Goal: Task Accomplishment & Management: Use online tool/utility

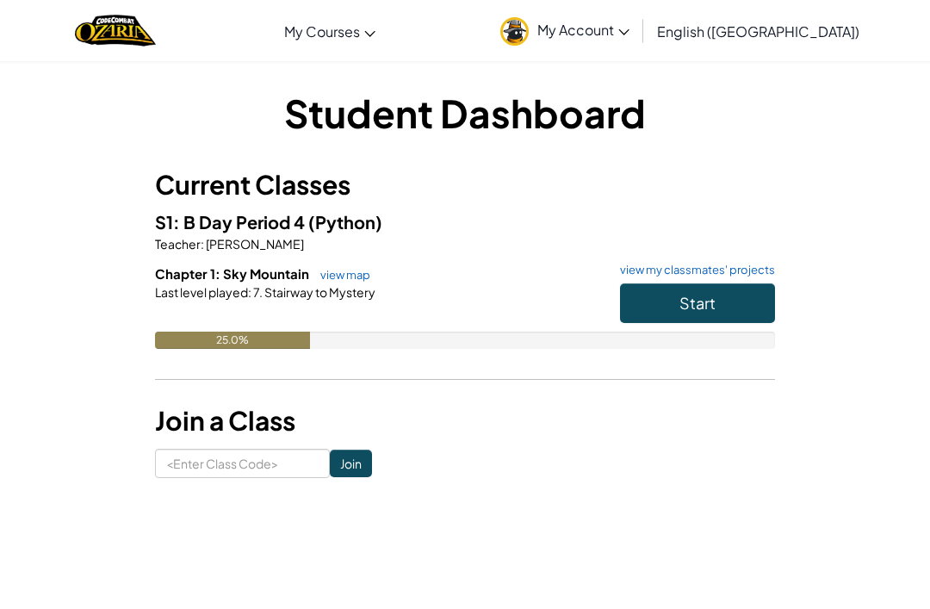
click at [694, 301] on span "Start" at bounding box center [698, 303] width 36 height 20
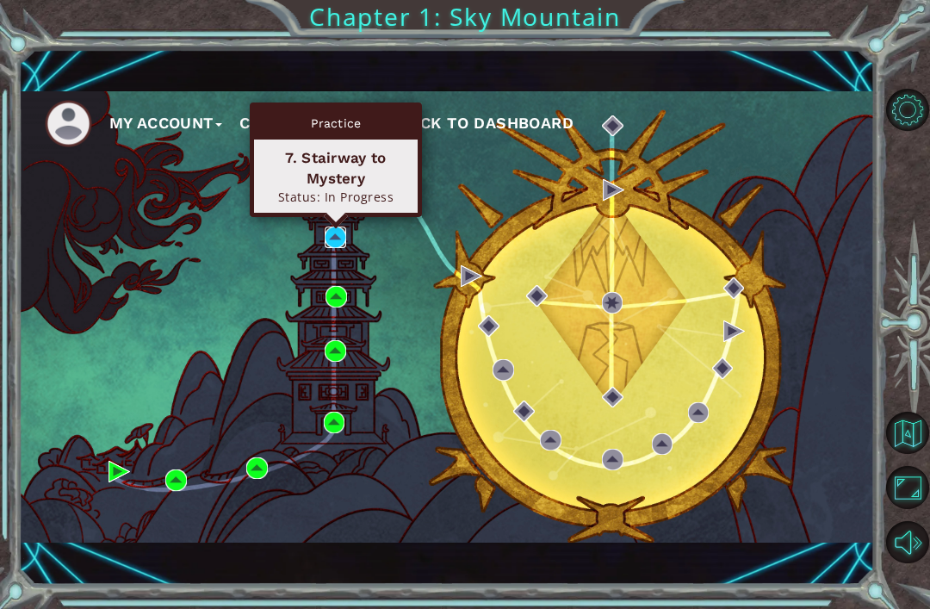
click at [341, 227] on img at bounding box center [336, 238] width 22 height 22
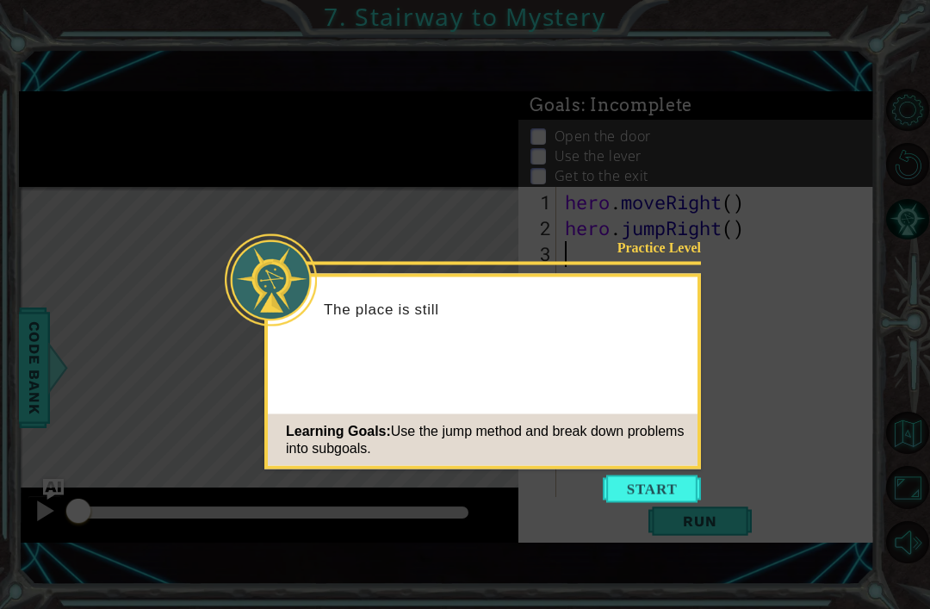
click at [666, 489] on button "Start" at bounding box center [652, 490] width 98 height 28
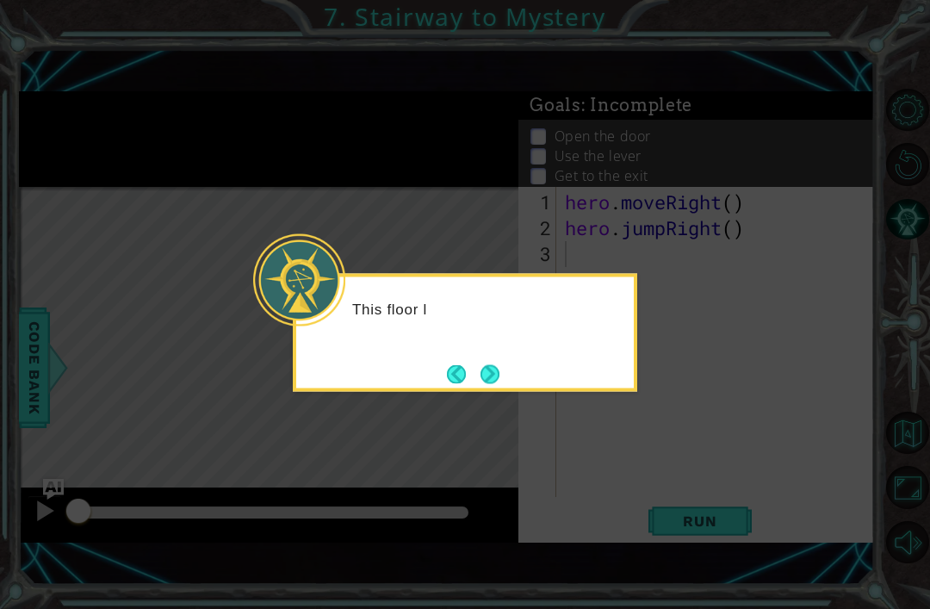
click at [500, 364] on button "Next" at bounding box center [490, 373] width 19 height 19
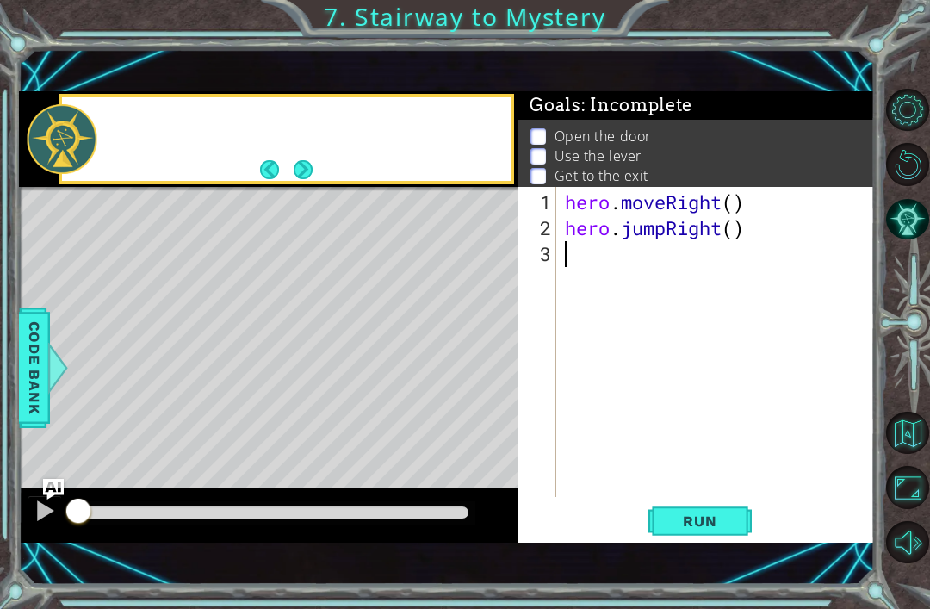
click at [482, 370] on div "Level Map" at bounding box center [417, 440] width 796 height 507
click at [295, 146] on div "The energy rivers have go" at bounding box center [304, 139] width 413 height 61
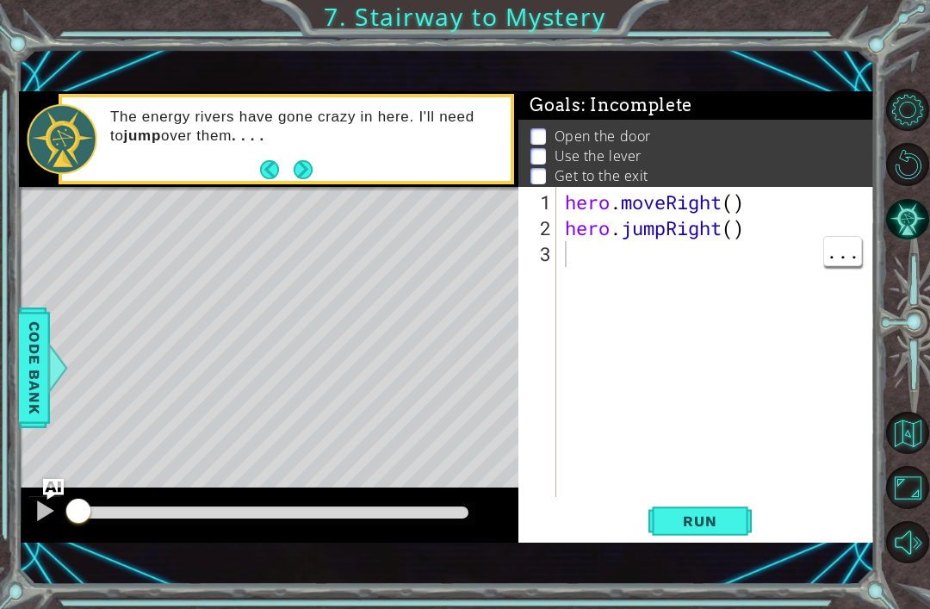
click at [313, 170] on button "Next" at bounding box center [303, 169] width 19 height 19
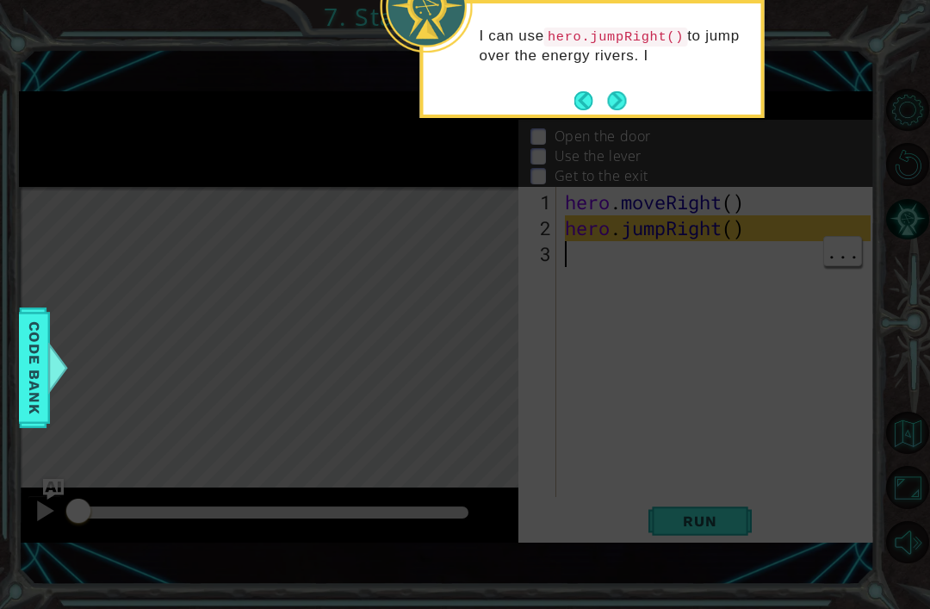
click at [619, 94] on button "Next" at bounding box center [617, 100] width 19 height 19
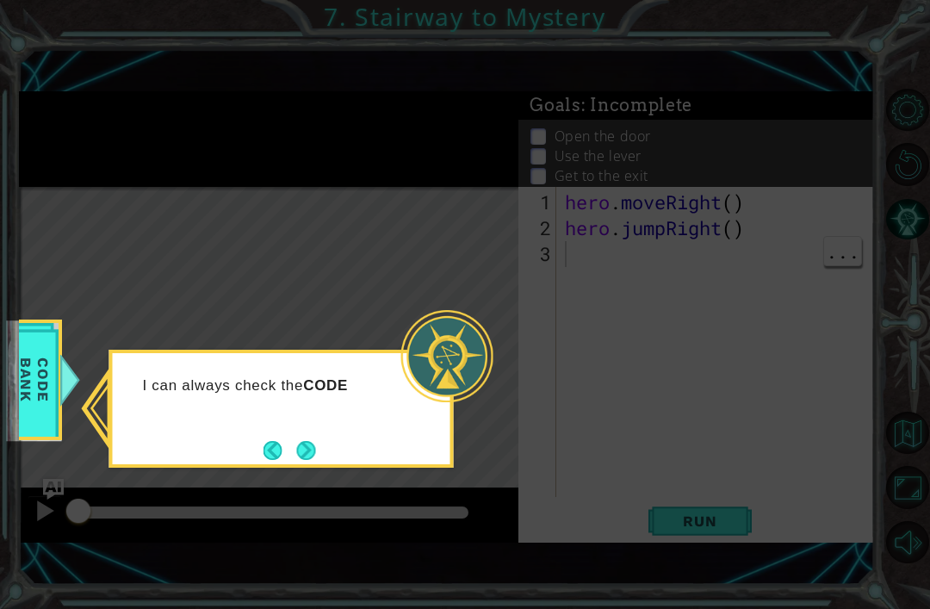
click at [364, 407] on div "I can always check the CODE" at bounding box center [282, 394] width 338 height 68
click at [307, 441] on button "Next" at bounding box center [306, 450] width 19 height 19
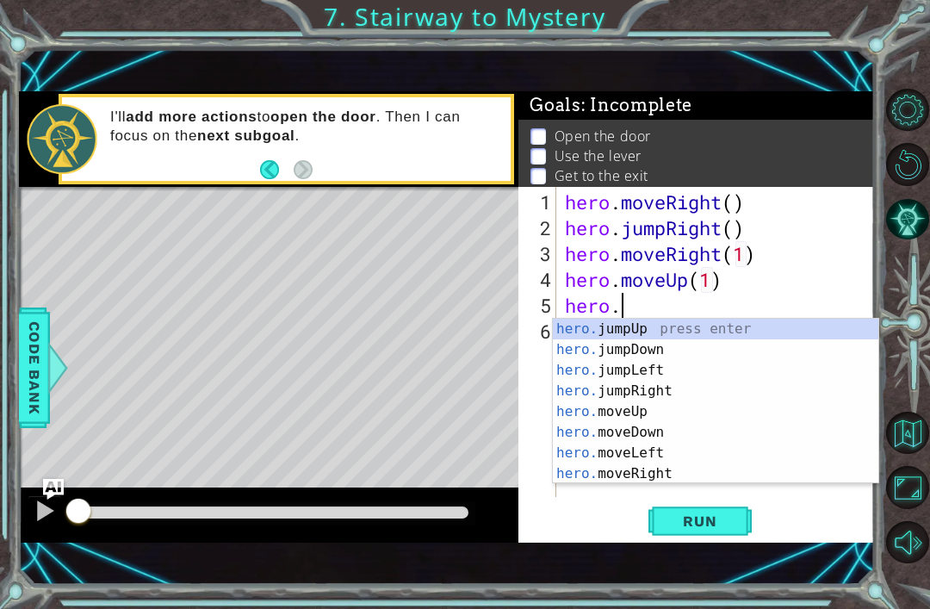
scroll to position [0, 2]
type textarea "hero."
click at [33, 380] on span "Code Bank" at bounding box center [35, 367] width 28 height 105
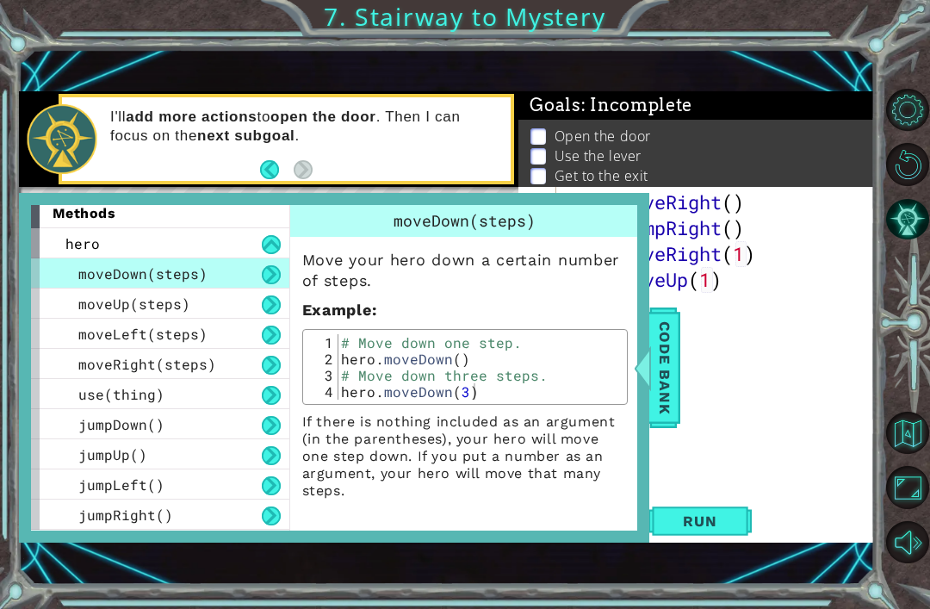
scroll to position [7, 0]
click at [689, 351] on div "hero . moveRight ( ) hero . jumpRight ( ) hero . moveRight ( 1 ) hero . moveUp …" at bounding box center [721, 371] width 318 height 362
click at [663, 374] on span "Code Bank" at bounding box center [665, 367] width 28 height 105
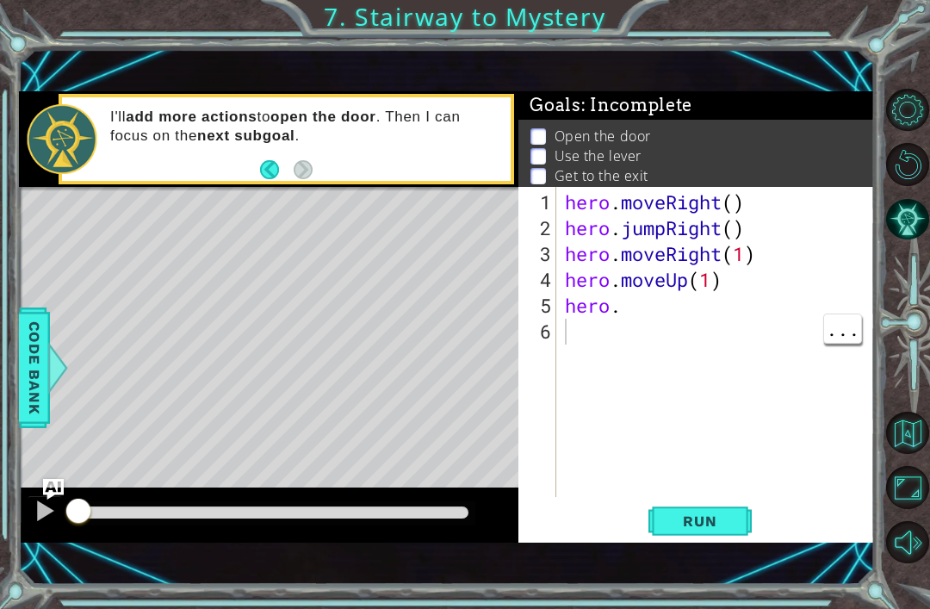
click at [639, 313] on div "hero . moveRight ( ) hero . jumpRight ( ) hero . moveRight ( 1 ) hero . moveUp …" at bounding box center [721, 371] width 318 height 362
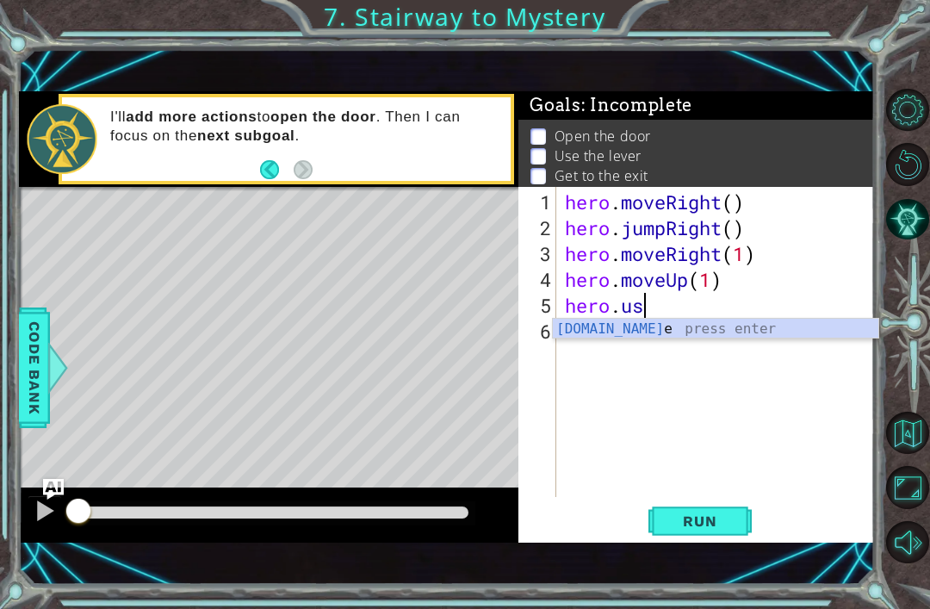
scroll to position [0, 3]
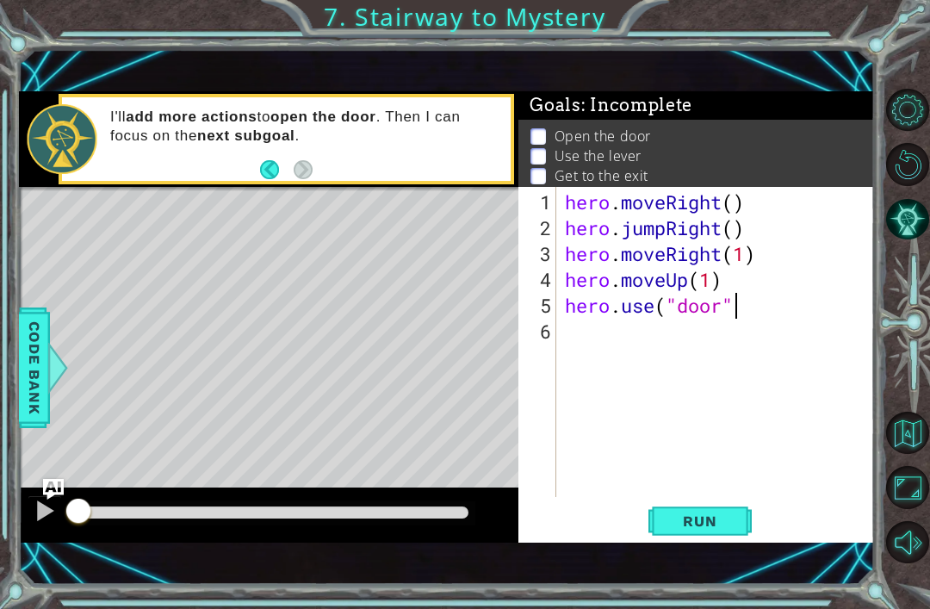
type textarea "hero.use("door")"
click at [681, 527] on span "Run" at bounding box center [700, 521] width 68 height 17
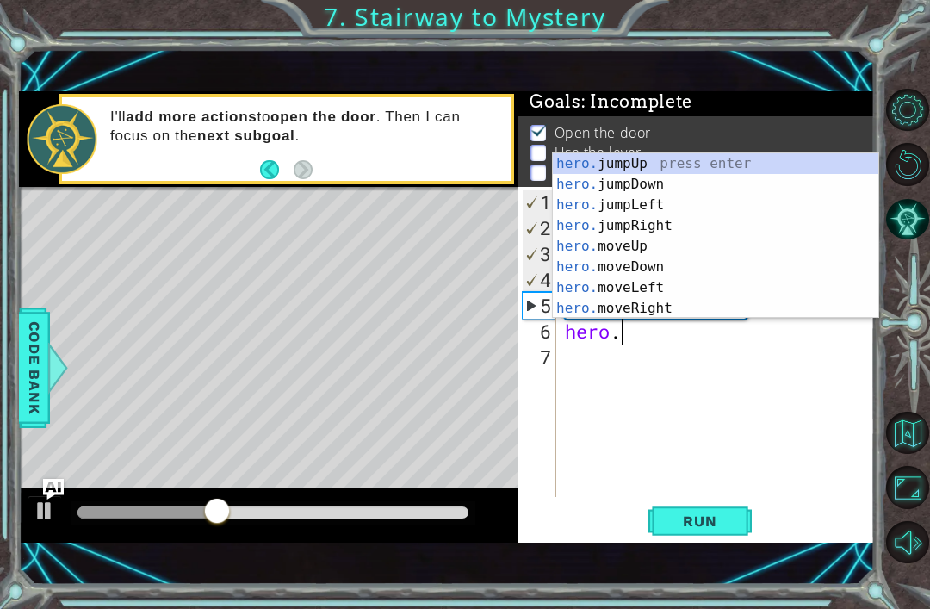
scroll to position [0, 3]
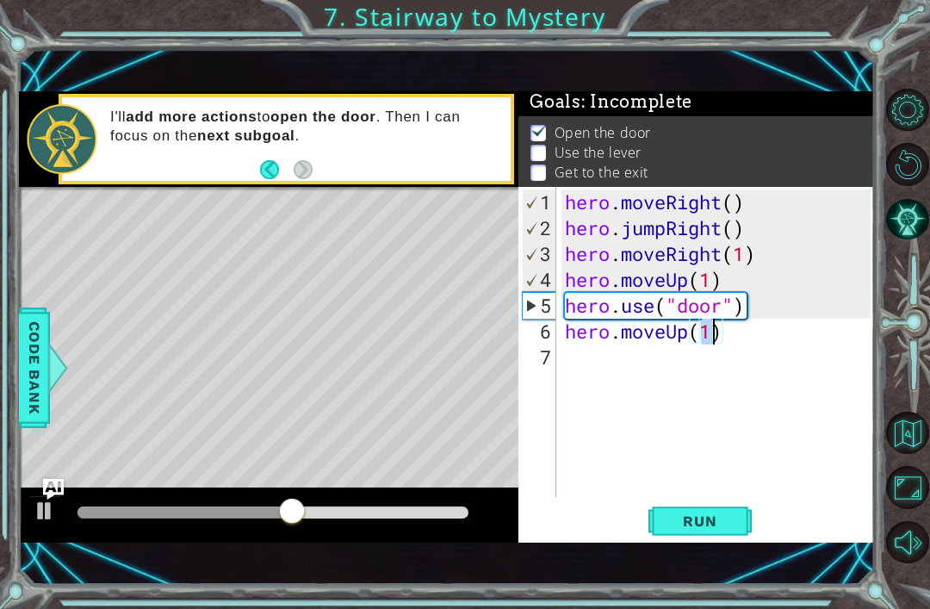
type textarea "hero.moveUp(2)"
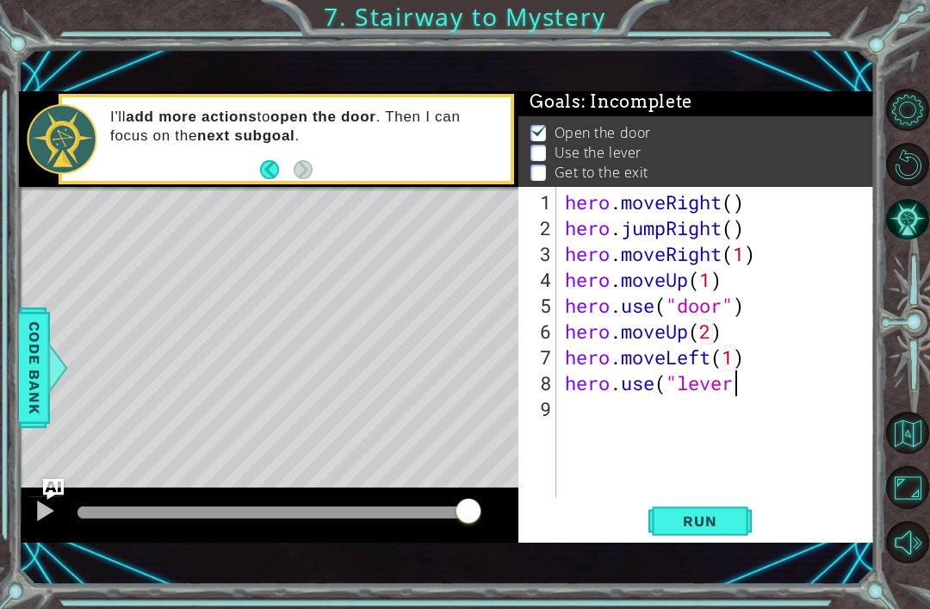
scroll to position [0, 8]
type textarea "hero.use("lever")"
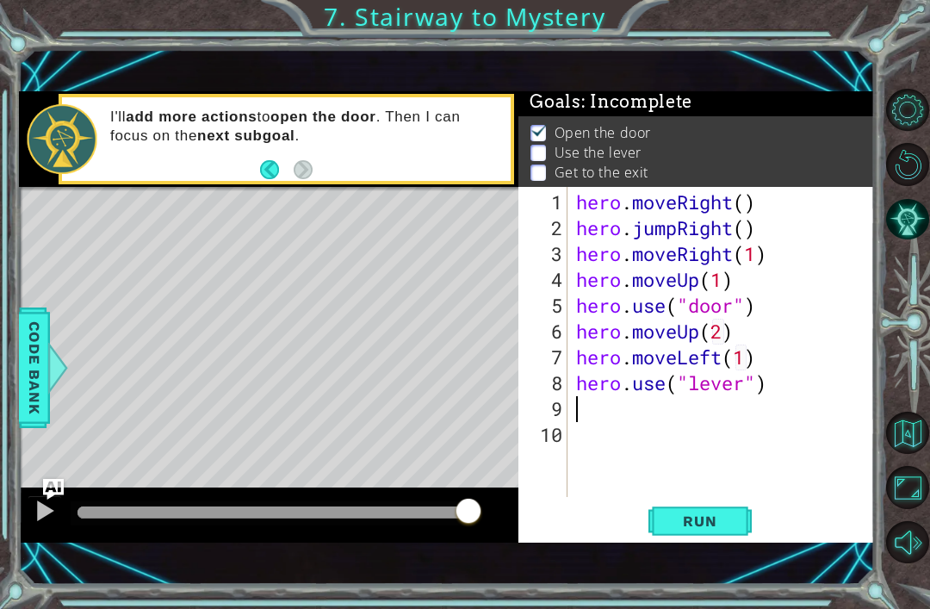
scroll to position [0, 0]
click at [719, 530] on span "Run" at bounding box center [700, 521] width 68 height 17
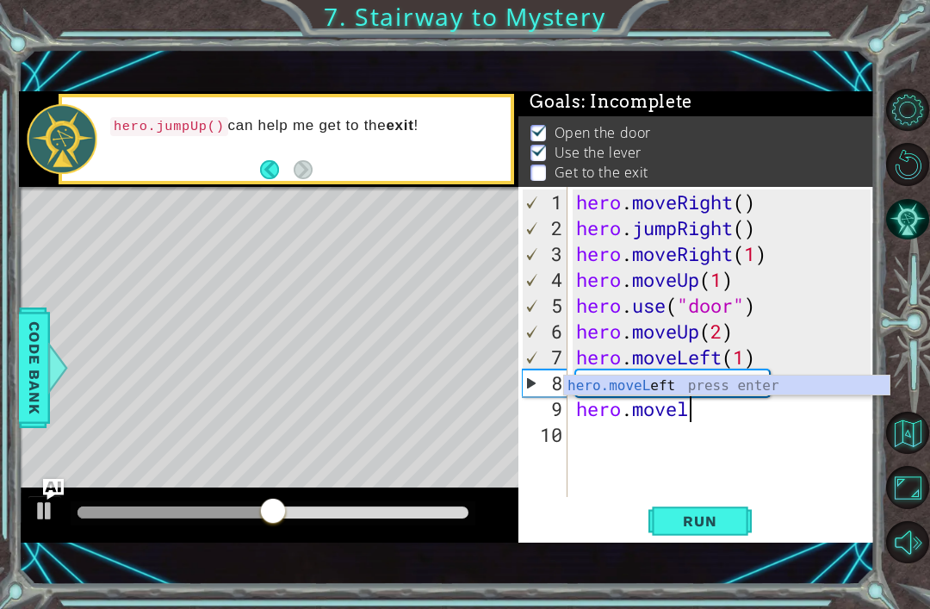
scroll to position [0, 4]
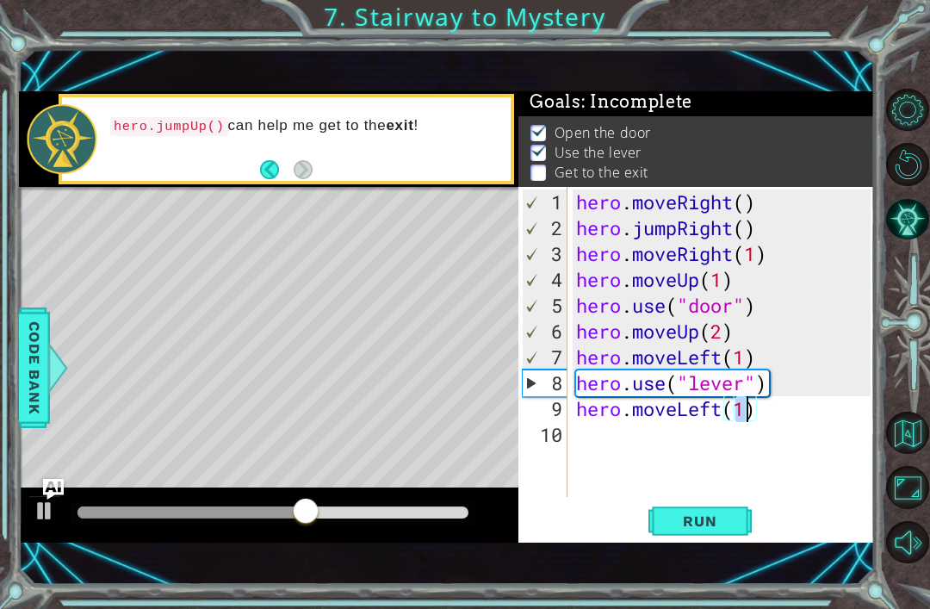
type textarea "hero.moveLeft(2)"
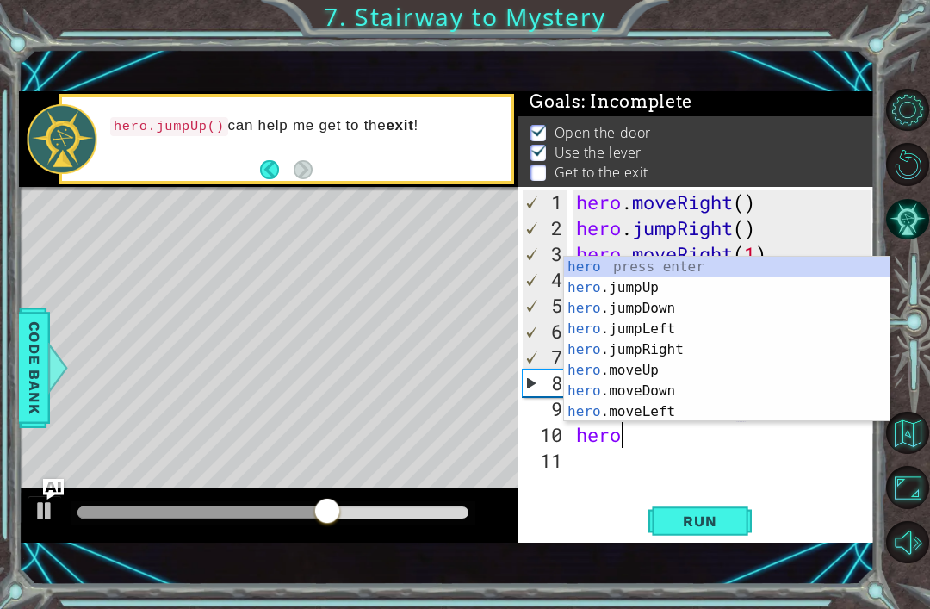
scroll to position [0, 1]
type textarea "hero."
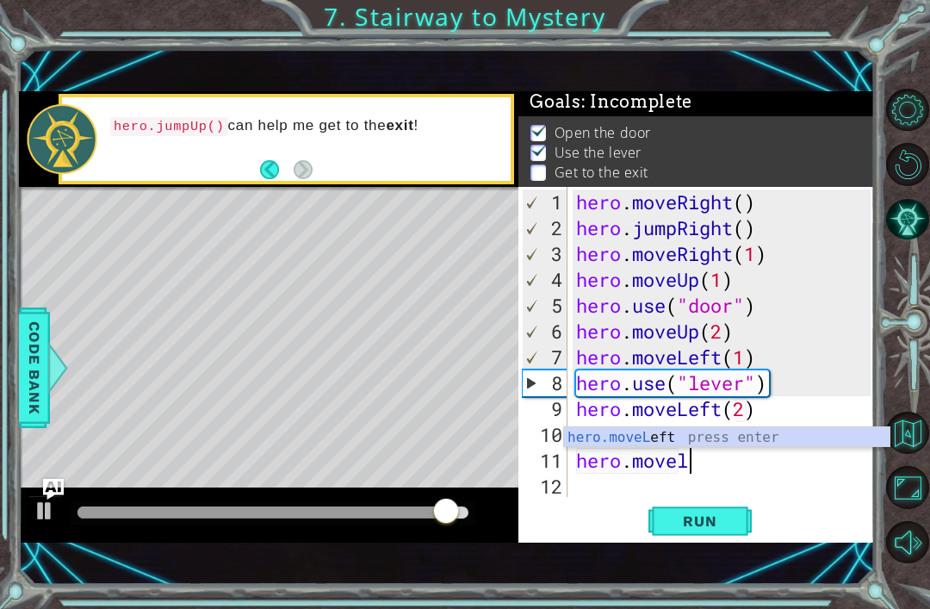
scroll to position [0, 4]
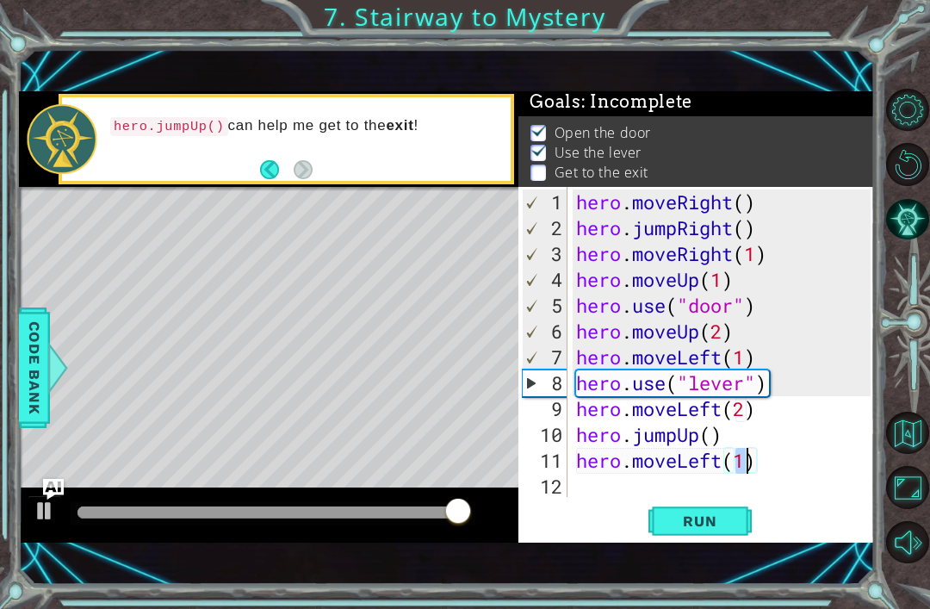
type textarea "hero.moveLeft(2)"
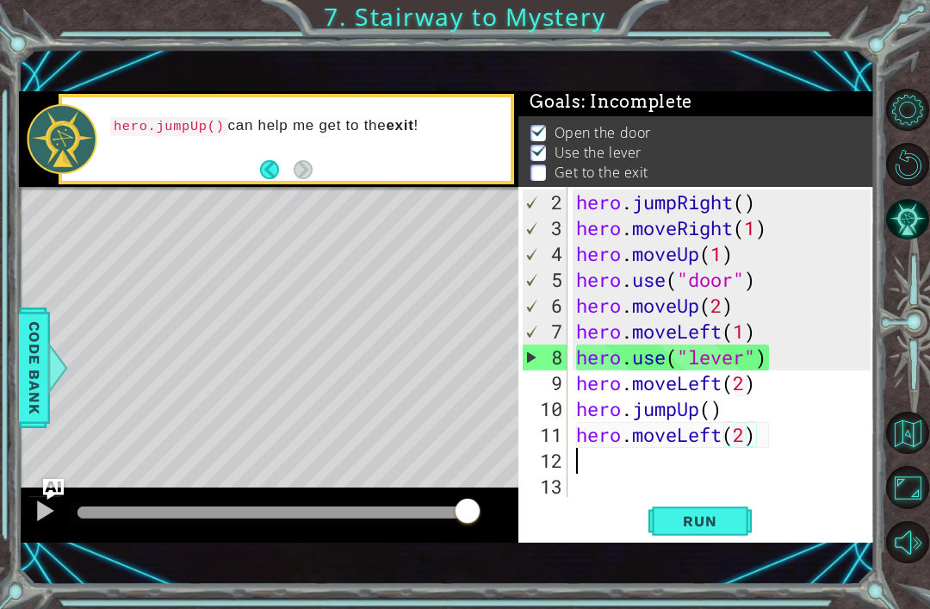
scroll to position [26, 0]
click at [712, 536] on button "Run" at bounding box center [700, 521] width 103 height 35
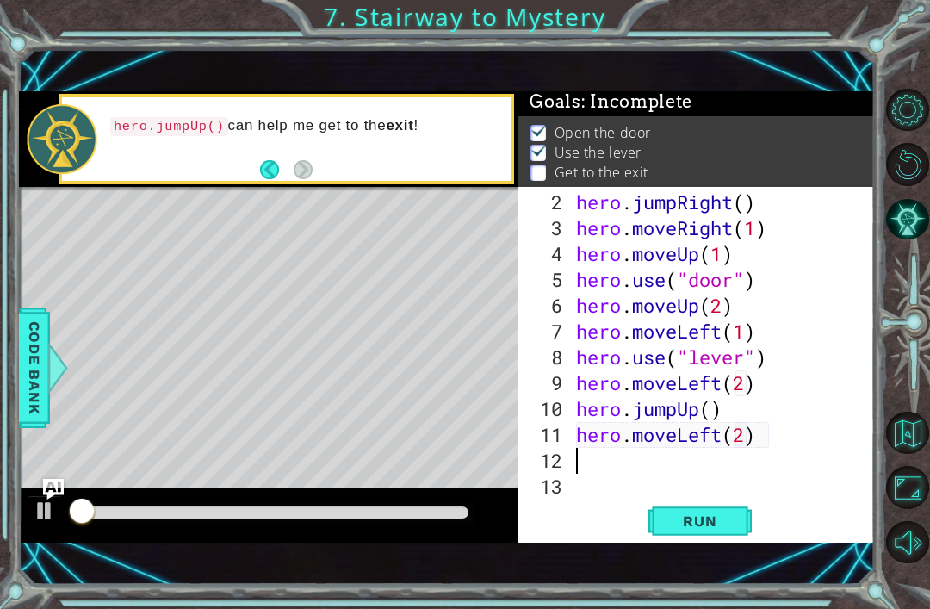
click at [715, 513] on span "Run" at bounding box center [700, 521] width 68 height 17
click at [727, 513] on span "Run" at bounding box center [700, 521] width 68 height 17
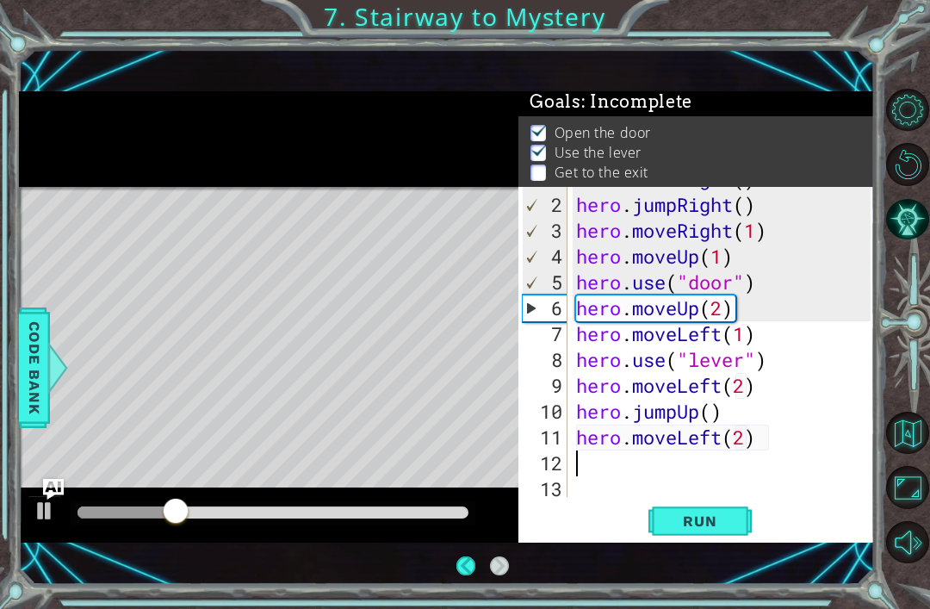
click at [718, 427] on div "hero . moveRight ( ) hero . jumpRight ( ) hero . moveRight ( 1 ) hero . moveUp …" at bounding box center [726, 347] width 307 height 362
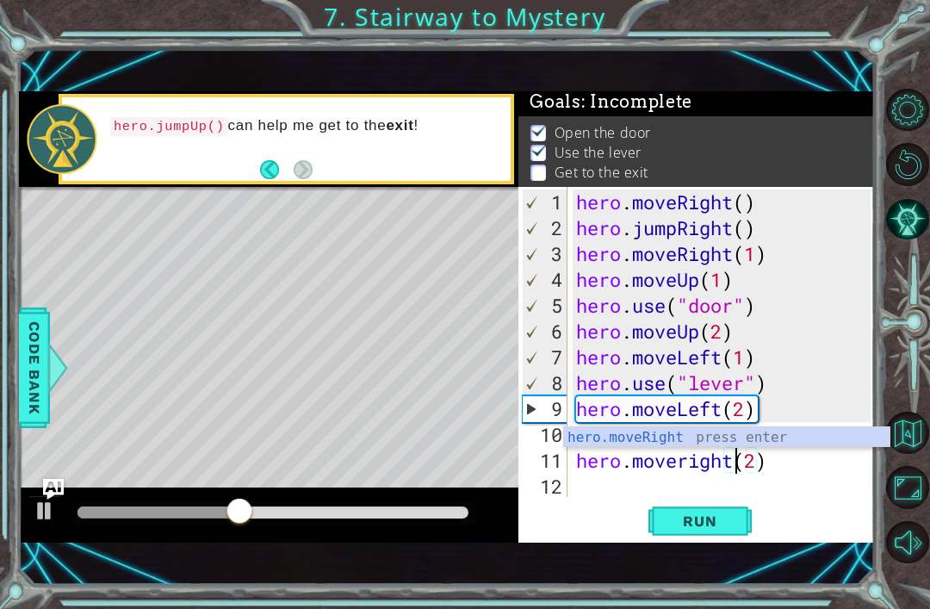
scroll to position [0, 8]
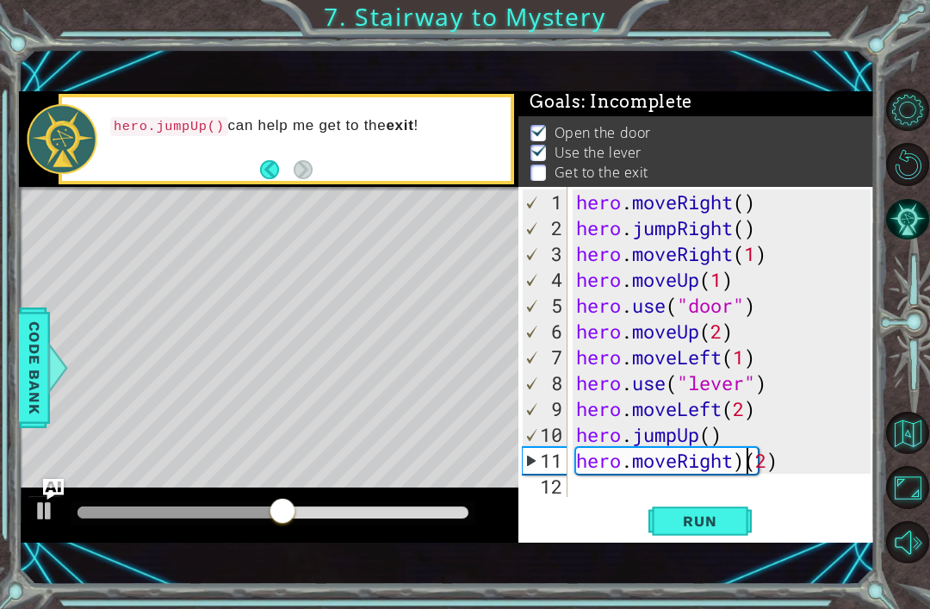
type textarea "hero.moveRight(2)"
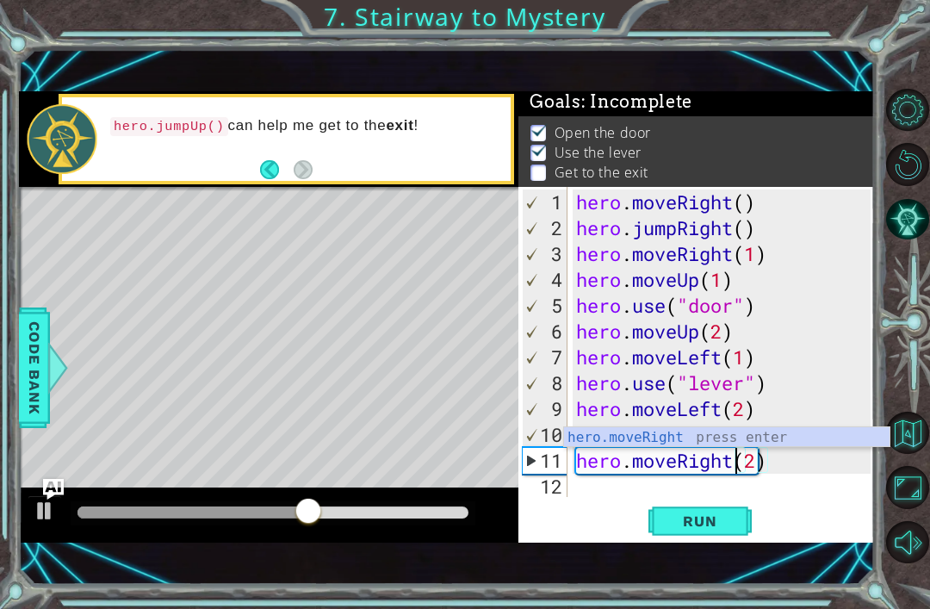
click at [703, 529] on span "Run" at bounding box center [700, 521] width 68 height 17
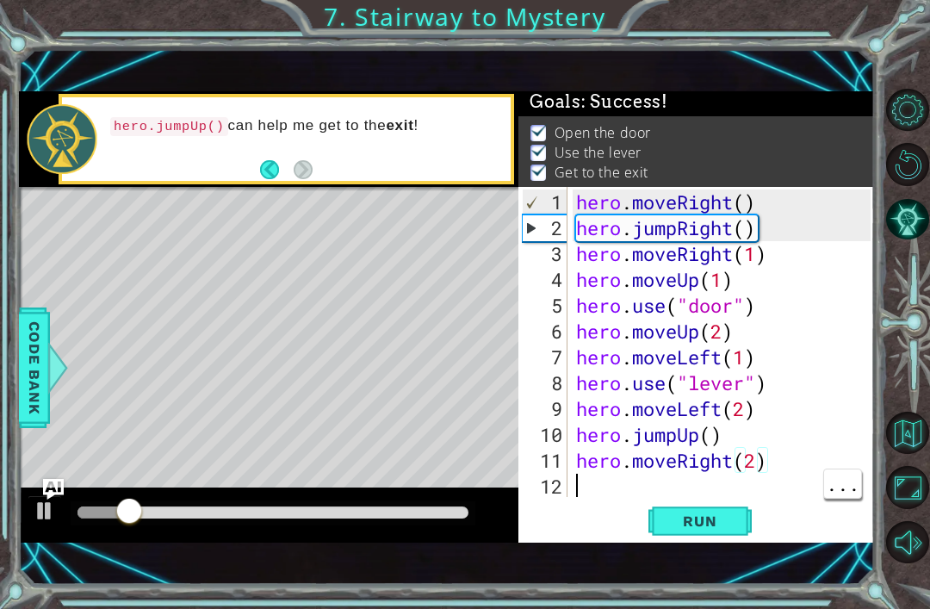
scroll to position [0, 0]
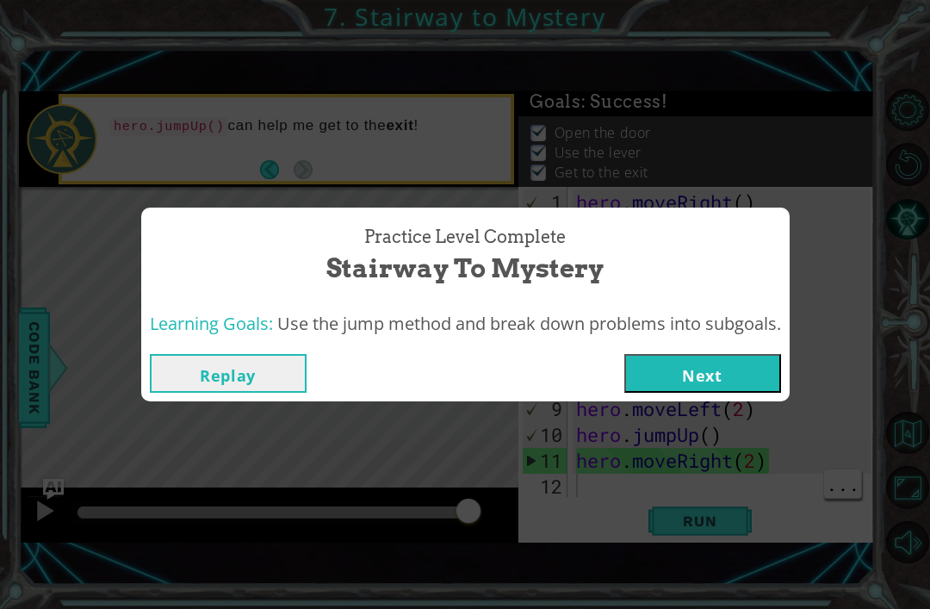
click at [722, 354] on button "Next" at bounding box center [703, 373] width 157 height 39
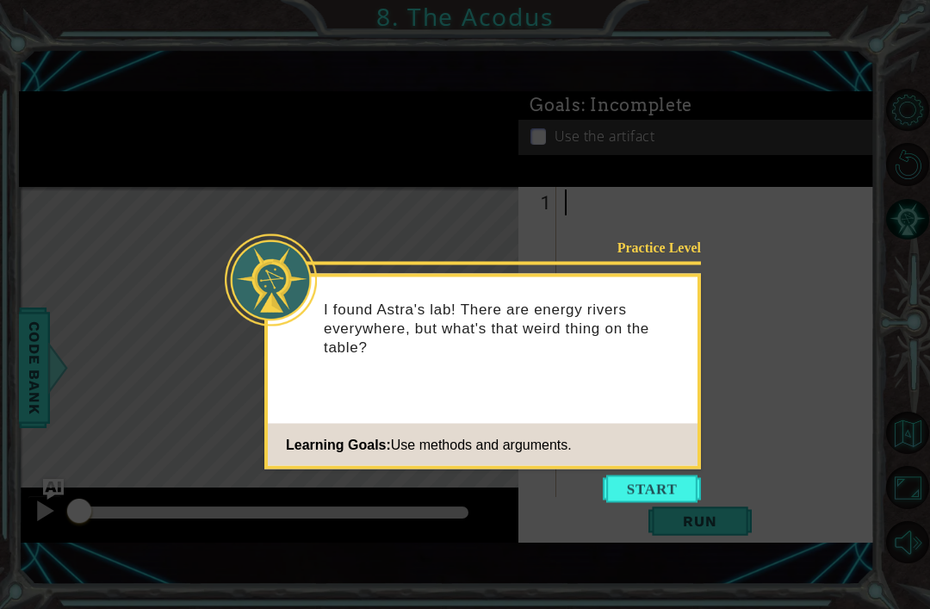
click at [681, 482] on button "Start" at bounding box center [652, 490] width 98 height 28
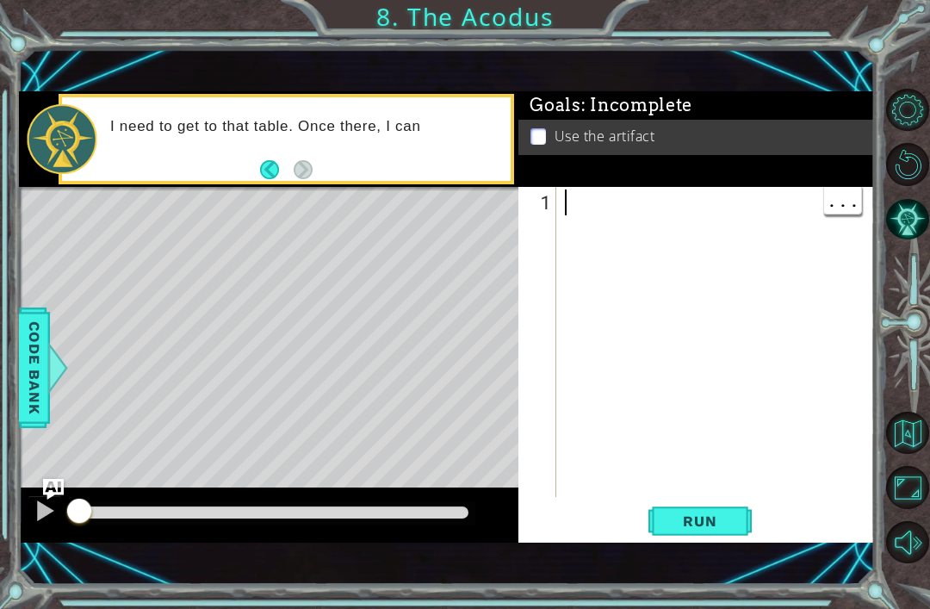
click at [776, 345] on div at bounding box center [721, 371] width 318 height 362
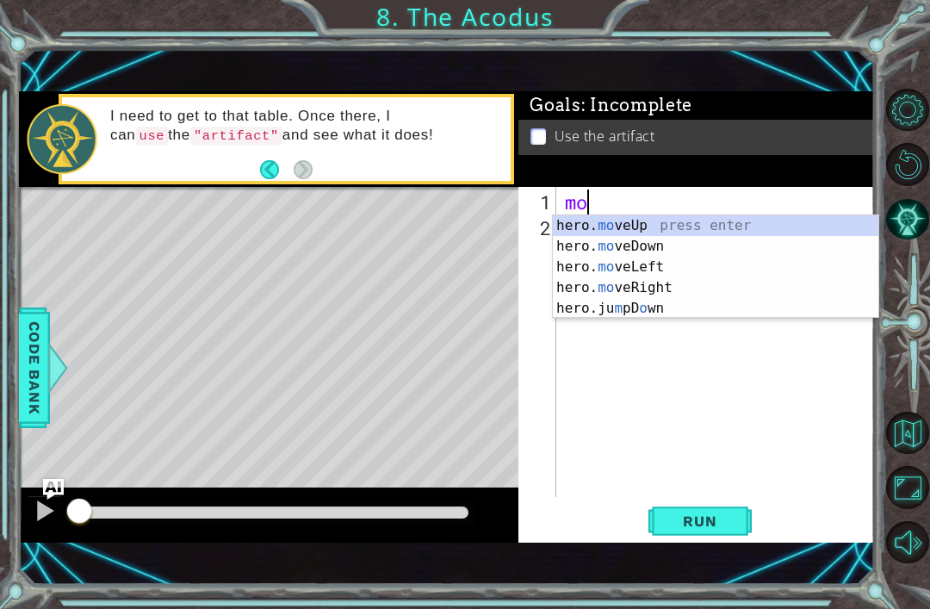
scroll to position [0, 1]
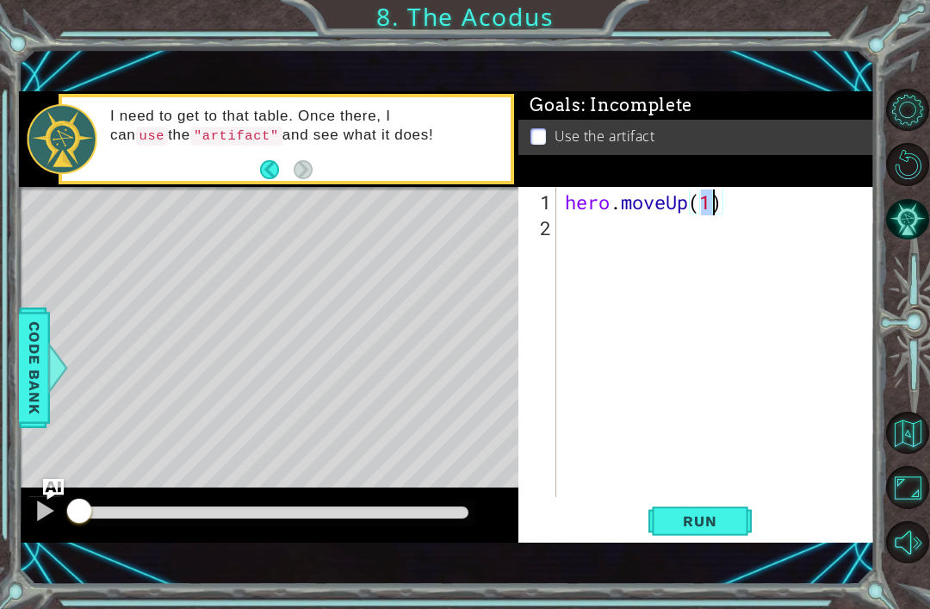
type textarea "hero.moveUp(2)"
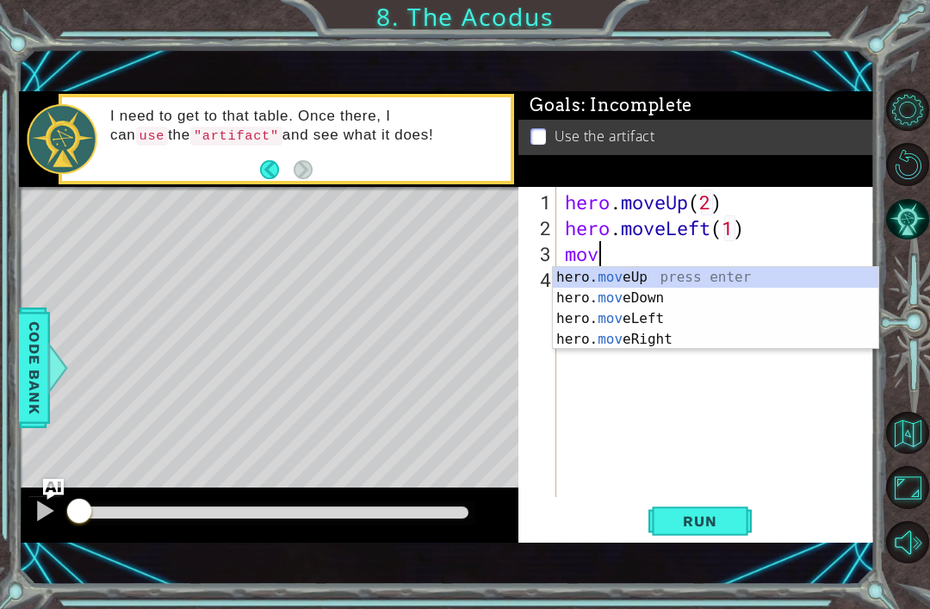
scroll to position [0, 0]
type textarea "m"
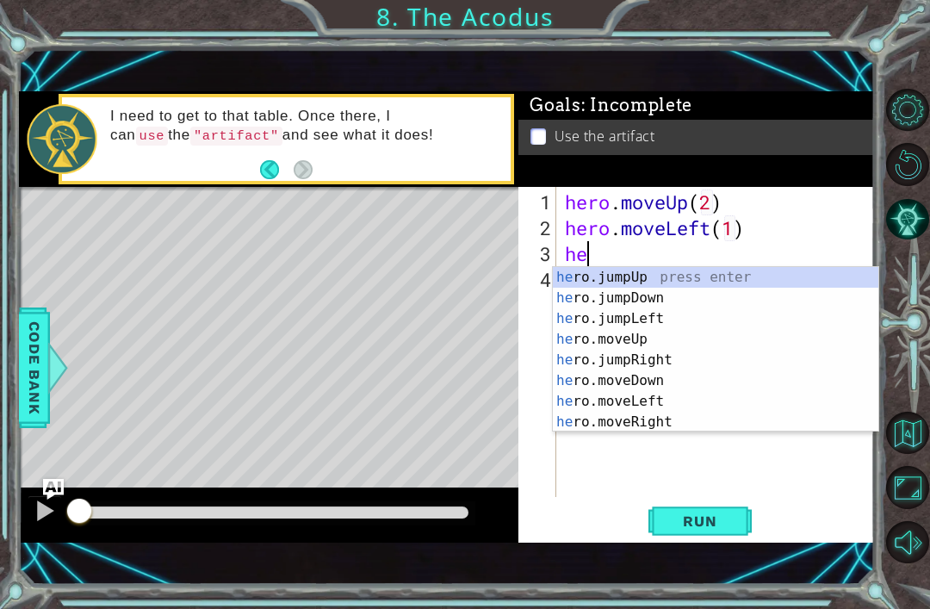
type textarea "h"
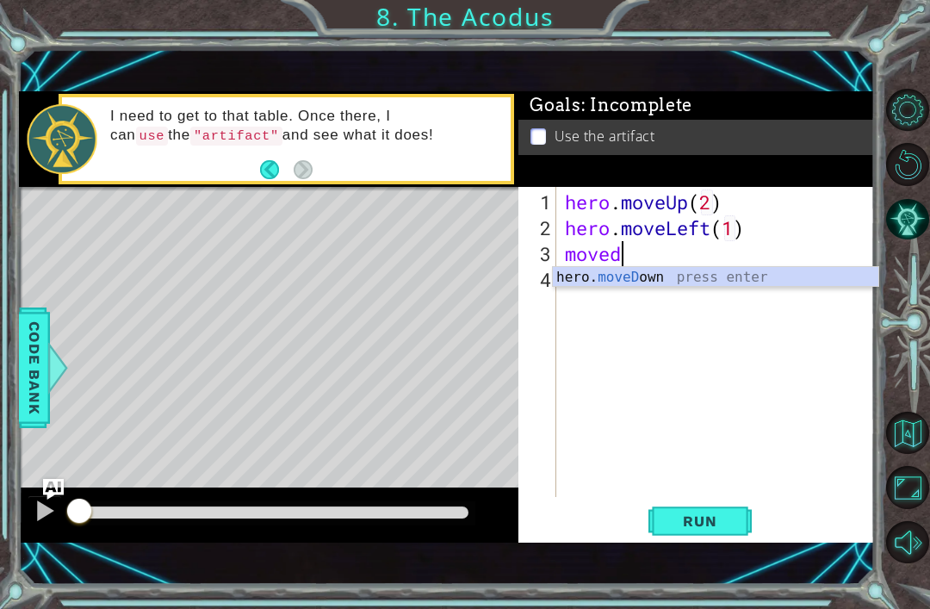
scroll to position [0, 3]
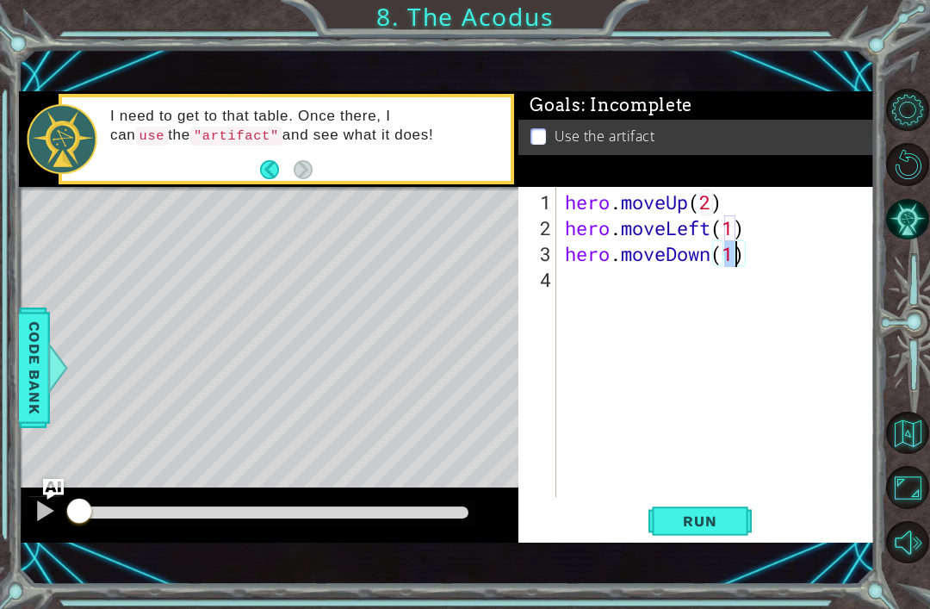
type textarea "hero.moveDown(3)"
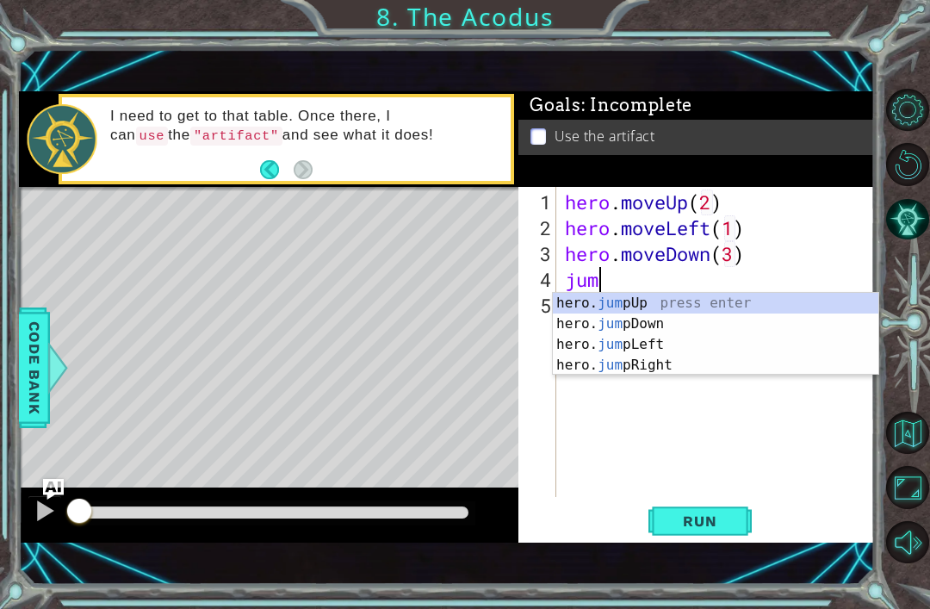
scroll to position [0, 1]
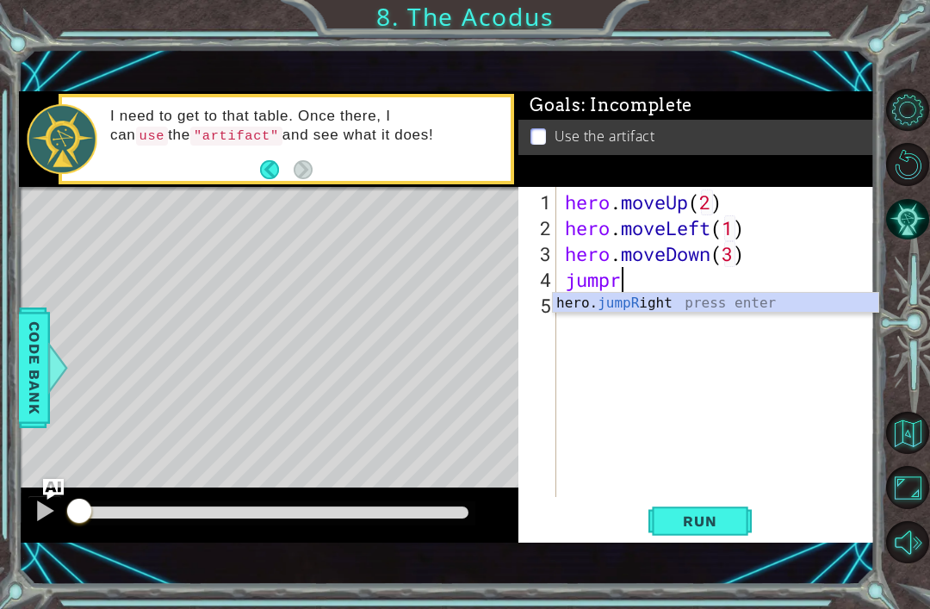
type textarea "jumpri"
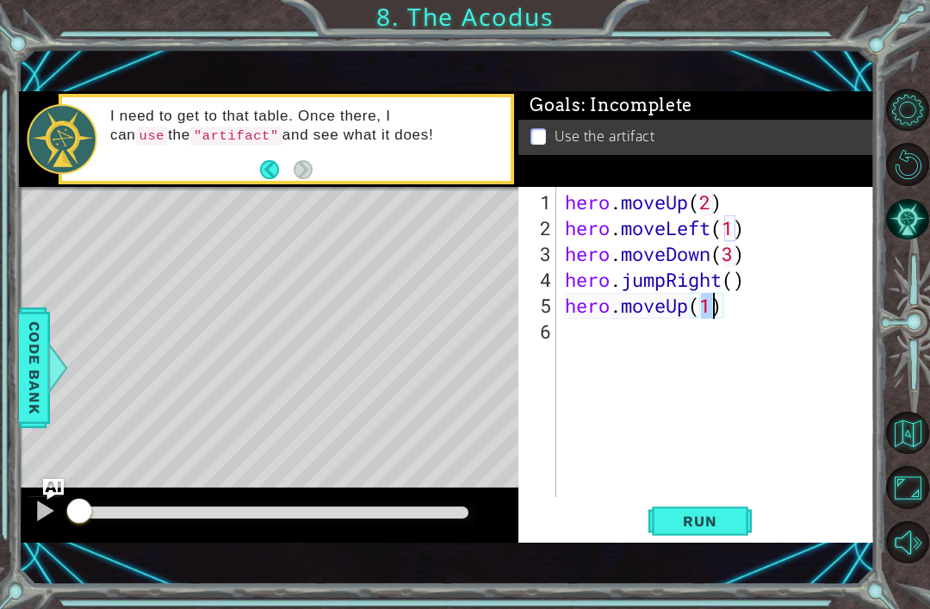
scroll to position [0, 6]
type textarea "hero.moveDown(2)"
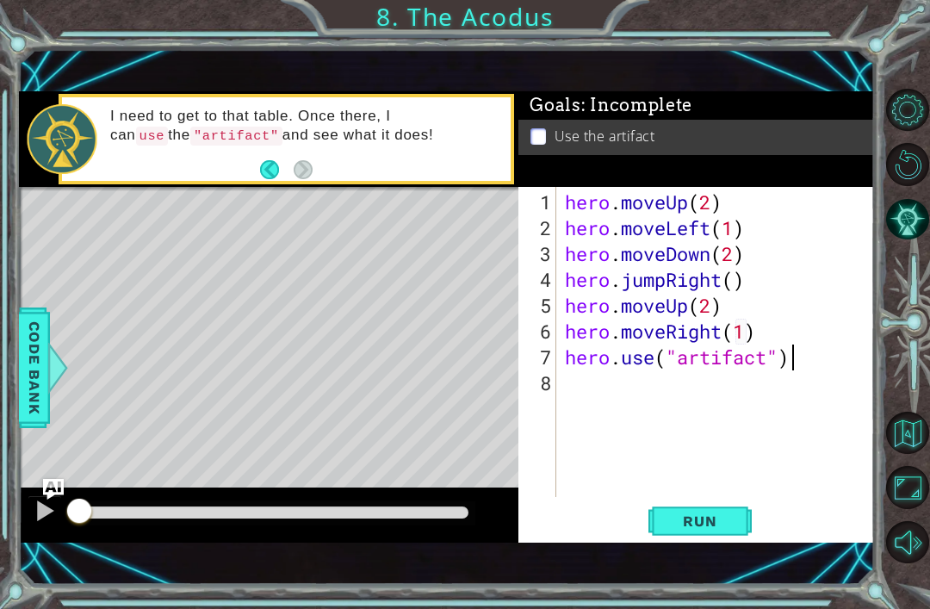
scroll to position [0, 9]
click at [710, 527] on span "Run" at bounding box center [700, 521] width 68 height 17
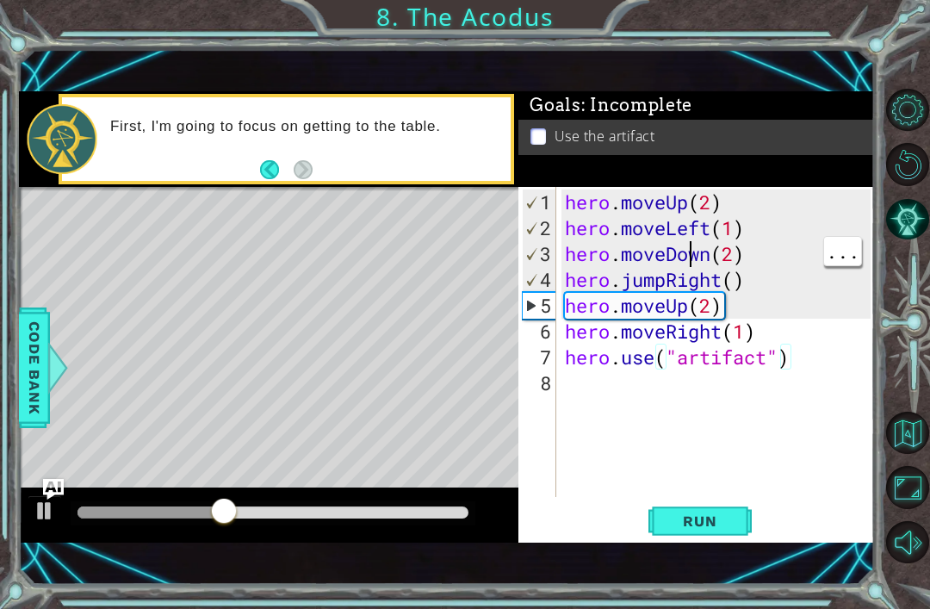
scroll to position [0, 8]
click at [707, 282] on div "hero . moveUp ( 2 ) hero . moveLeft ( 1 ) hero . moveDown ( 2 ) hero . jumpRigh…" at bounding box center [721, 371] width 318 height 362
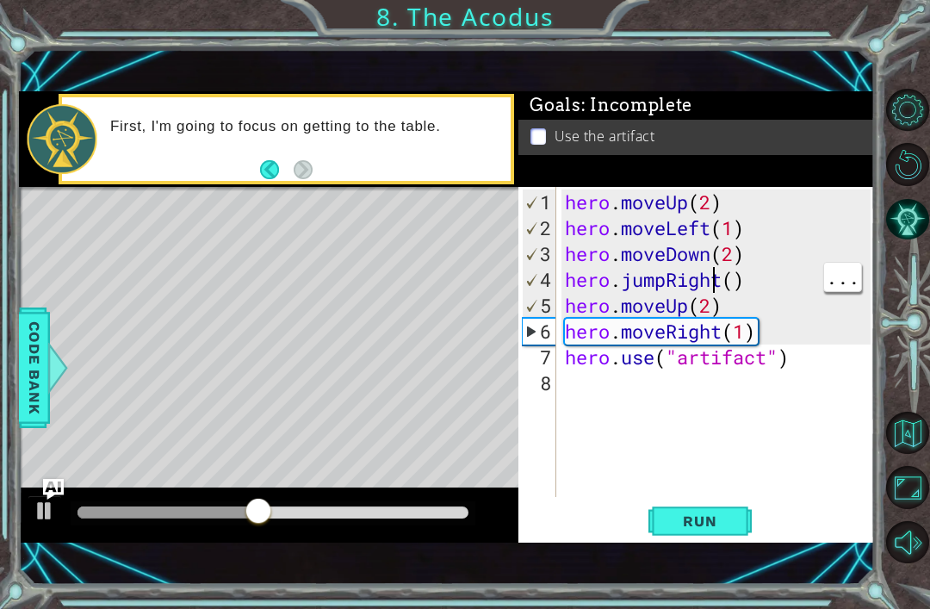
click at [712, 272] on div "hero . moveUp ( 2 ) hero . moveLeft ( 1 ) hero . moveDown ( 2 ) hero . jumpRigh…" at bounding box center [721, 371] width 318 height 362
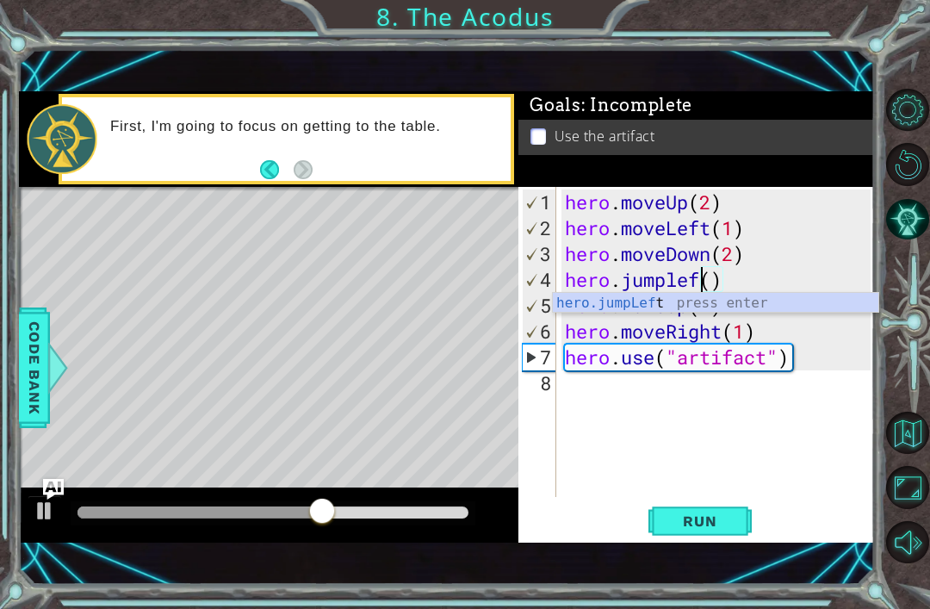
scroll to position [0, 7]
click at [706, 515] on span "Run" at bounding box center [700, 521] width 68 height 17
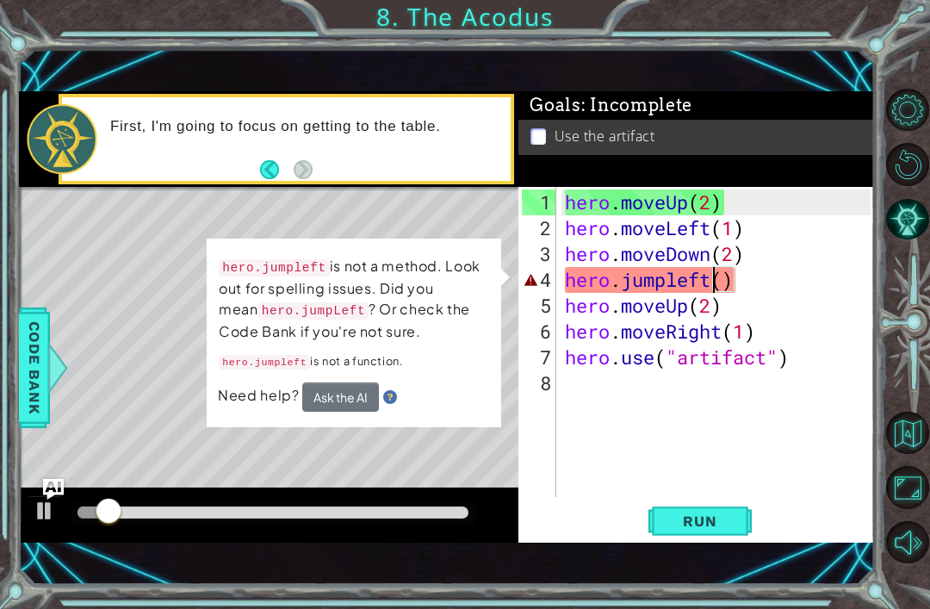
scroll to position [0, 0]
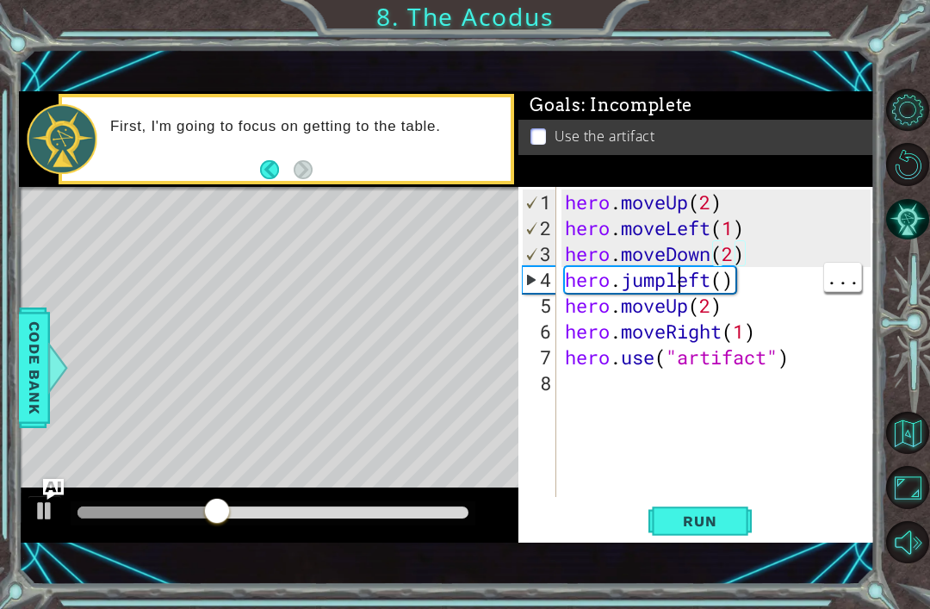
click at [684, 286] on div "hero . moveUp ( 2 ) hero . moveLeft ( 1 ) hero . moveDown ( 2 ) hero . jumpleft…" at bounding box center [721, 371] width 318 height 362
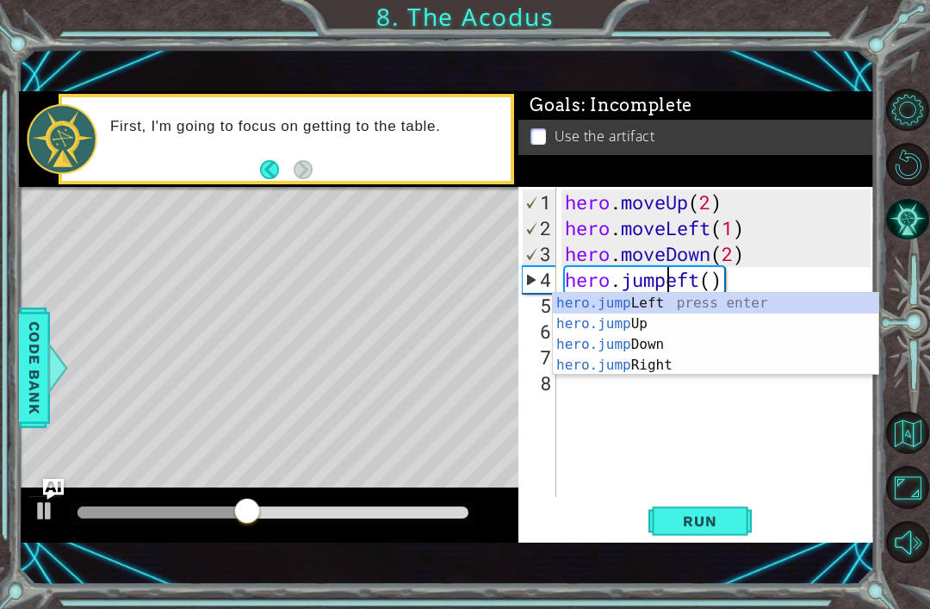
scroll to position [0, 5]
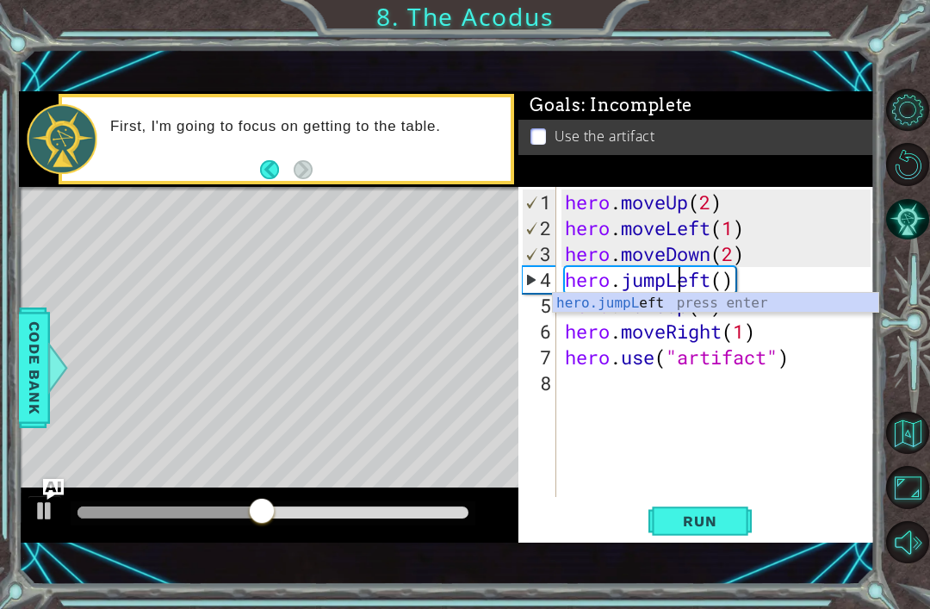
type textarea "hero.jumpLeft()"
click at [715, 504] on button "Run" at bounding box center [700, 521] width 103 height 35
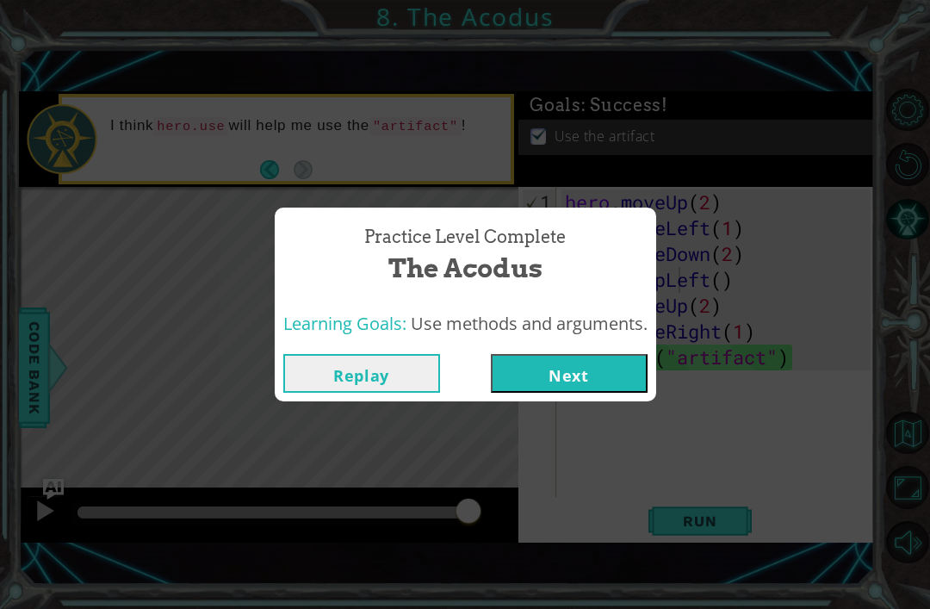
click at [581, 378] on button "Next" at bounding box center [569, 373] width 157 height 39
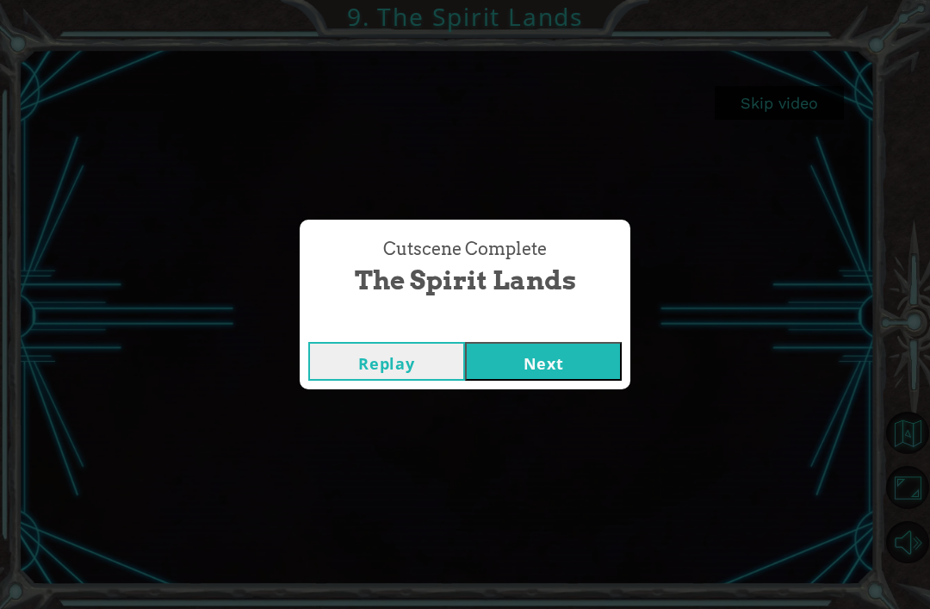
click at [569, 349] on button "Next" at bounding box center [543, 361] width 157 height 39
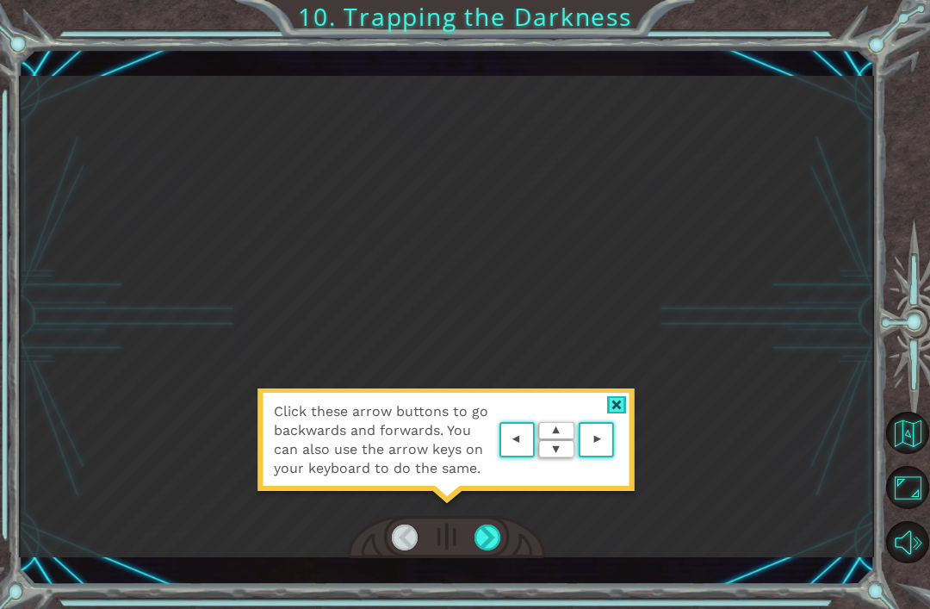
click at [768, 218] on div "Click these arrow buttons to go backwards and forwards. You can also use the ar…" at bounding box center [447, 317] width 856 height 482
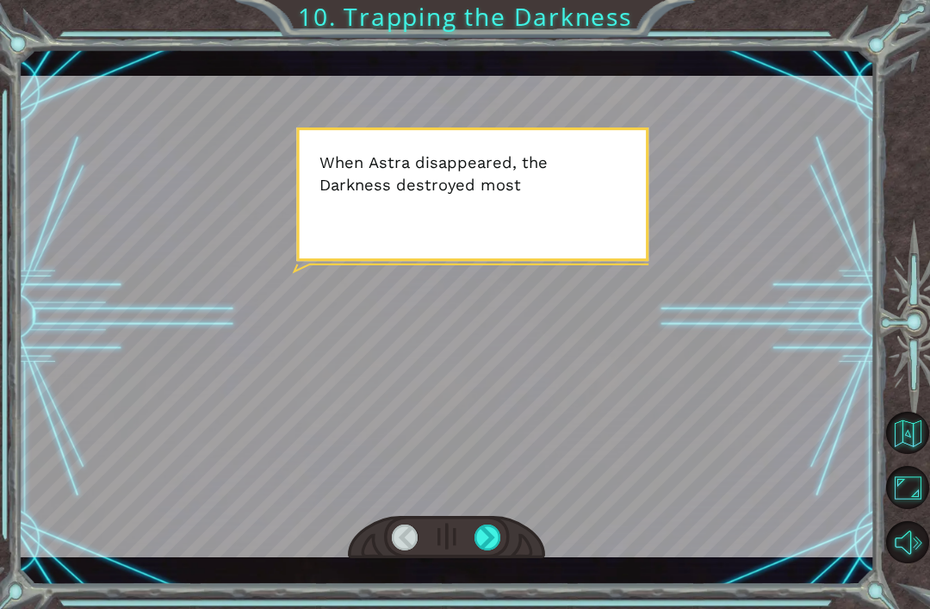
click at [571, 208] on div at bounding box center [447, 317] width 856 height 482
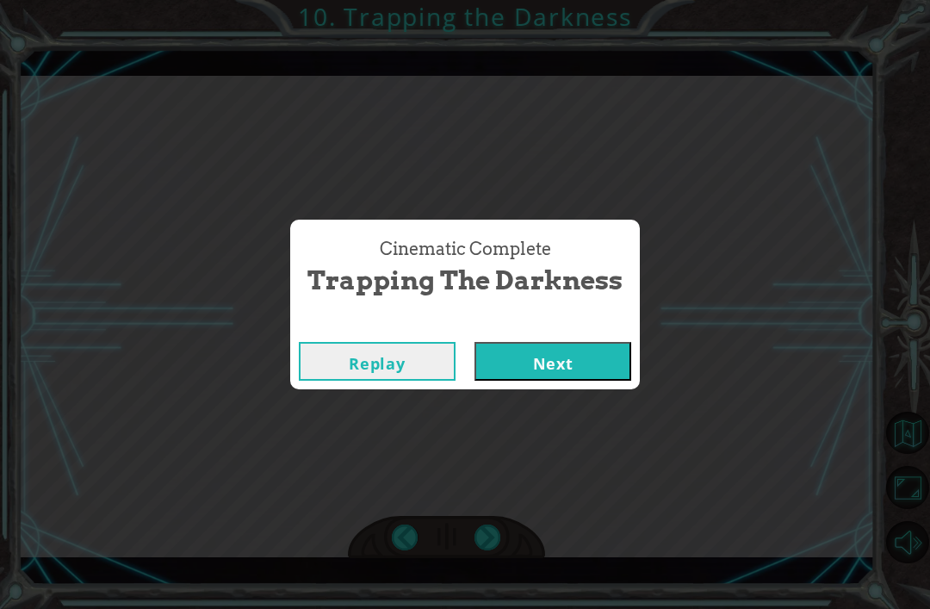
click at [591, 356] on button "Next" at bounding box center [553, 361] width 157 height 39
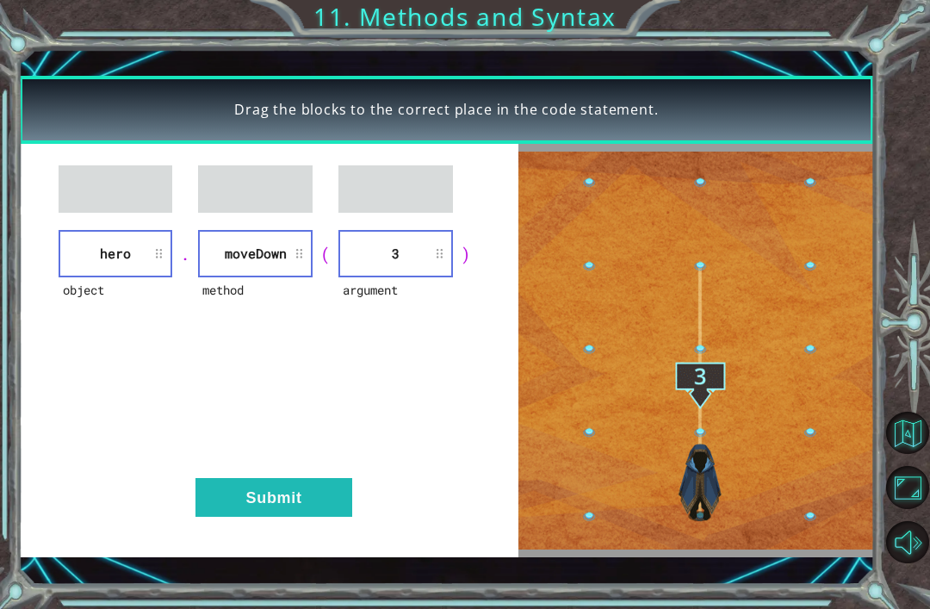
click at [238, 501] on button "Submit" at bounding box center [274, 497] width 157 height 39
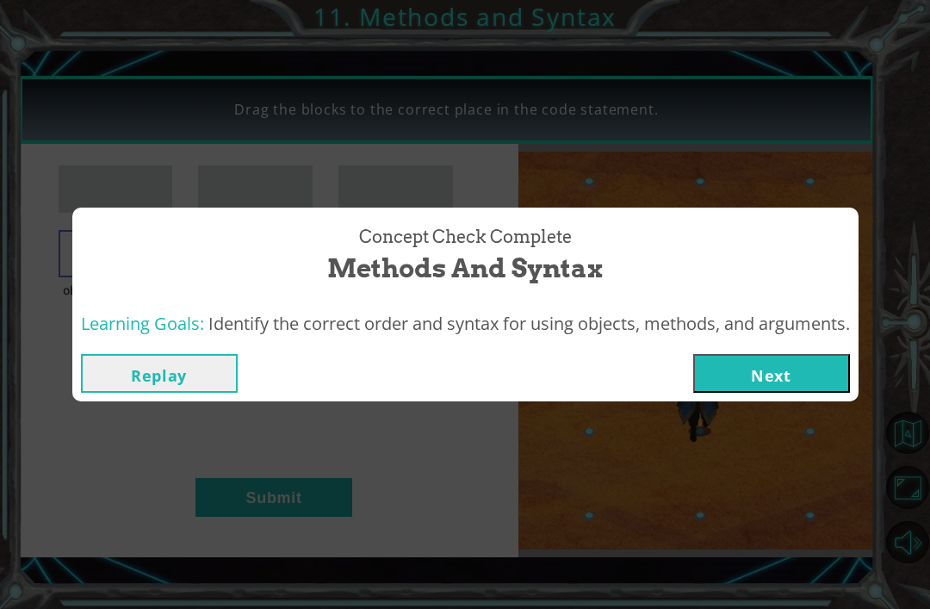
click at [817, 368] on button "Next" at bounding box center [771, 373] width 157 height 39
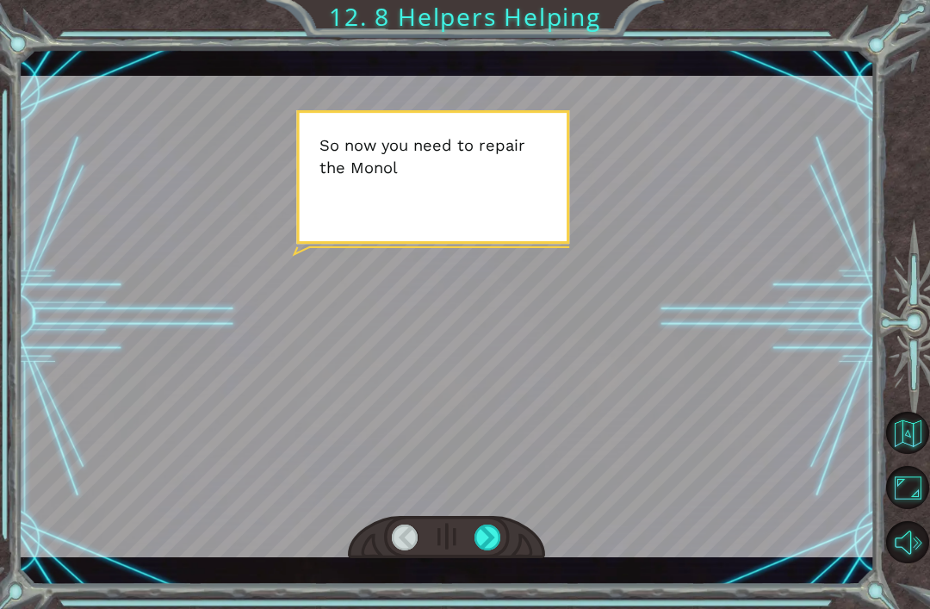
click at [790, 452] on div at bounding box center [447, 317] width 856 height 482
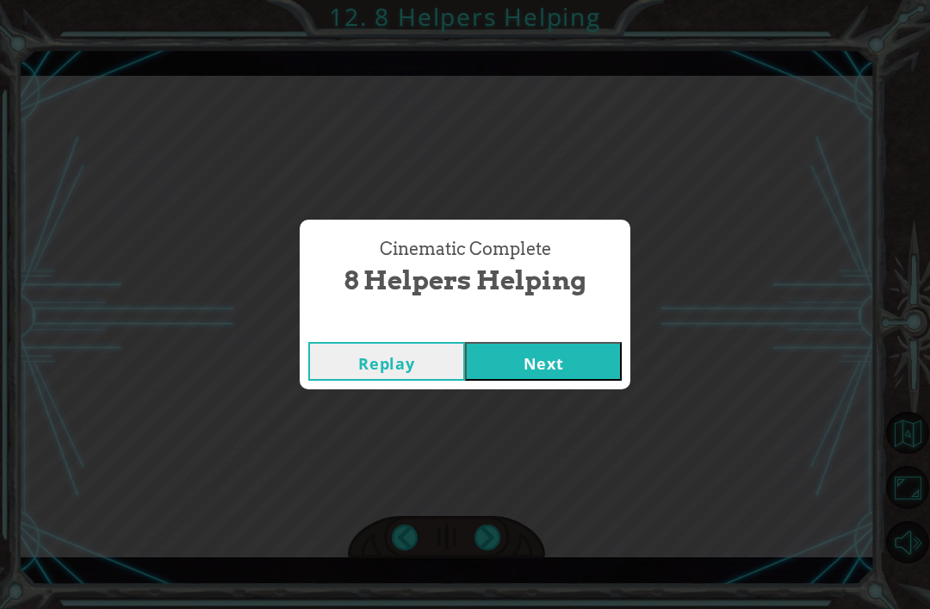
click at [554, 332] on div "Cinematic Complete" at bounding box center [465, 324] width 331 height 17
click at [528, 362] on button "Next" at bounding box center [543, 361] width 157 height 39
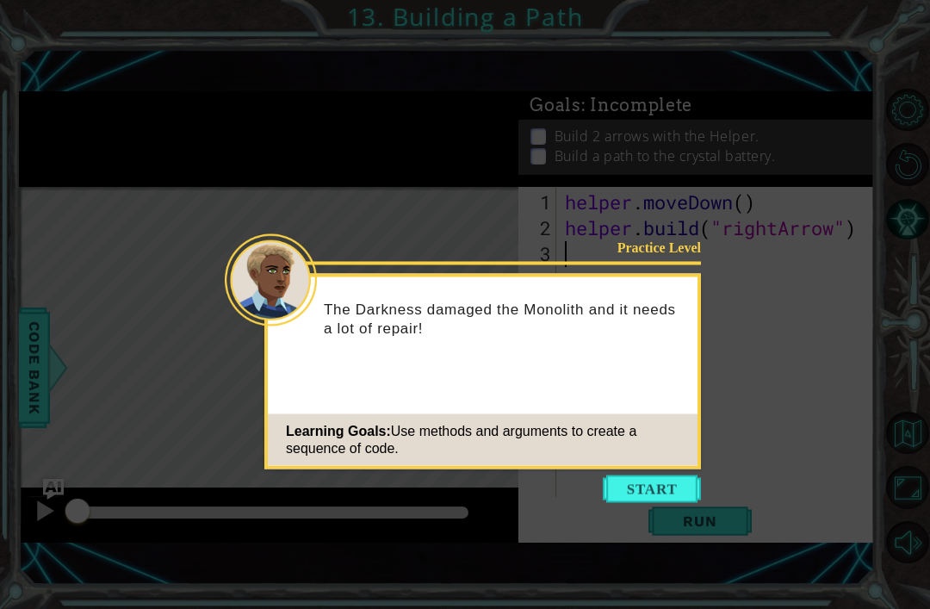
click at [588, 467] on div "Practice Level The Darkness damaged the Monolith and it needs a lot of repair! …" at bounding box center [482, 372] width 437 height 196
click at [616, 494] on button "Start" at bounding box center [652, 490] width 98 height 28
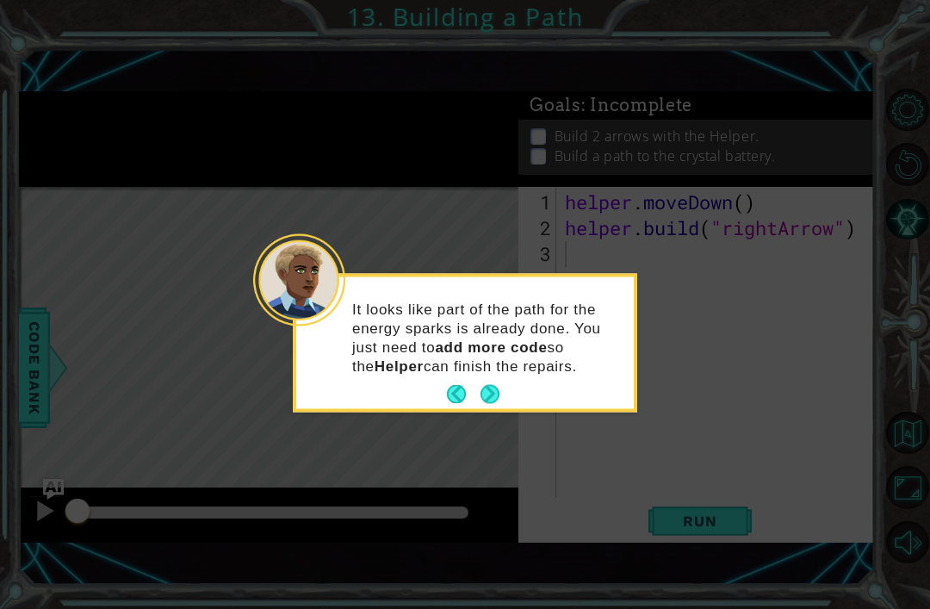
click at [500, 388] on button "Next" at bounding box center [490, 394] width 19 height 19
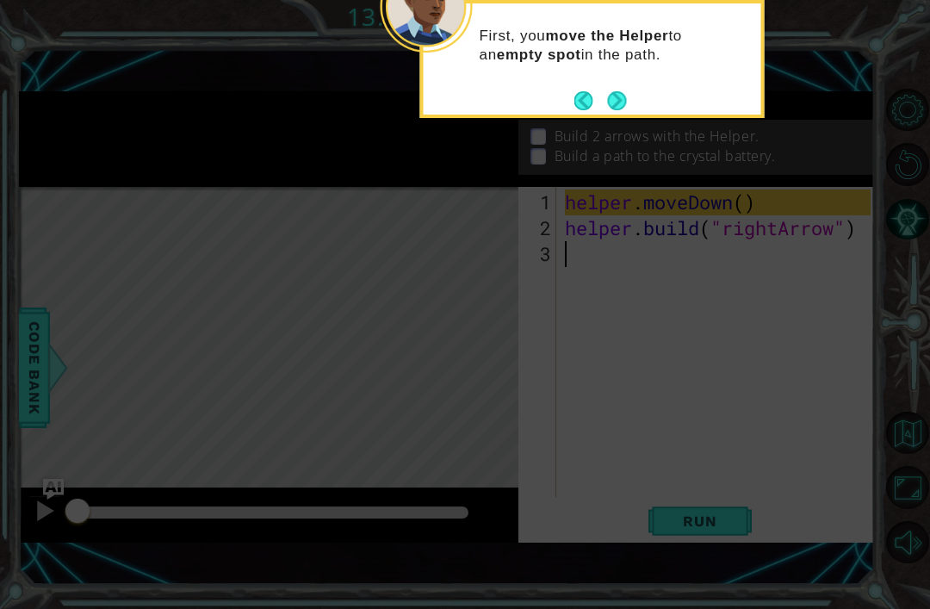
click at [607, 110] on button "Next" at bounding box center [616, 100] width 19 height 19
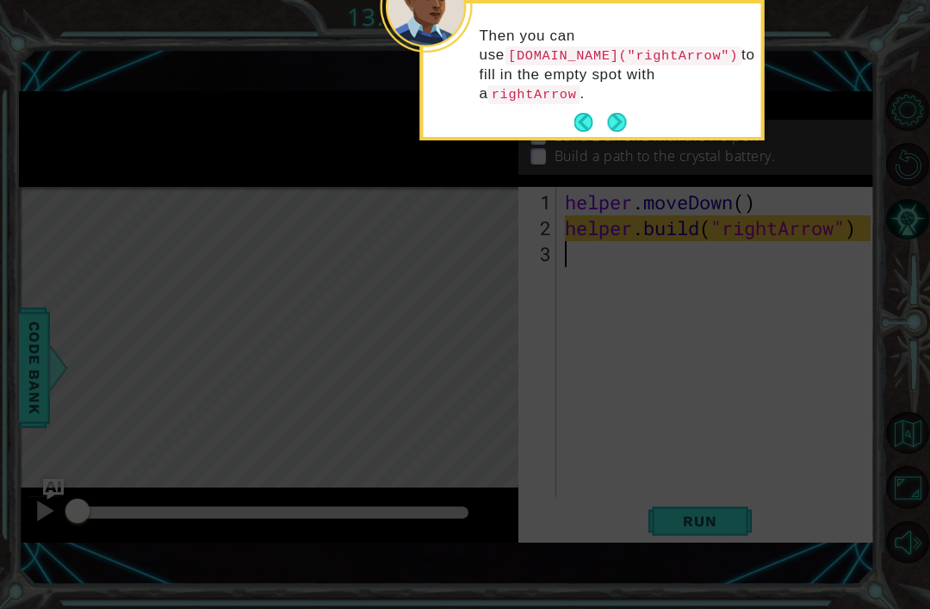
click at [613, 125] on button "Next" at bounding box center [616, 122] width 19 height 19
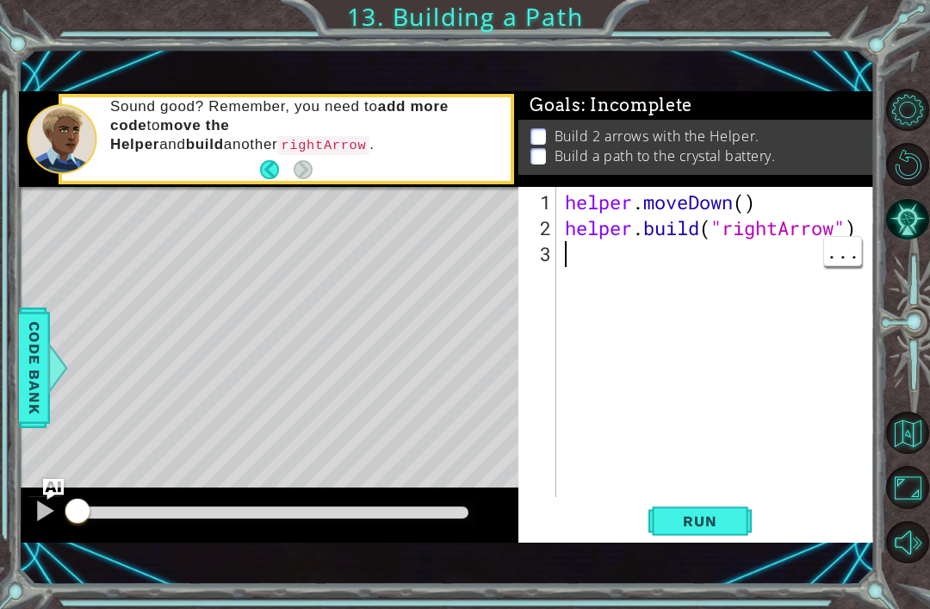
click at [707, 521] on span "Run" at bounding box center [700, 521] width 68 height 17
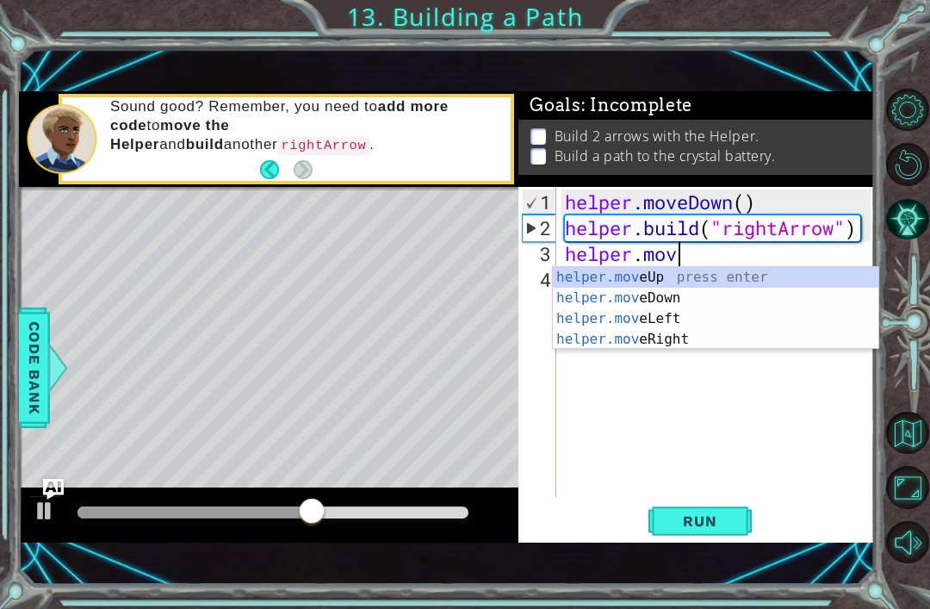
scroll to position [0, 5]
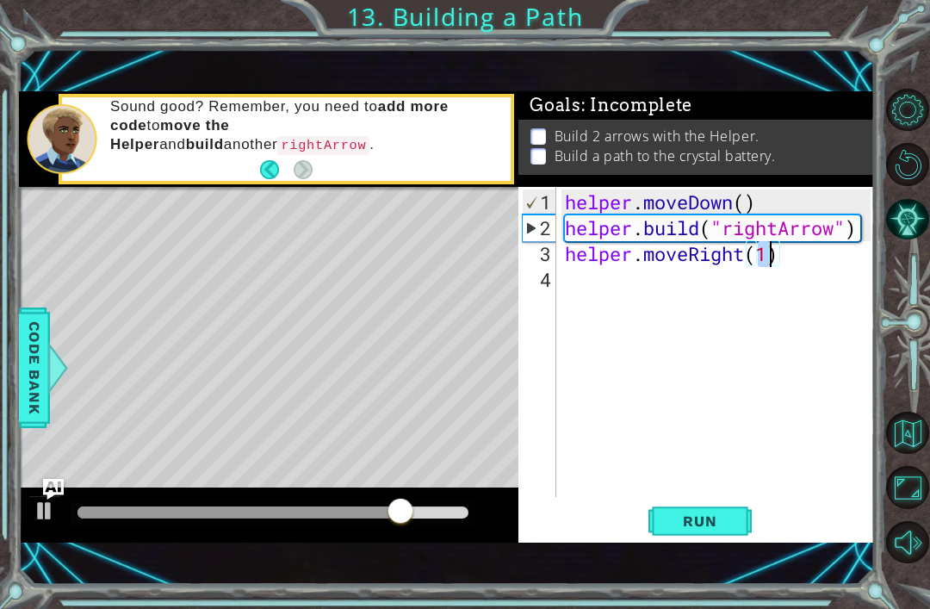
type textarea "helper.moveRight(3)"
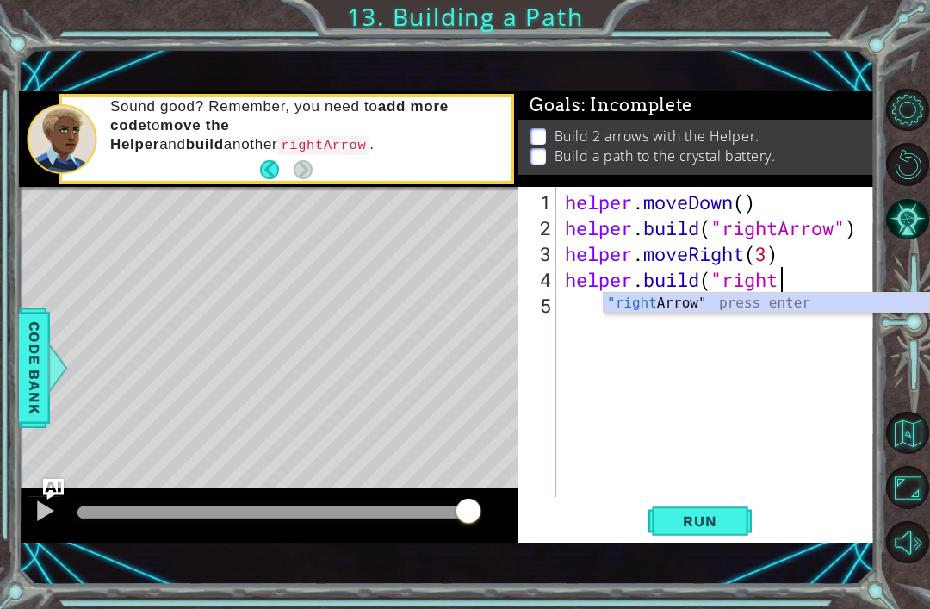
scroll to position [0, 9]
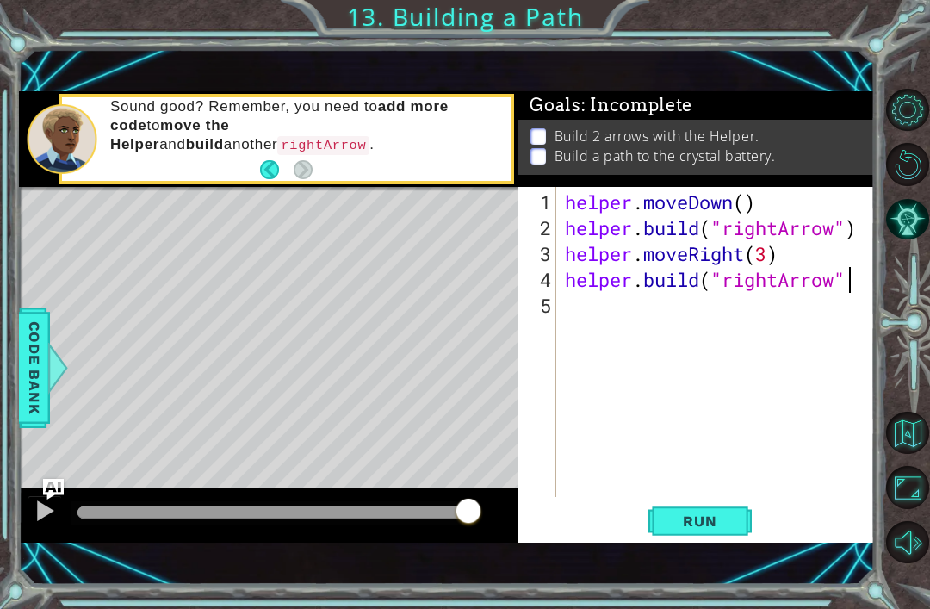
type textarea "[DOMAIN_NAME]("rightArrow")"
click at [726, 508] on button "Run" at bounding box center [700, 521] width 103 height 35
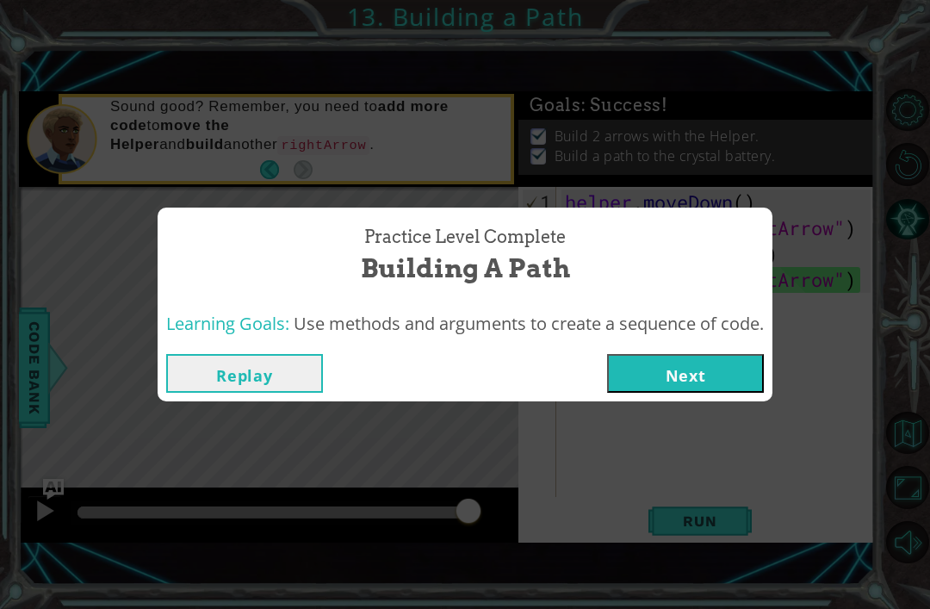
click at [700, 356] on button "Next" at bounding box center [685, 373] width 157 height 39
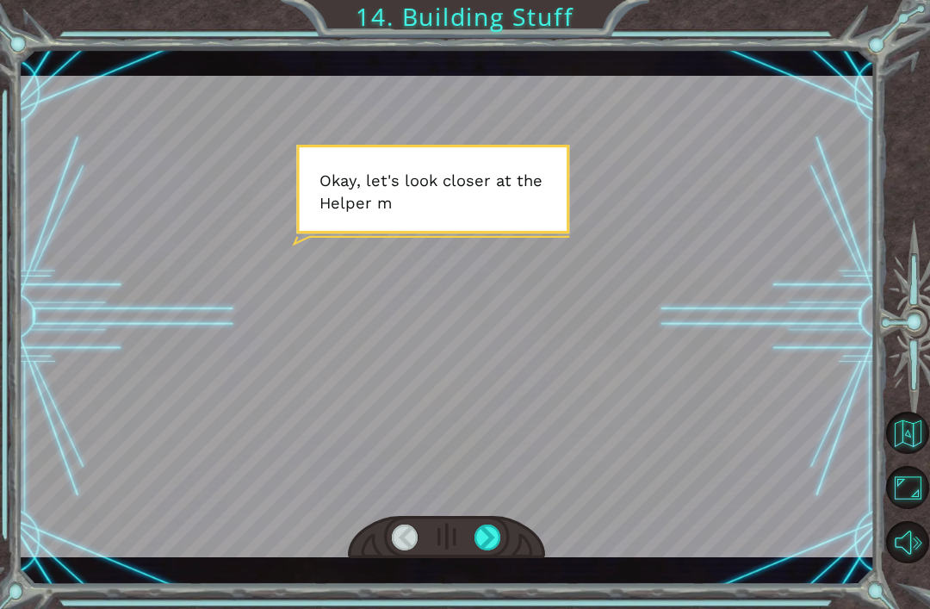
click at [706, 369] on div at bounding box center [447, 317] width 856 height 482
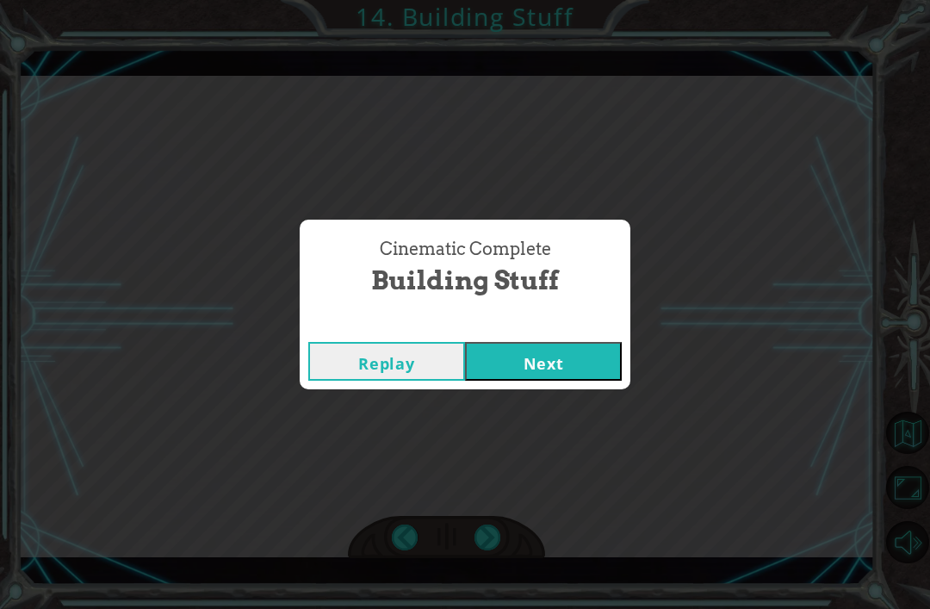
click at [562, 354] on button "Next" at bounding box center [543, 361] width 157 height 39
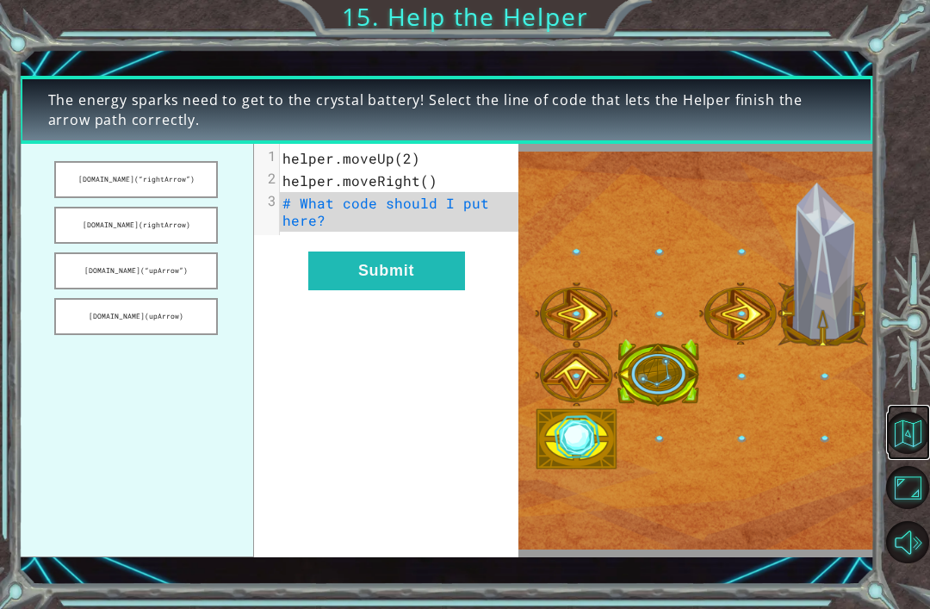
click at [917, 454] on button "Back to Map" at bounding box center [907, 433] width 42 height 42
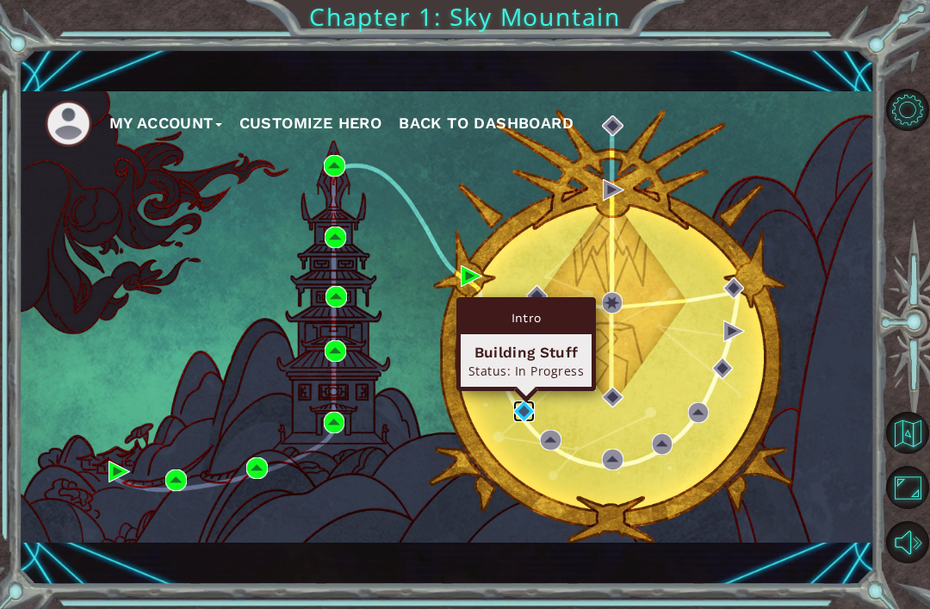
click at [529, 419] on img at bounding box center [524, 412] width 22 height 22
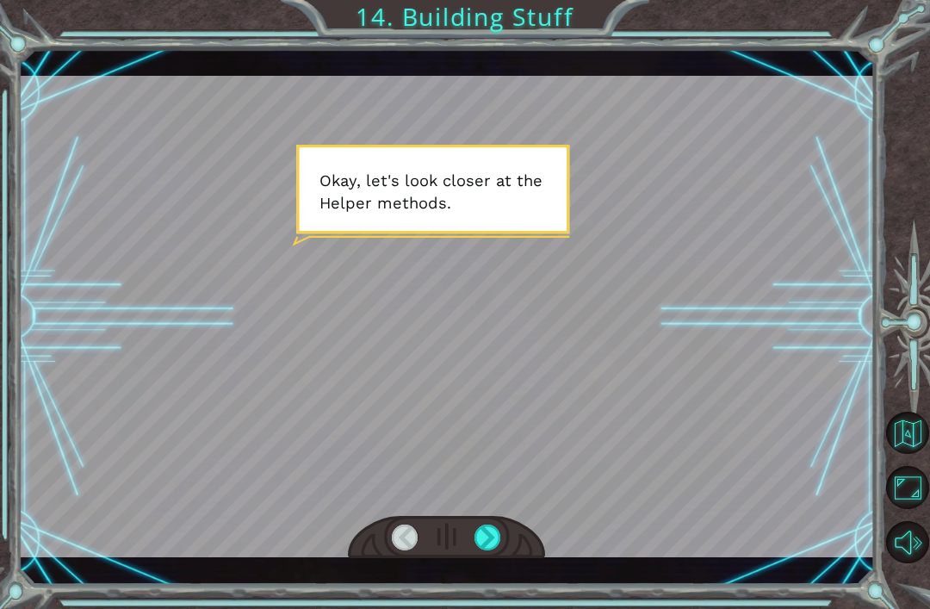
click at [686, 273] on div at bounding box center [447, 317] width 856 height 482
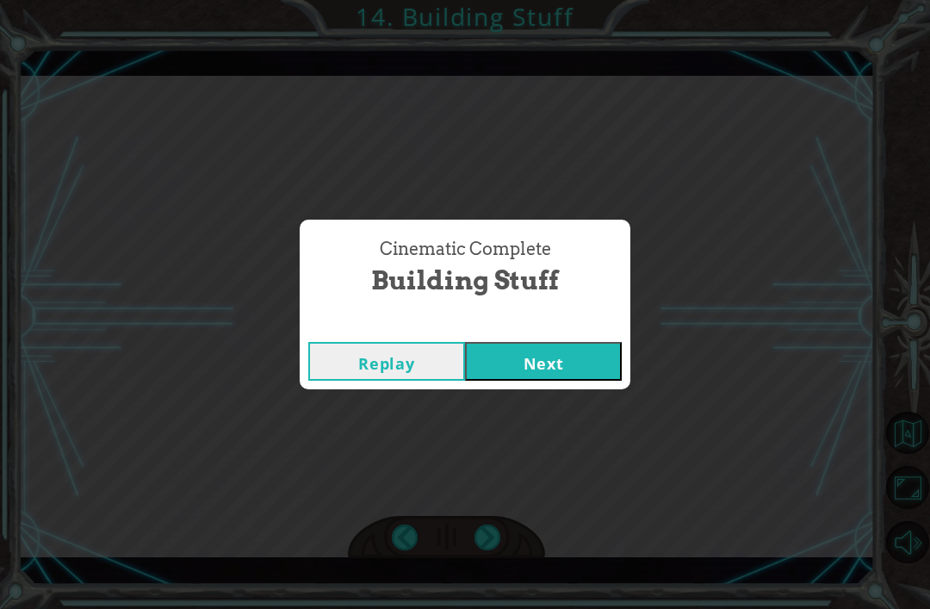
click at [563, 343] on button "Next" at bounding box center [543, 361] width 157 height 39
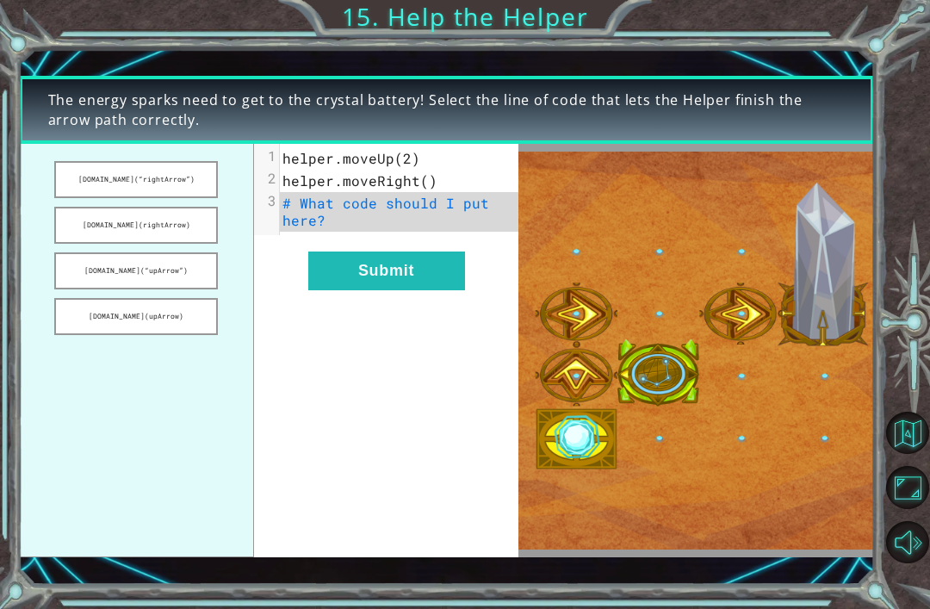
click at [497, 249] on div "xxxxxxxxxx 3 1 helper.moveUp(2) 2 helper.moveRight() 3 # What code should I put…" at bounding box center [386, 351] width 264 height 414
click at [82, 178] on button "[DOMAIN_NAME](“rightArrow”)" at bounding box center [136, 179] width 164 height 37
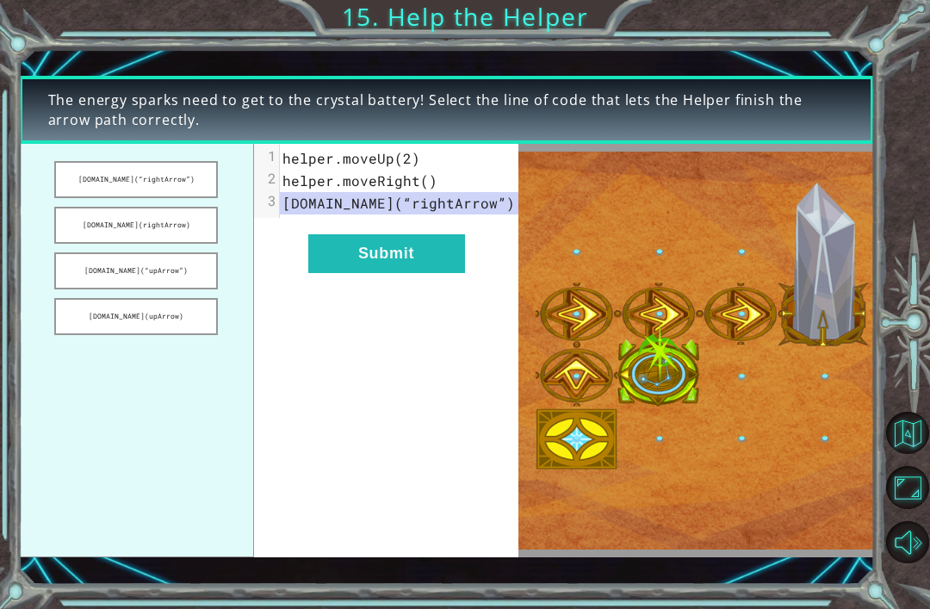
click at [399, 265] on button "Submit" at bounding box center [386, 253] width 157 height 39
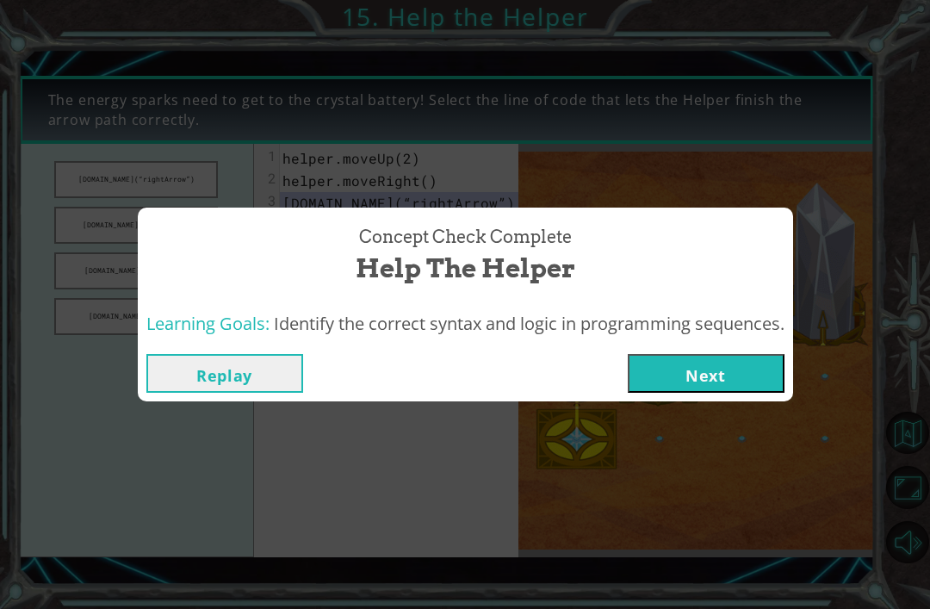
click at [761, 358] on button "Next" at bounding box center [706, 373] width 157 height 39
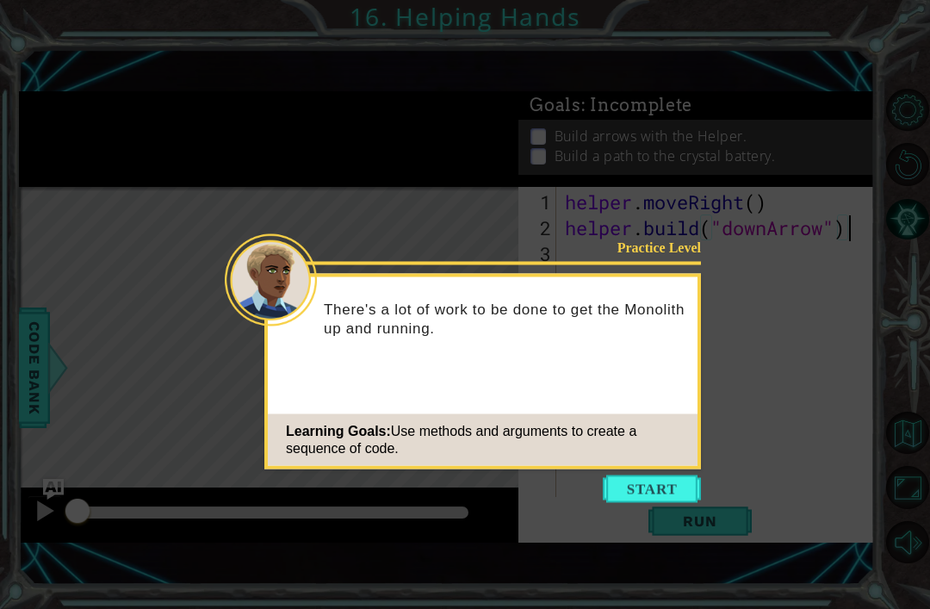
click at [666, 488] on button "Start" at bounding box center [652, 490] width 98 height 28
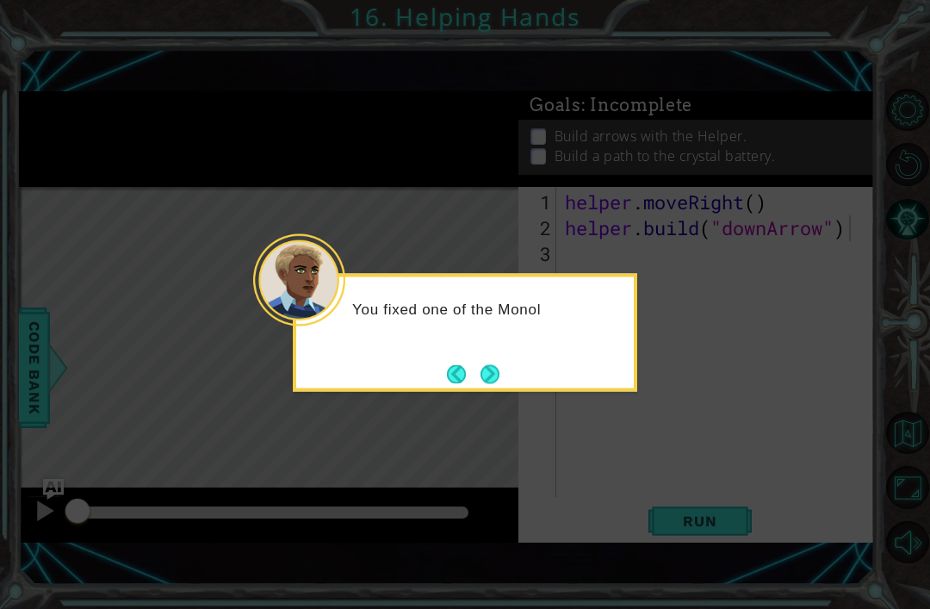
click at [535, 346] on div "You fixed one of the Monol" at bounding box center [465, 317] width 338 height 68
click at [500, 364] on button "Next" at bounding box center [490, 373] width 19 height 19
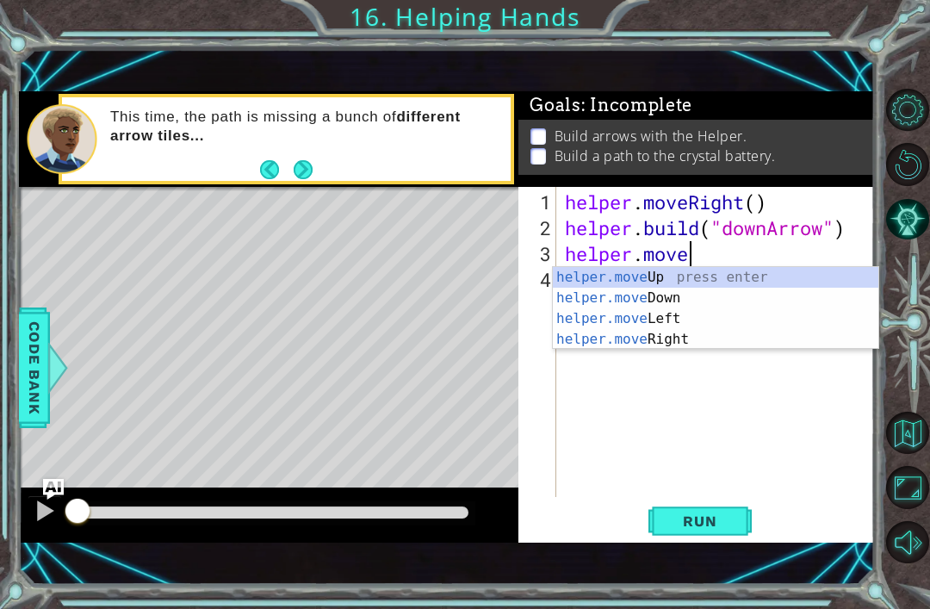
scroll to position [0, 5]
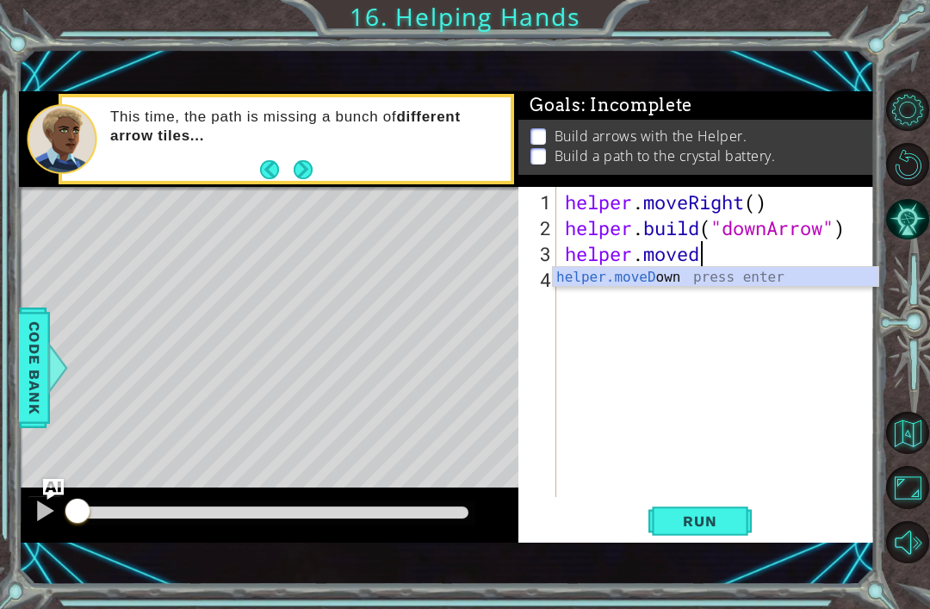
type textarea "helper.moveDown(1)"
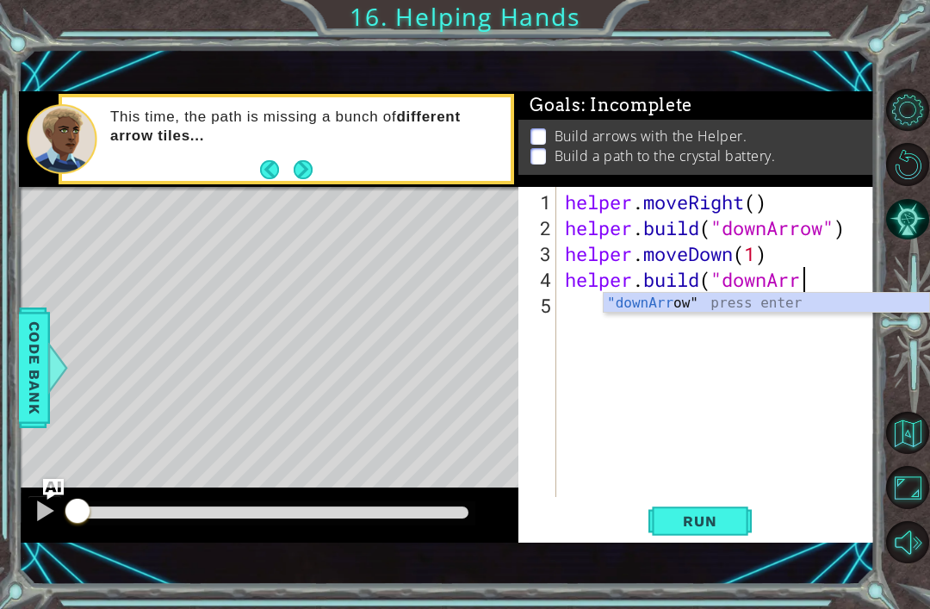
scroll to position [0, 11]
type textarea "[DOMAIN_NAME]("downArrow")"
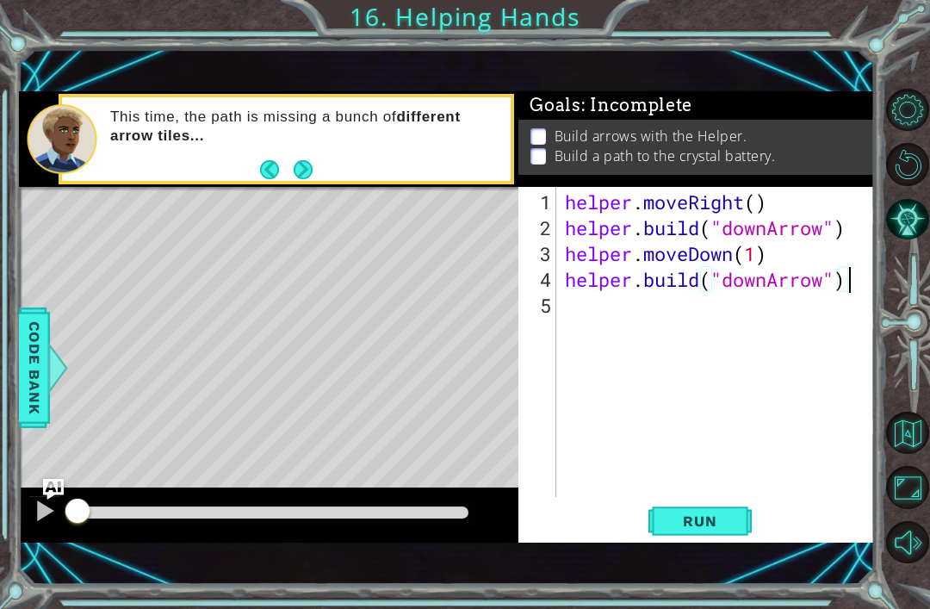
scroll to position [0, 0]
type textarea "helper.moveDown(1)"
click at [705, 343] on div "helper . moveRight ( ) helper . build ( "downArrow" ) helper . moveDown ( 1 ) h…" at bounding box center [721, 371] width 318 height 362
click at [589, 306] on div "helper . moveRight ( ) helper . build ( "downArrow" ) helper . moveDown ( 1 ) h…" at bounding box center [721, 371] width 318 height 362
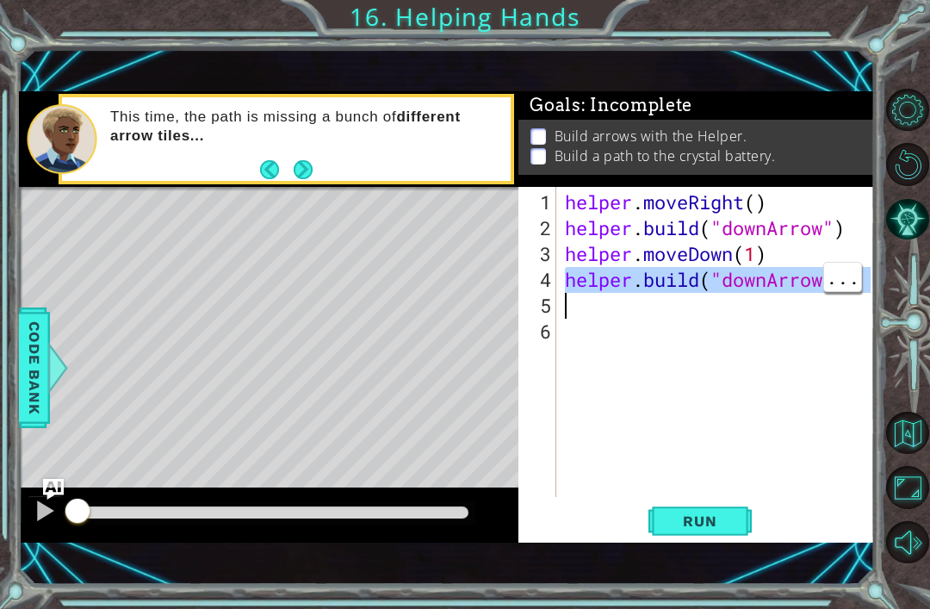
type textarea "[DOMAIN_NAME]("downArrow")"
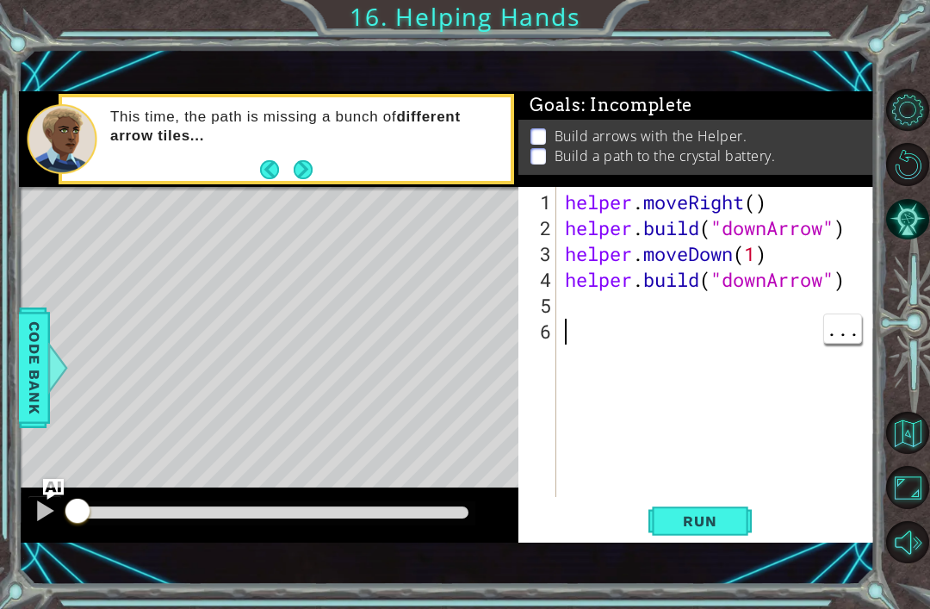
click at [756, 341] on div "helper . moveRight ( ) helper . build ( "downArrow" ) helper . moveDown ( 1 ) h…" at bounding box center [721, 371] width 318 height 362
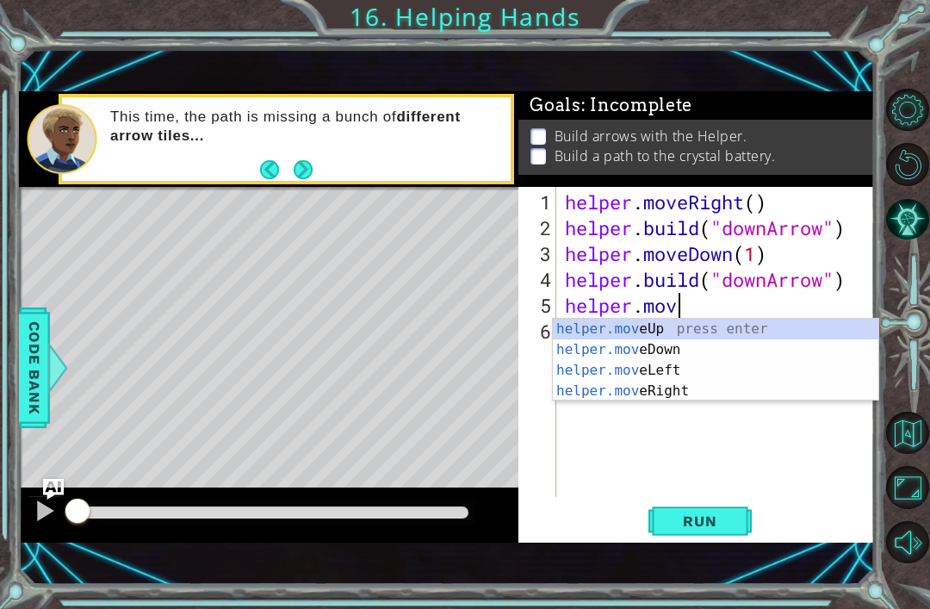
scroll to position [0, 5]
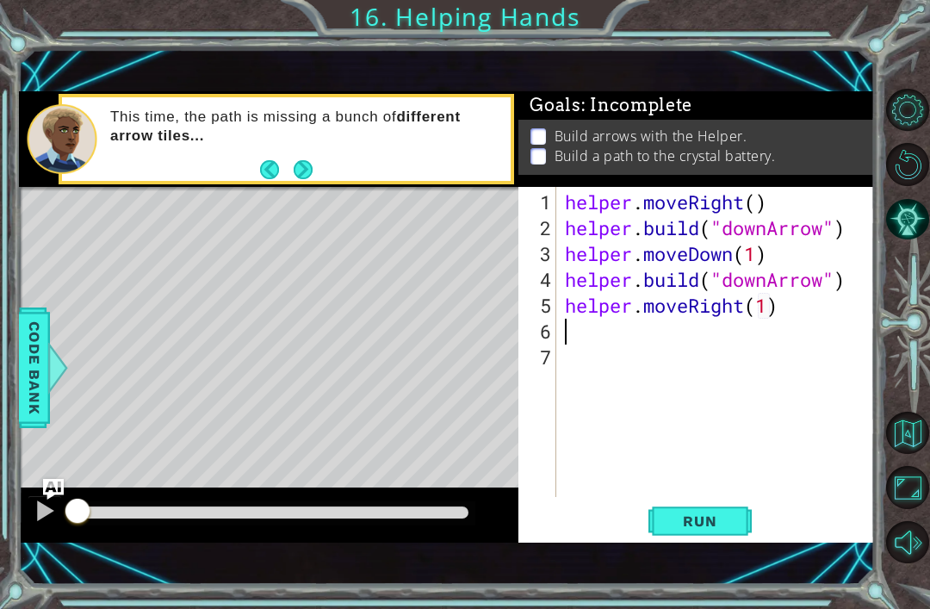
paste textarea "build("downArrow""
click at [749, 331] on div "helper . moveRight ( ) helper . build ( "downArrow" ) helper . moveDown ( 1 ) h…" at bounding box center [721, 371] width 318 height 362
type textarea "[DOMAIN_NAME]("rightArrow")"
click at [707, 522] on span "Run" at bounding box center [700, 521] width 68 height 17
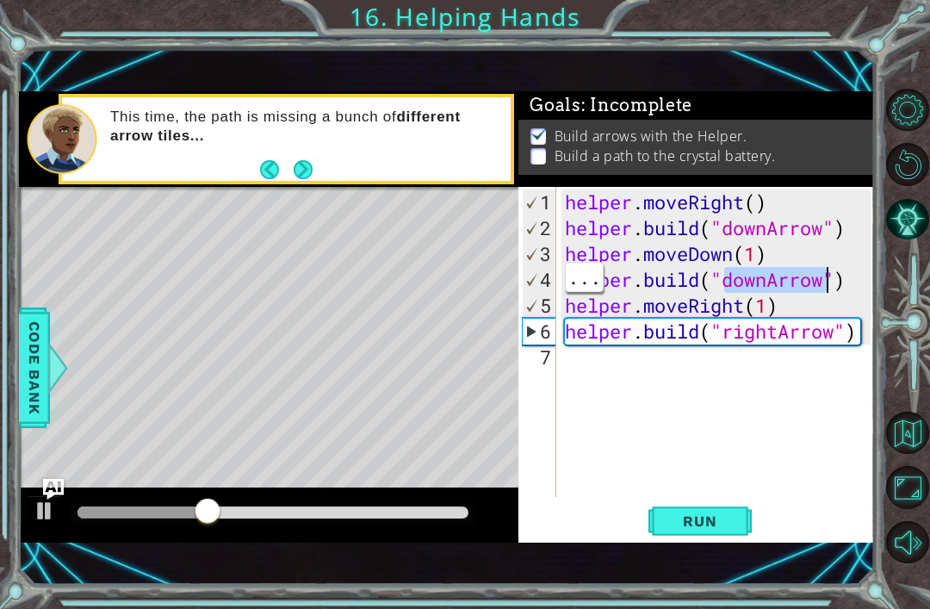
click at [749, 278] on div "helper . moveRight ( ) helper . build ( "downArrow" ) helper . moveDown ( 1 ) h…" at bounding box center [721, 371] width 318 height 362
type textarea "[DOMAIN_NAME]("rightArrow")"
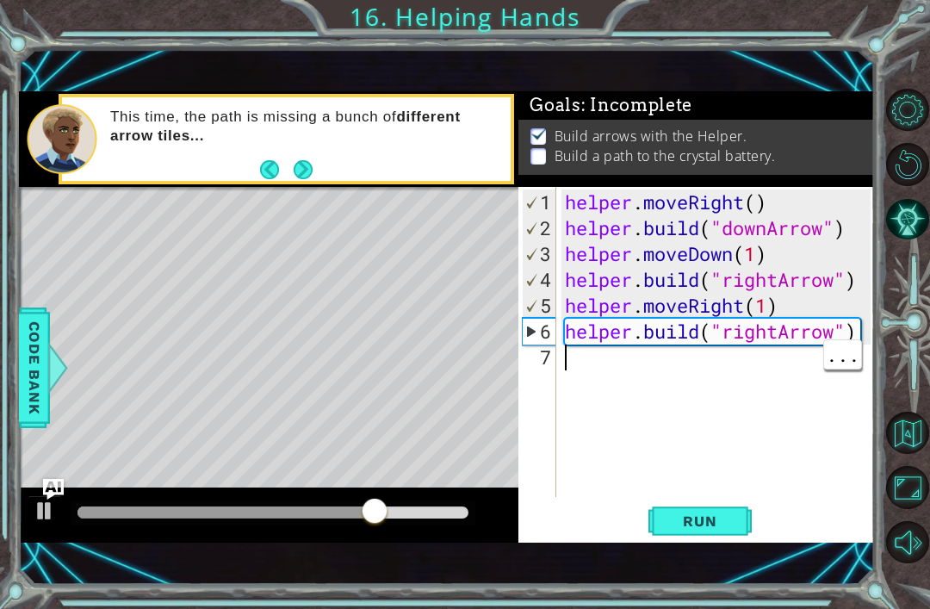
type textarea "h"
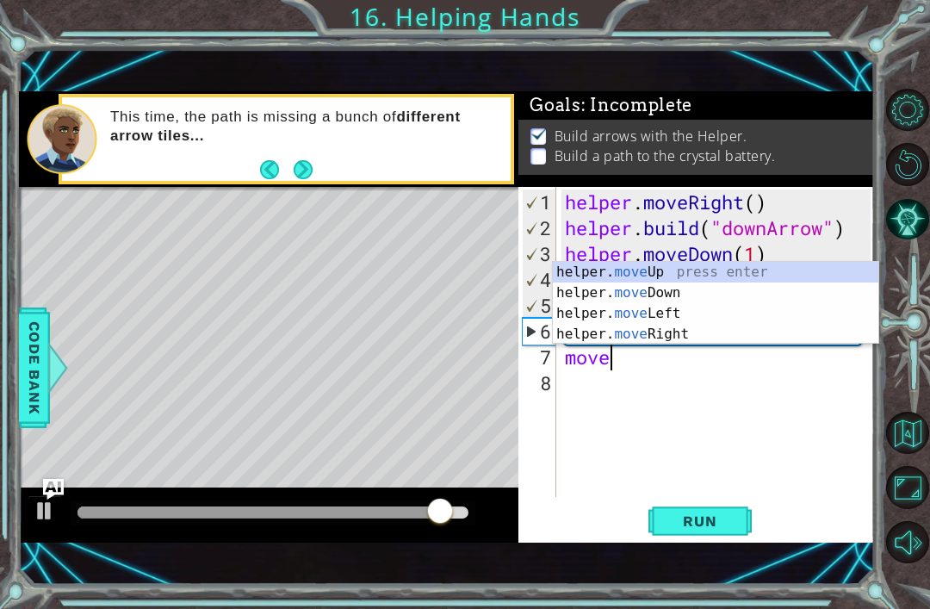
scroll to position [0, 2]
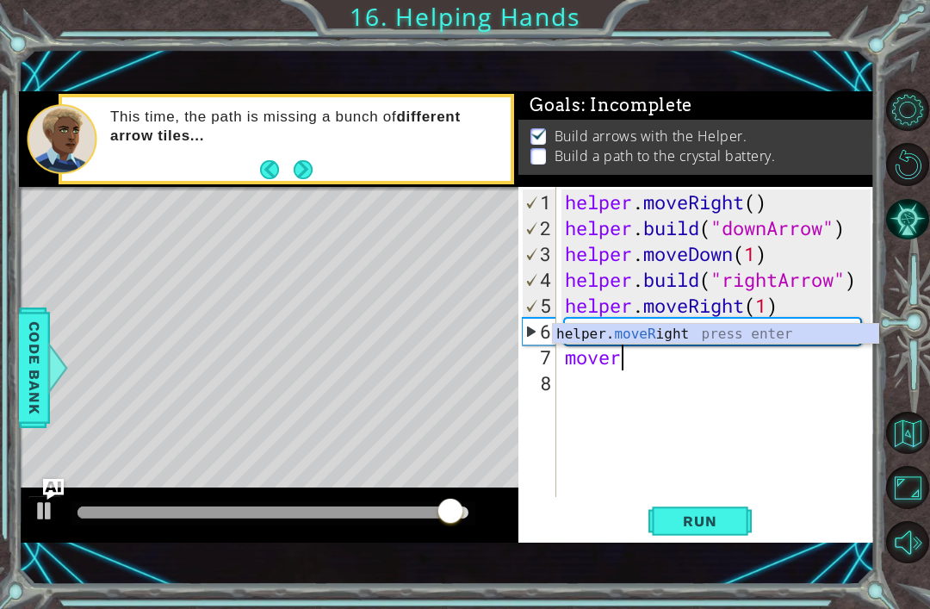
type textarea "helper.moveRight(1)"
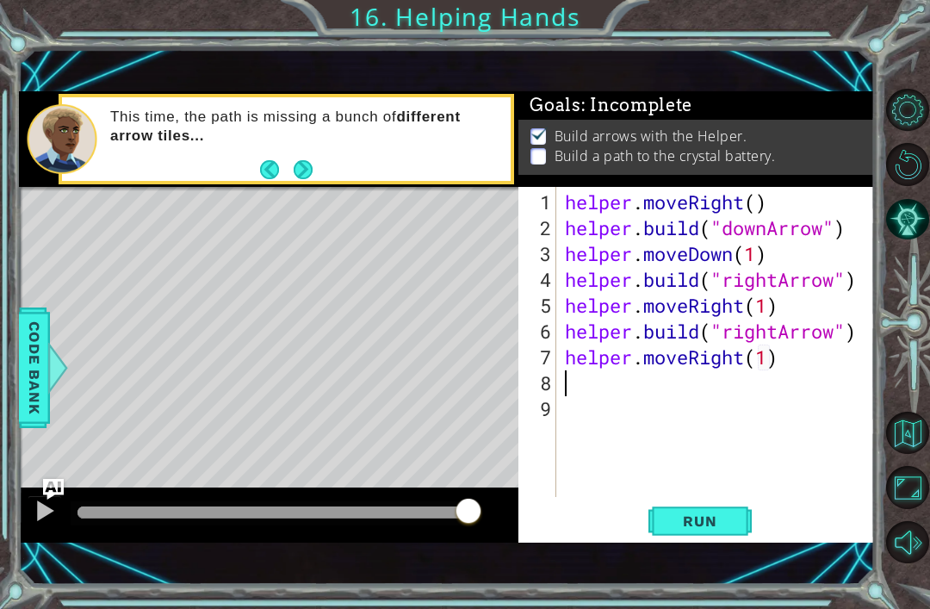
scroll to position [0, 0]
paste textarea "[DOMAIN_NAME]("downArrow")"
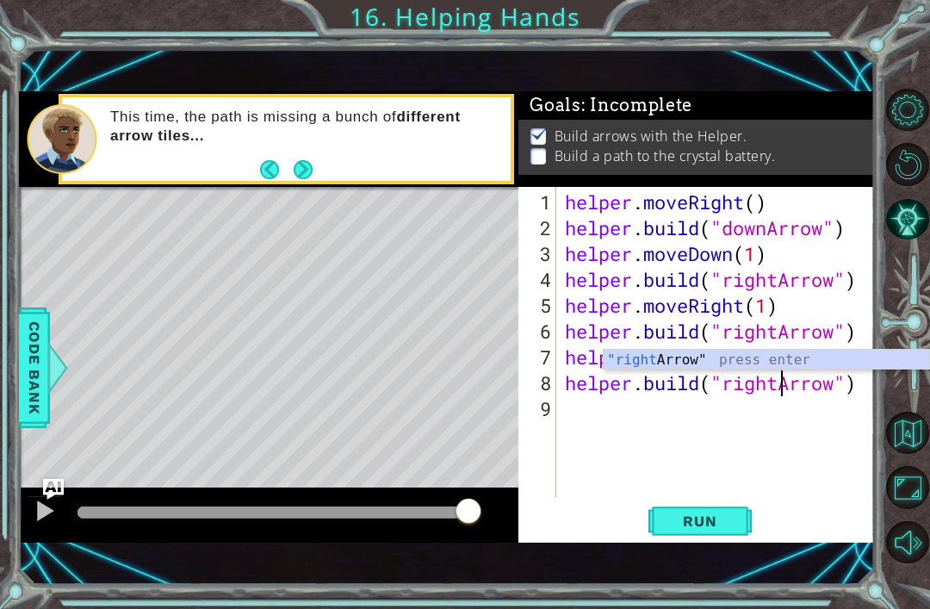
scroll to position [0, 10]
click at [720, 506] on button "Run" at bounding box center [700, 521] width 103 height 35
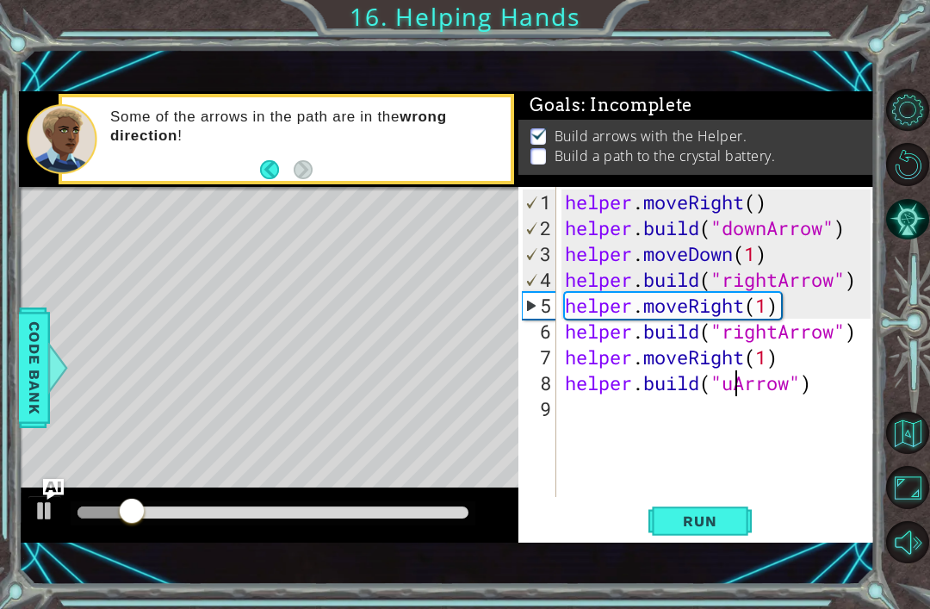
scroll to position [0, 9]
type textarea "[DOMAIN_NAME]("upArrow")"
click at [709, 525] on span "Run" at bounding box center [700, 521] width 68 height 17
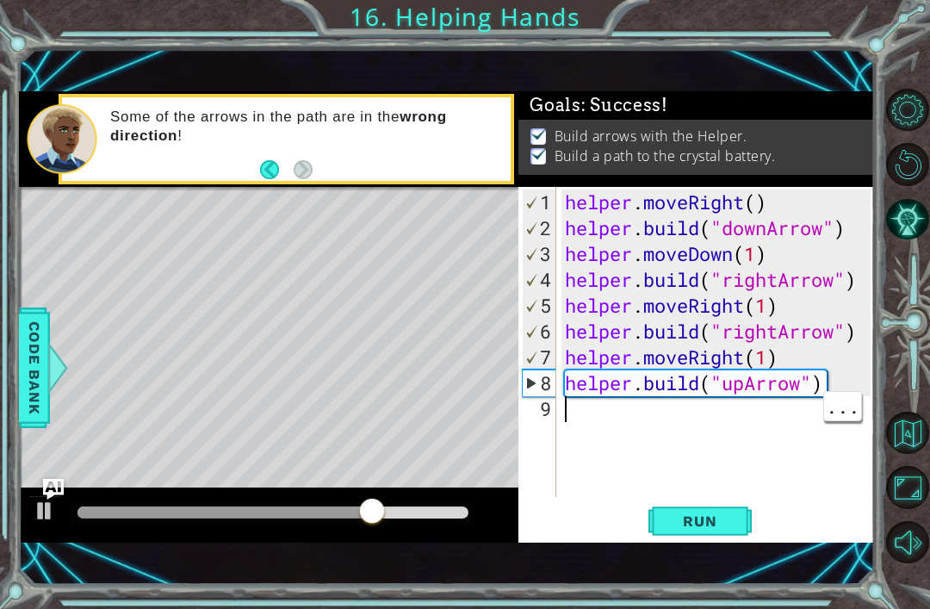
scroll to position [0, 0]
type textarea "helper.moveRight(1)"
click at [759, 437] on div "helper . moveRight ( ) helper . build ( "downArrow" ) helper . moveDown ( 1 ) h…" at bounding box center [721, 371] width 318 height 362
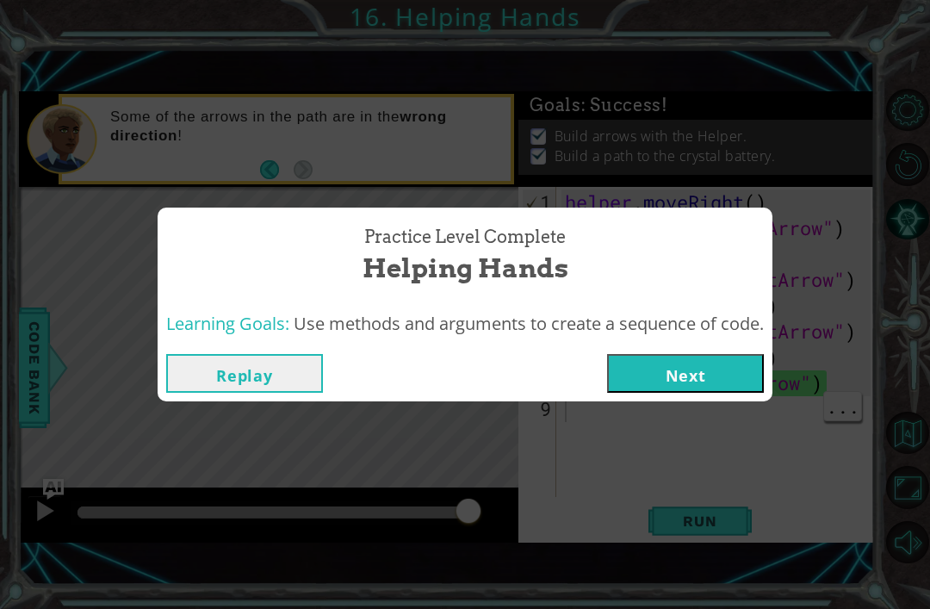
click at [725, 366] on button "Next" at bounding box center [685, 373] width 157 height 39
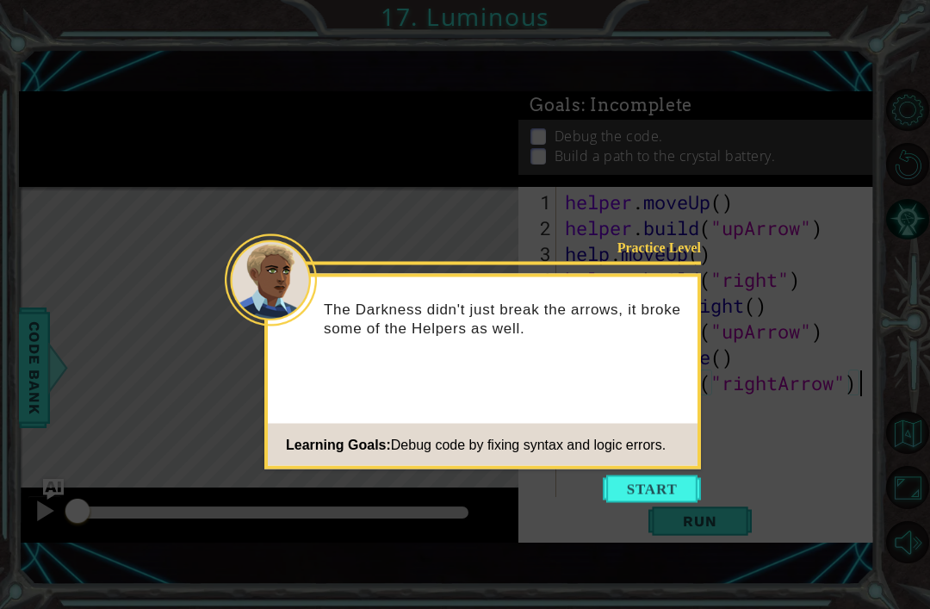
click at [652, 468] on div "Practice Level The Darkness didn't just break the arrows, it broke some of the …" at bounding box center [482, 372] width 437 height 196
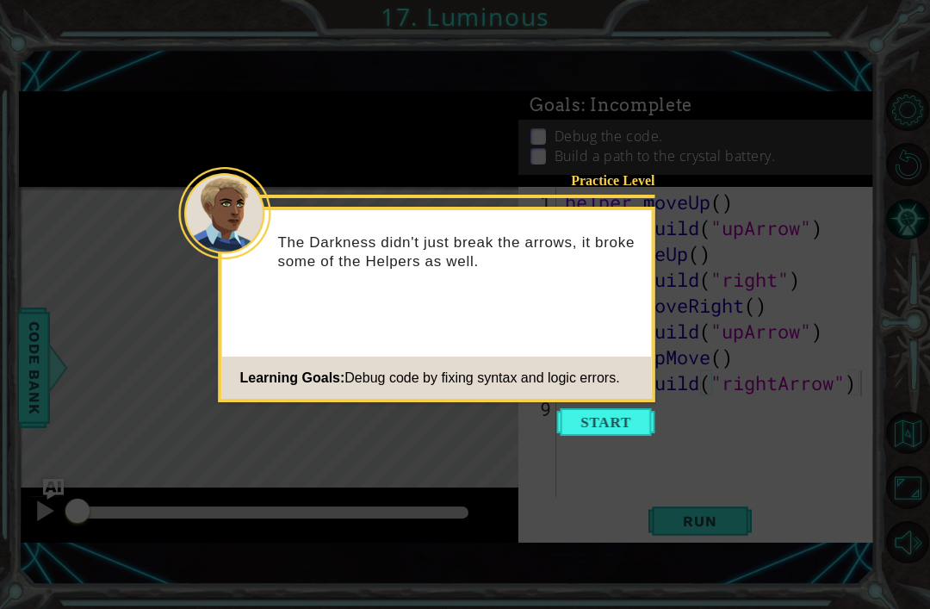
click at [675, 476] on icon at bounding box center [465, 304] width 930 height 609
click at [631, 430] on button "Start" at bounding box center [606, 422] width 98 height 28
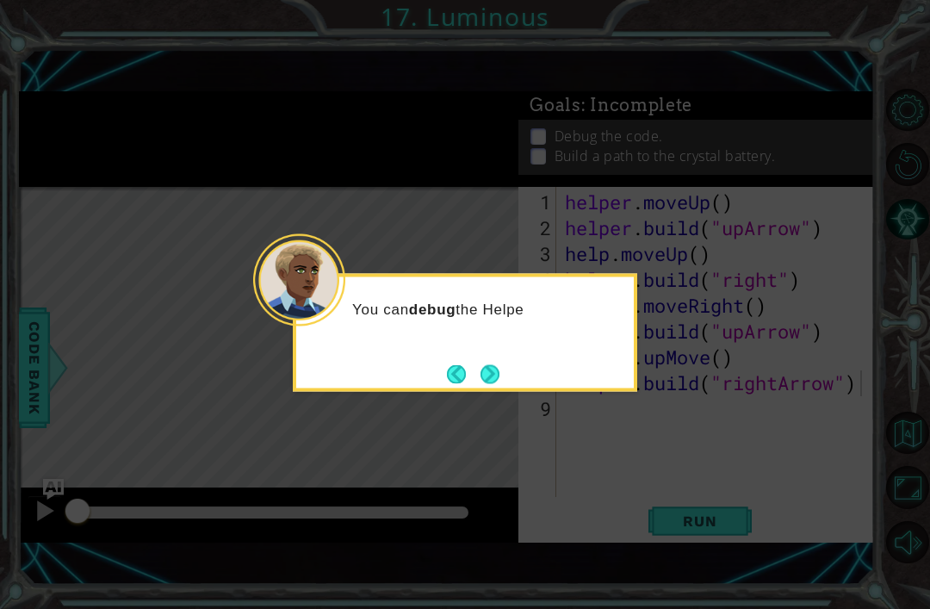
click at [538, 366] on div "You can debug the Helpe" at bounding box center [465, 333] width 345 height 118
click at [496, 364] on button "Next" at bounding box center [490, 373] width 19 height 19
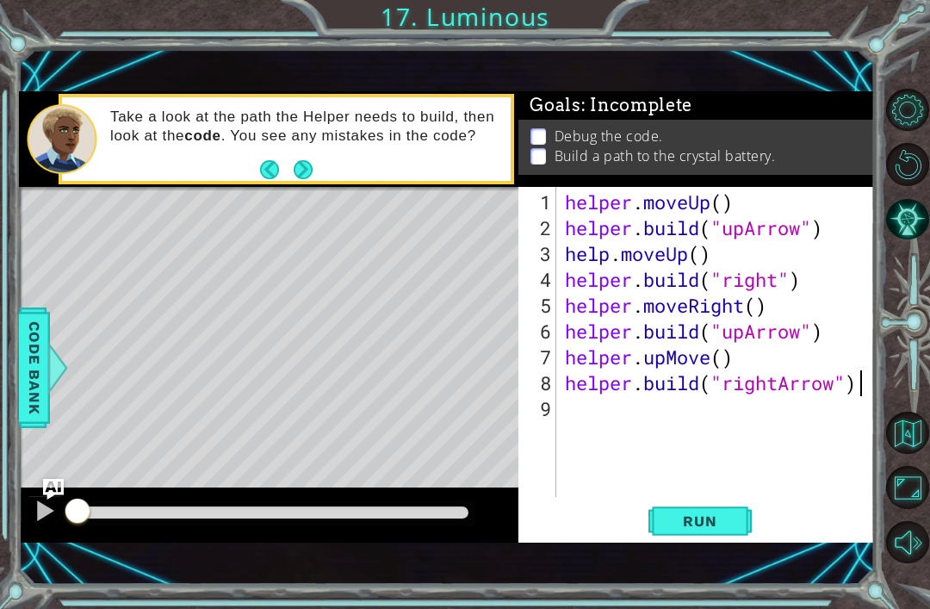
click at [313, 160] on button "Next" at bounding box center [303, 169] width 19 height 19
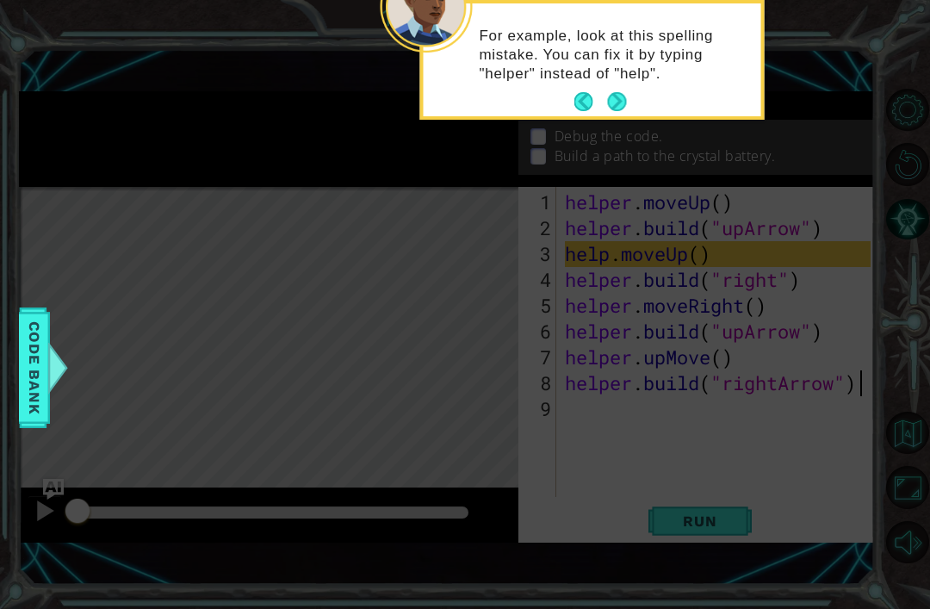
click at [627, 102] on button "Next" at bounding box center [617, 101] width 19 height 19
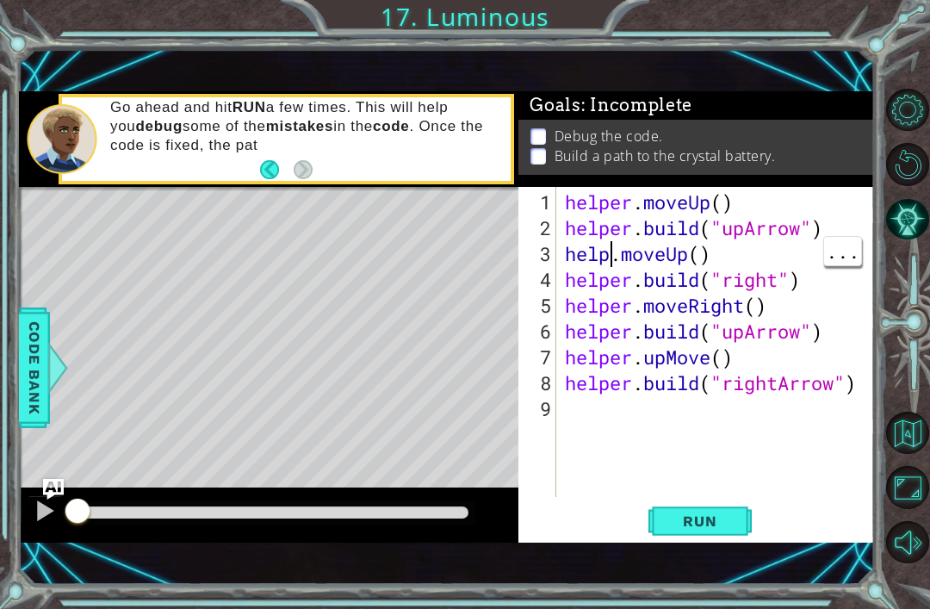
scroll to position [0, 3]
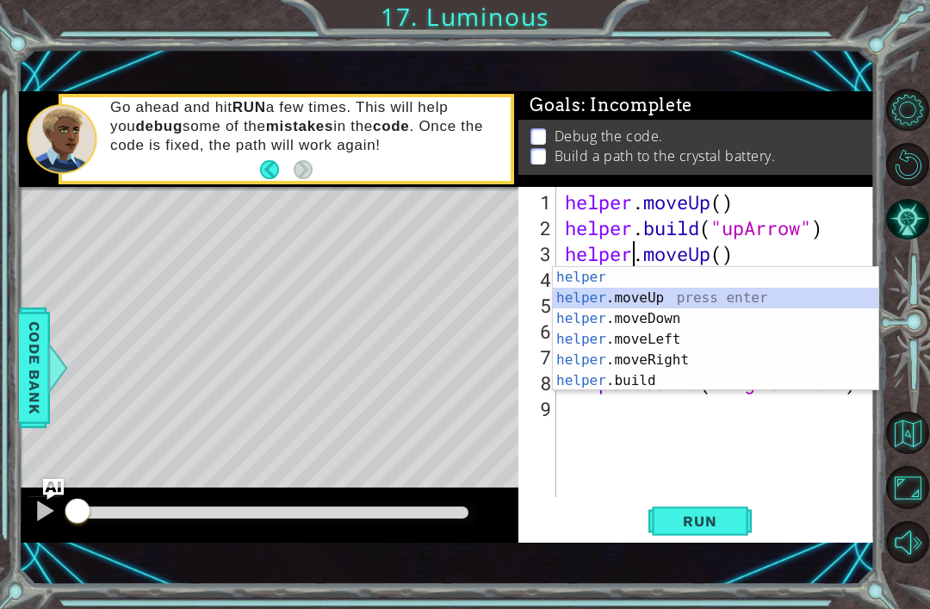
click at [799, 180] on div "Goals : Incomplete Debug the code. Build a path to the crystal battery." at bounding box center [697, 139] width 356 height 96
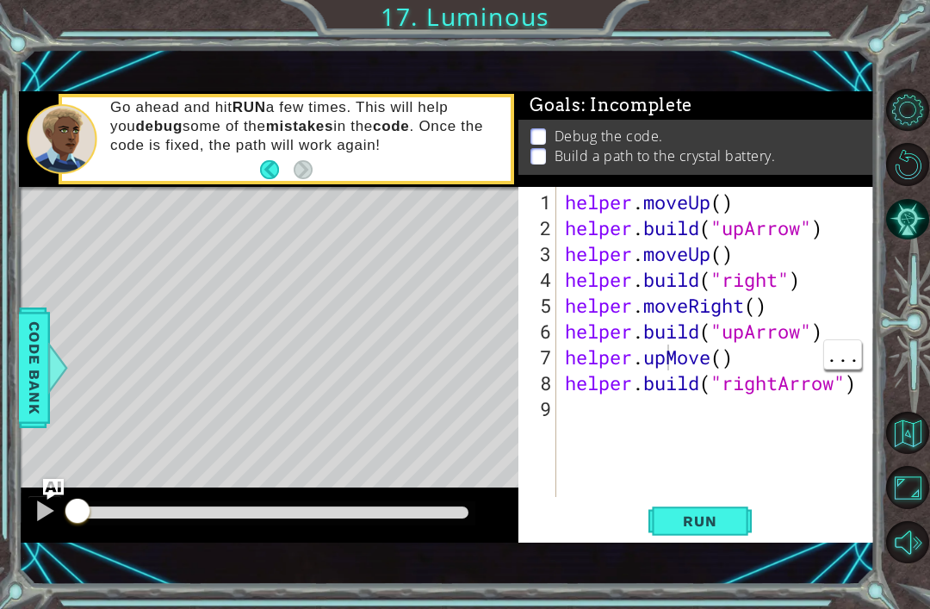
click at [693, 345] on div "helper . moveUp ( ) helper . build ( "upArrow" ) helper . moveUp ( ) helper . b…" at bounding box center [721, 371] width 318 height 362
click at [710, 361] on div "helper . moveUp ( ) helper . build ( "upArrow" ) helper . moveUp ( ) helper . b…" at bounding box center [721, 371] width 318 height 362
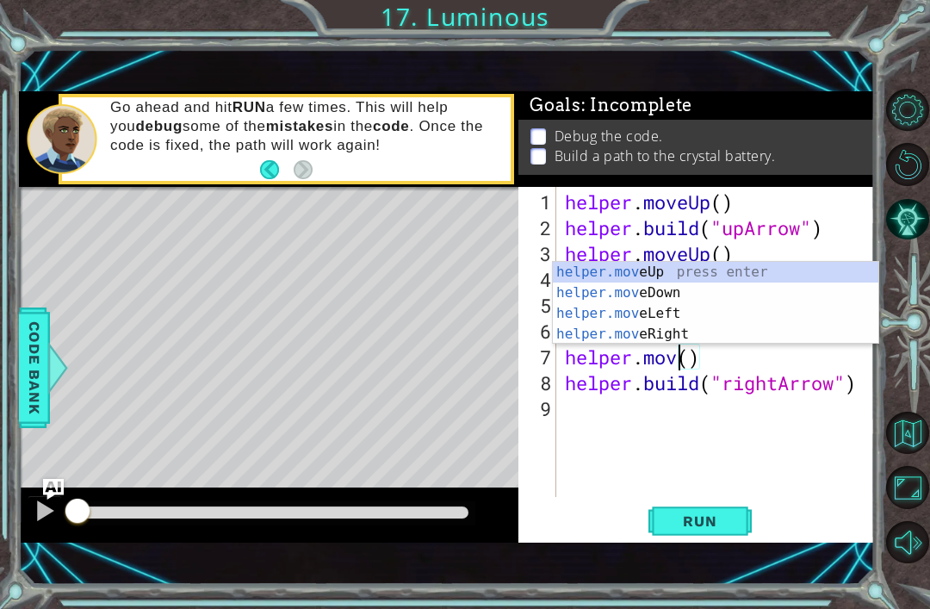
scroll to position [0, 6]
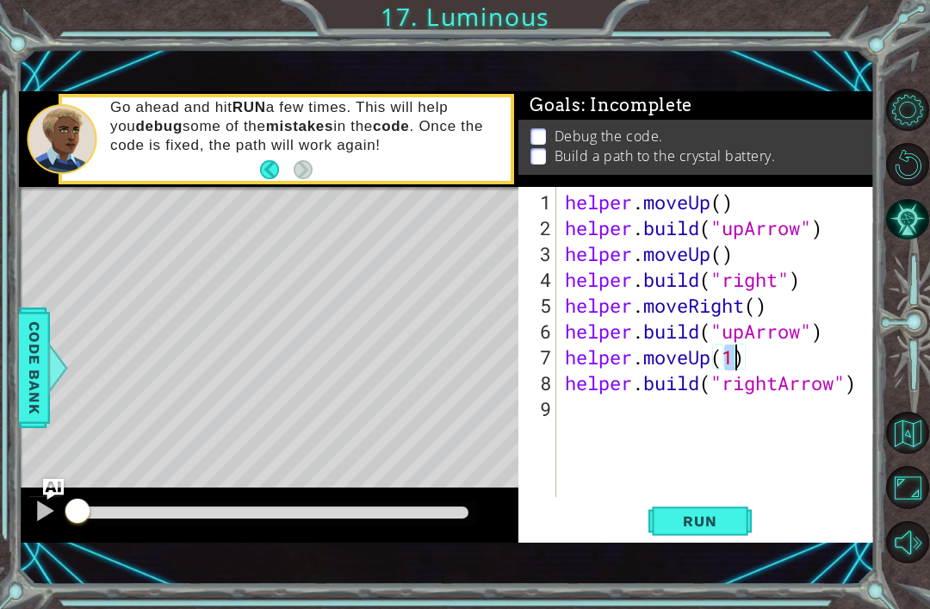
click at [719, 530] on span "Run" at bounding box center [700, 521] width 68 height 17
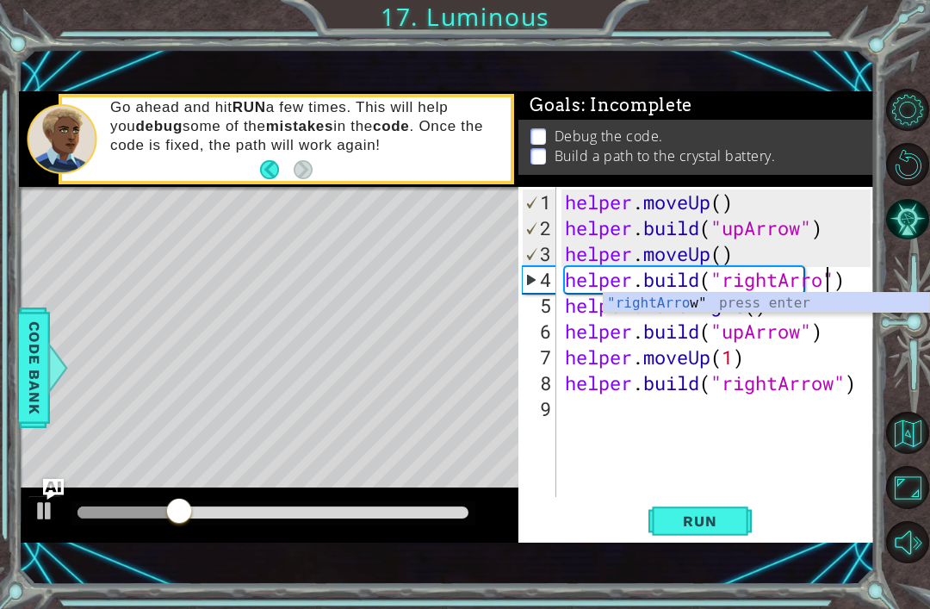
scroll to position [0, 13]
type textarea "[DOMAIN_NAME]("rightArrow")"
click at [718, 525] on span "Run" at bounding box center [700, 521] width 68 height 17
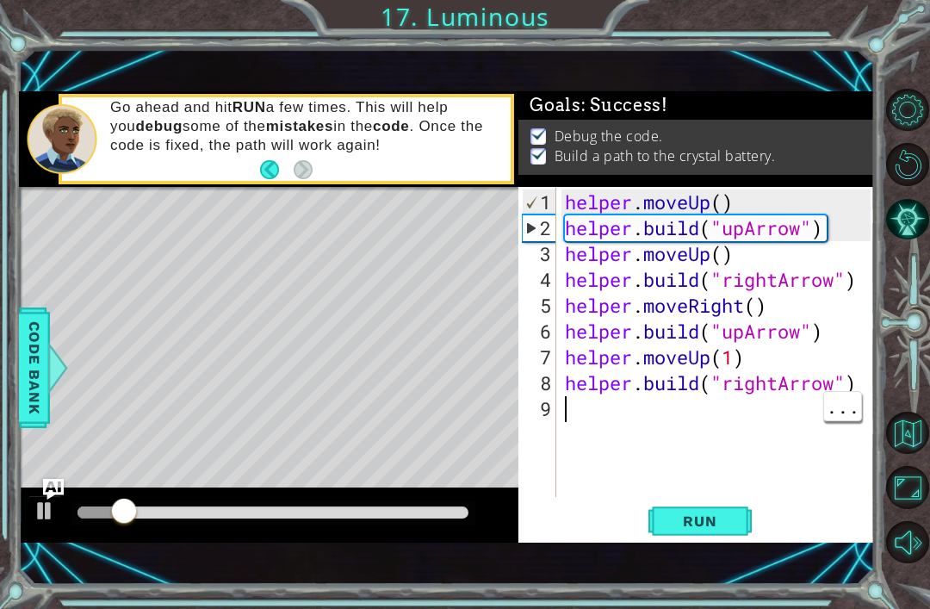
scroll to position [0, 0]
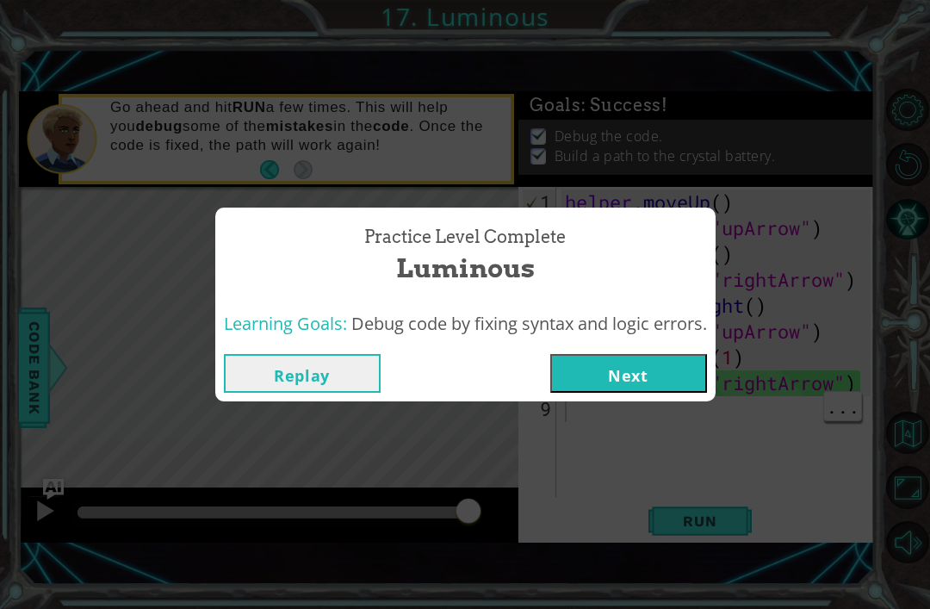
click at [693, 366] on button "Next" at bounding box center [628, 373] width 157 height 39
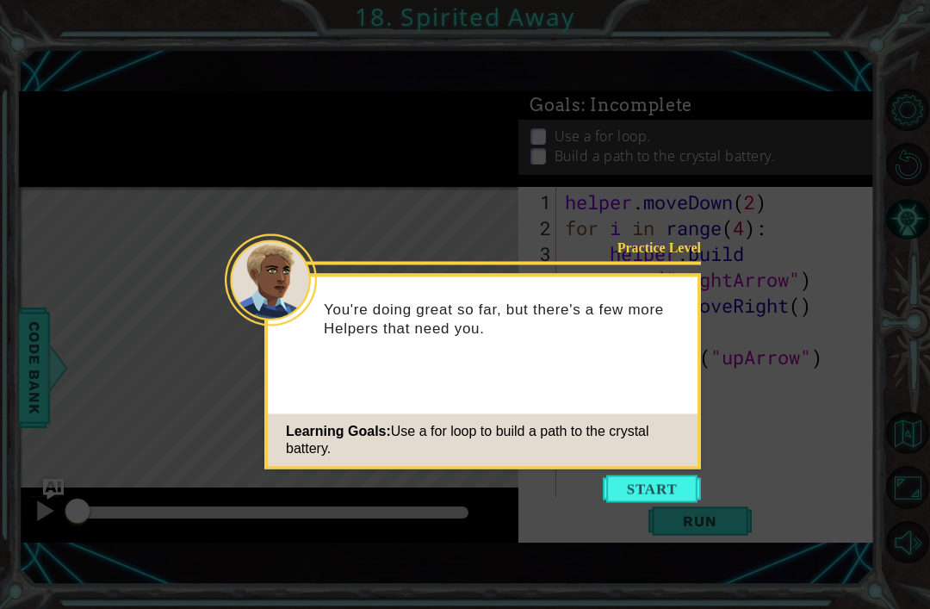
click at [700, 487] on button "Start" at bounding box center [652, 490] width 98 height 28
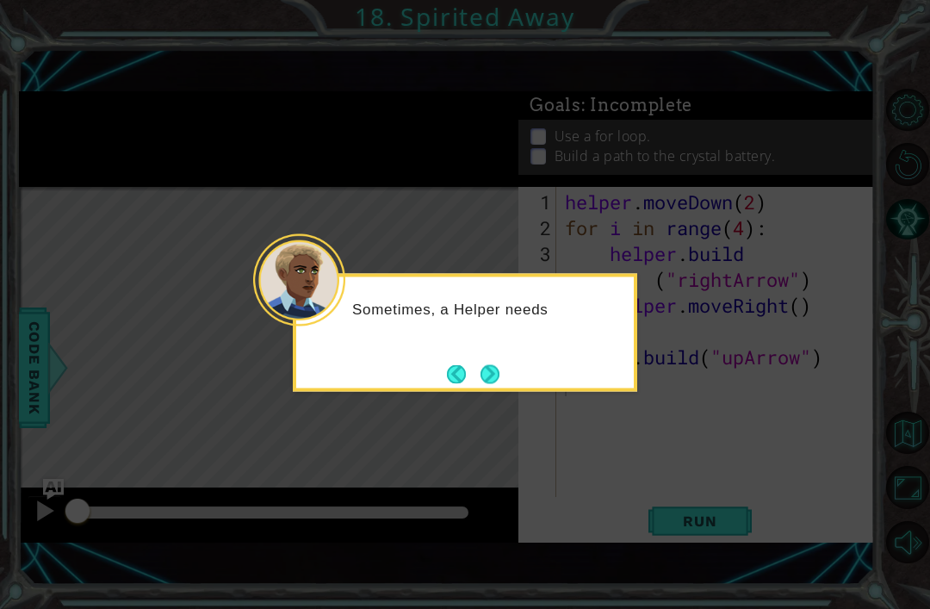
click at [511, 334] on div "Sometimes, a Helper needs" at bounding box center [465, 317] width 338 height 68
click at [500, 364] on button "Next" at bounding box center [490, 373] width 19 height 19
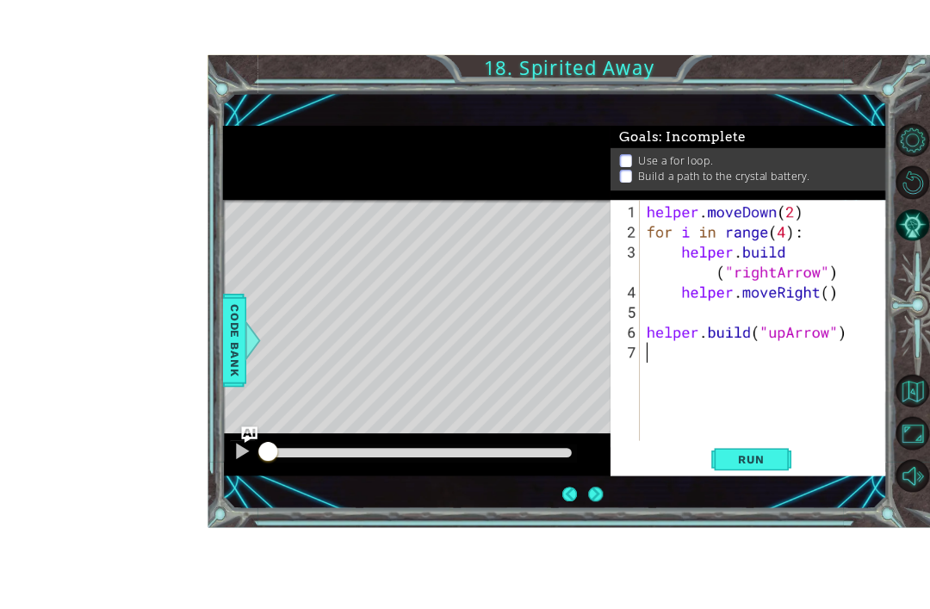
scroll to position [55, 0]
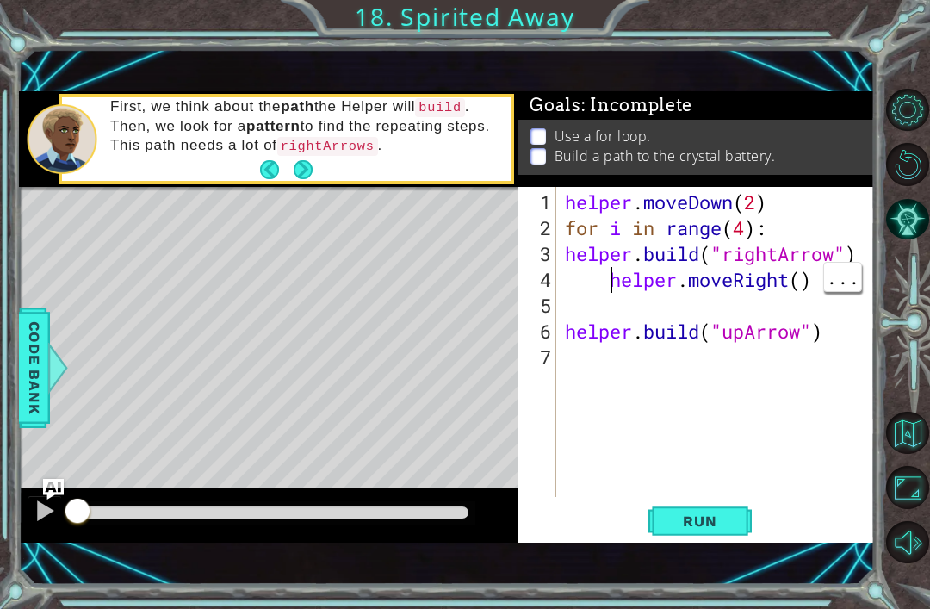
type textarea "helper.moveRight()"
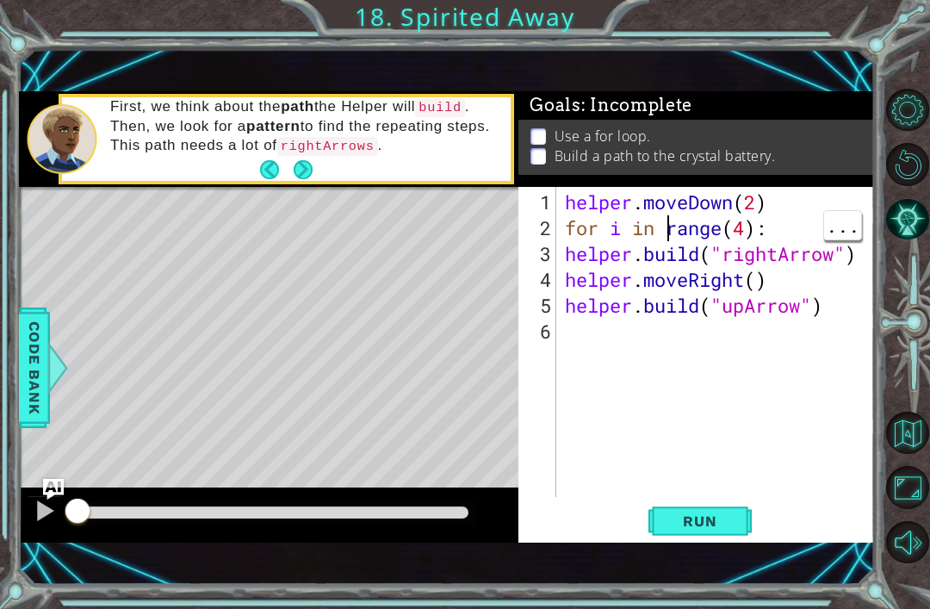
click at [714, 509] on button "Run" at bounding box center [700, 521] width 103 height 35
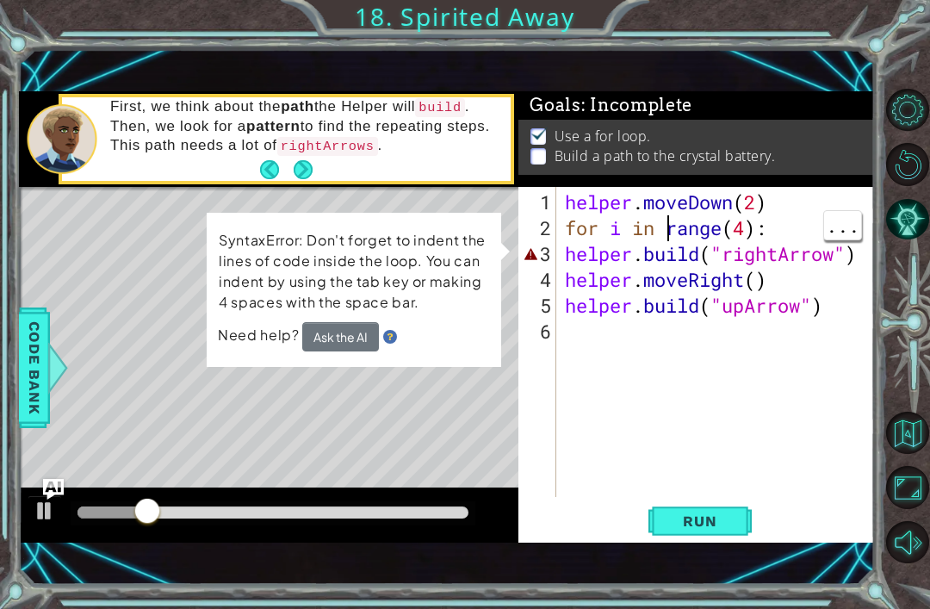
click at [574, 264] on div "helper . moveDown ( 2 ) for i in range ( 4 ) : helper . build ( "rightArrow" ) …" at bounding box center [721, 371] width 318 height 362
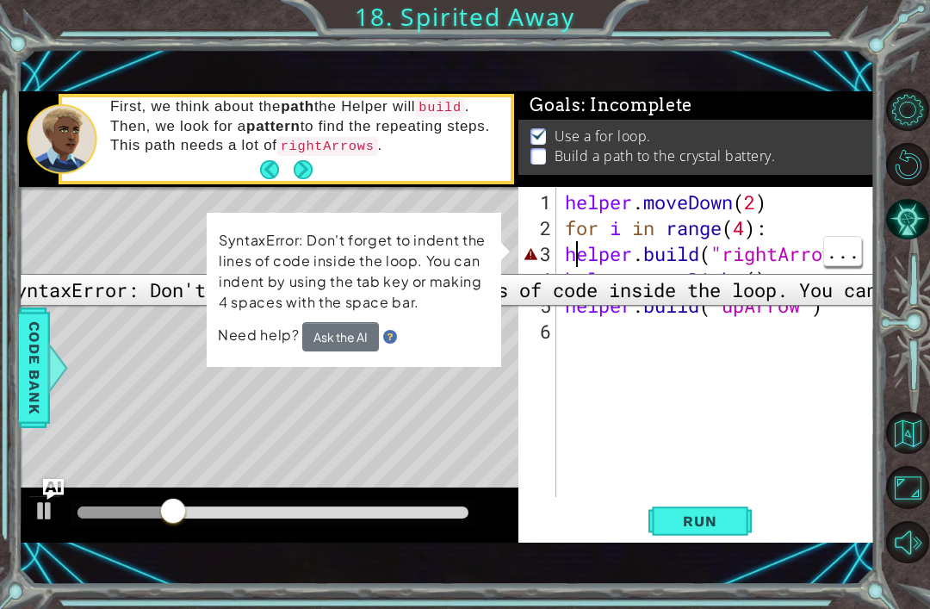
click at [551, 261] on div "3" at bounding box center [539, 254] width 34 height 26
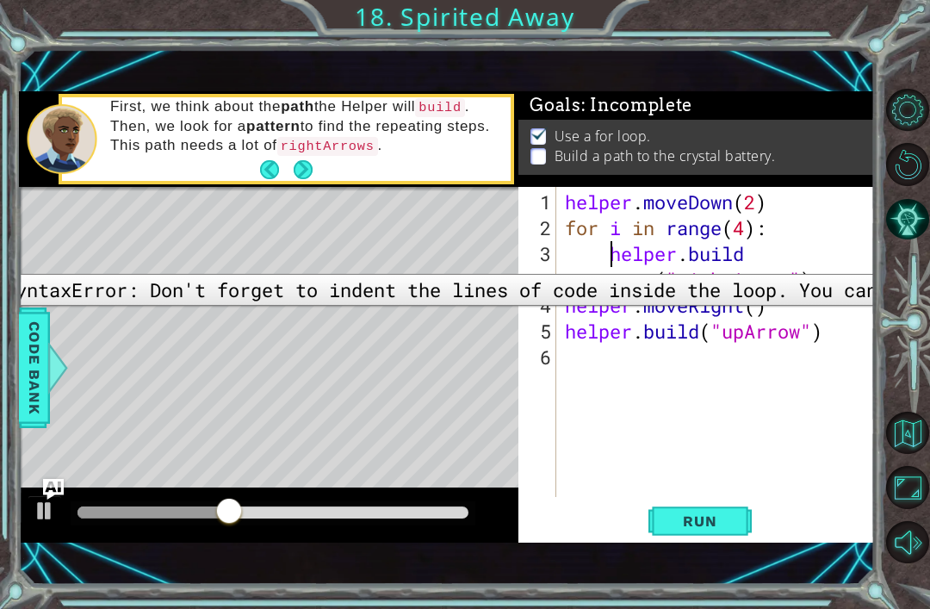
click at [706, 513] on span "Run" at bounding box center [700, 521] width 68 height 17
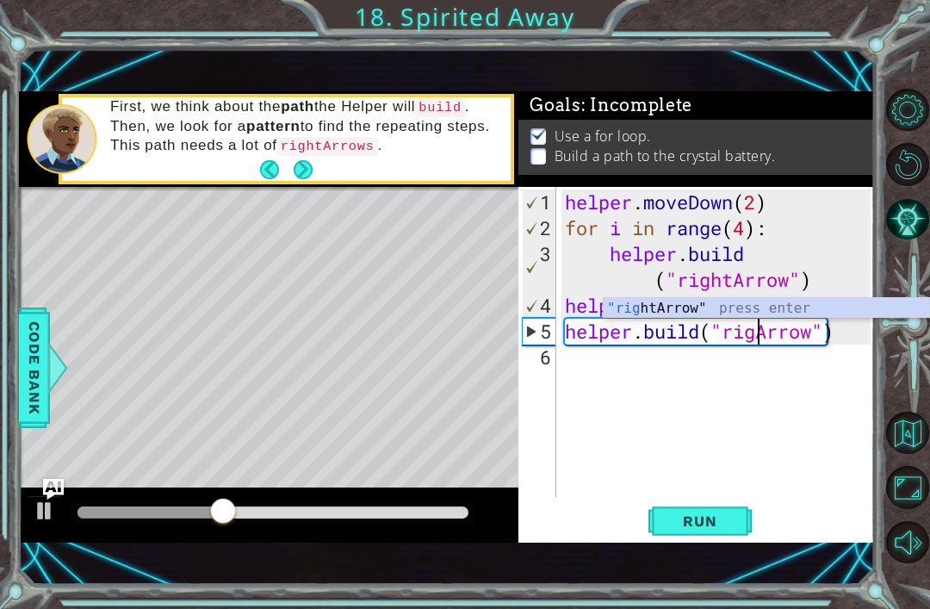
type textarea "[DOMAIN_NAME]("rightArrow")"
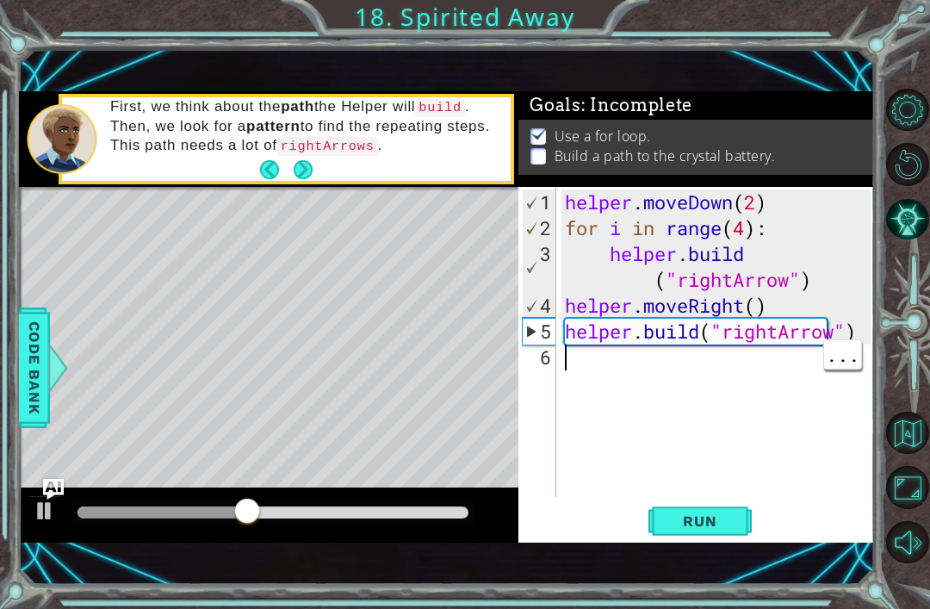
scroll to position [0, 0]
click at [714, 522] on span "Run" at bounding box center [700, 521] width 68 height 17
type textarea "[DOMAIN_NAME]("rightArrow")"
click at [669, 364] on div "helper . moveDown ( 2 ) for i in range ( 4 ) : helper . build ( "rightArrow" ) …" at bounding box center [721, 371] width 318 height 362
paste textarea "[DOMAIN_NAME]("downArrow")"
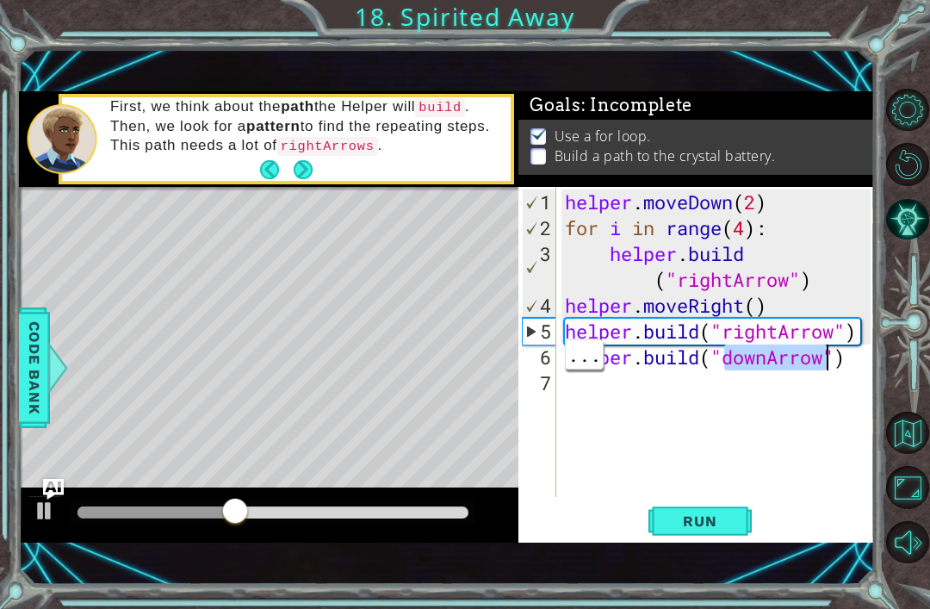
click at [752, 351] on div "helper . moveDown ( 2 ) for i in range ( 4 ) : helper . build ( "rightArrow" ) …" at bounding box center [721, 371] width 318 height 362
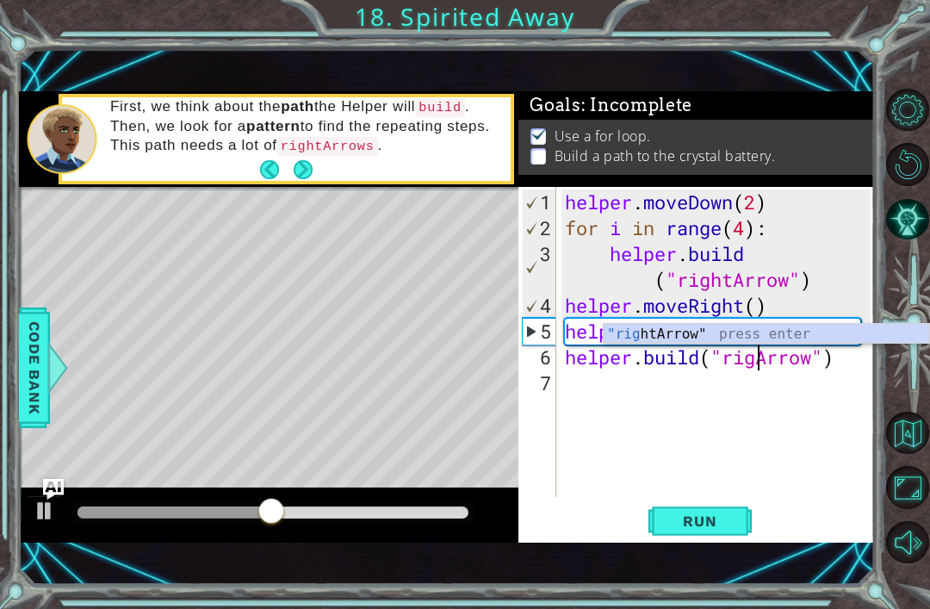
type textarea "[DOMAIN_NAME]("rightArrow")"
click at [865, 326] on div ""right Arrow" press enter" at bounding box center [767, 355] width 326 height 62
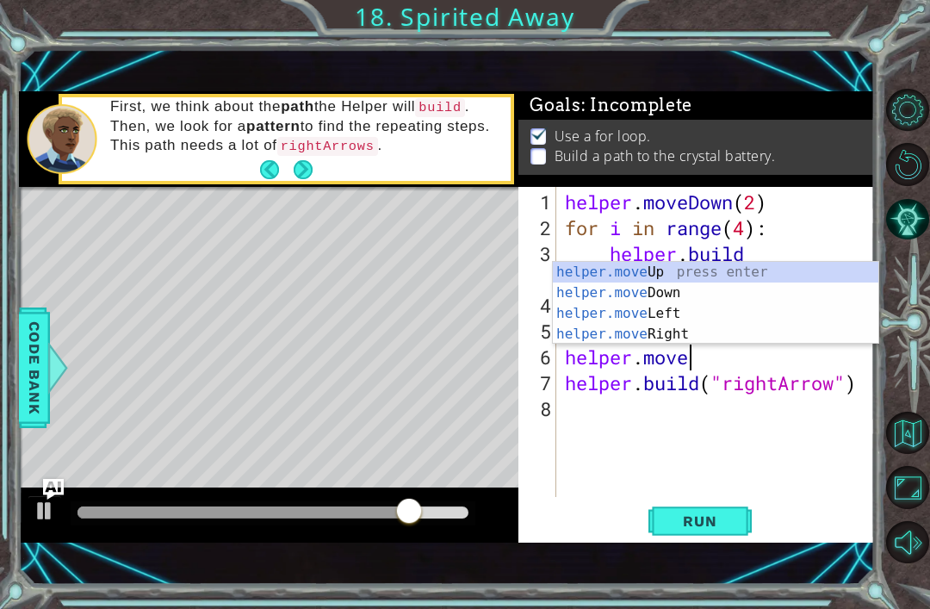
scroll to position [0, 5]
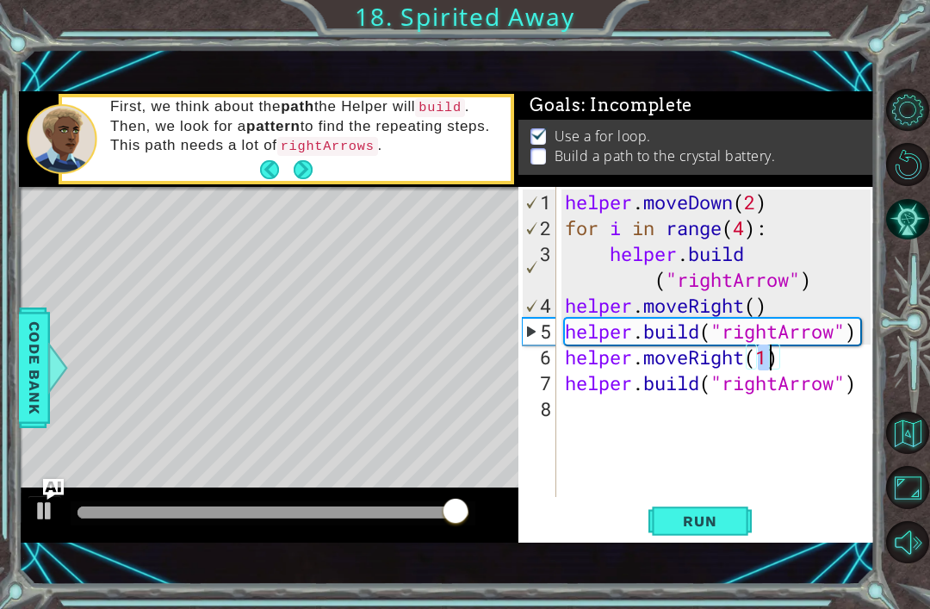
type textarea "[DOMAIN_NAME]("rightArrow")"
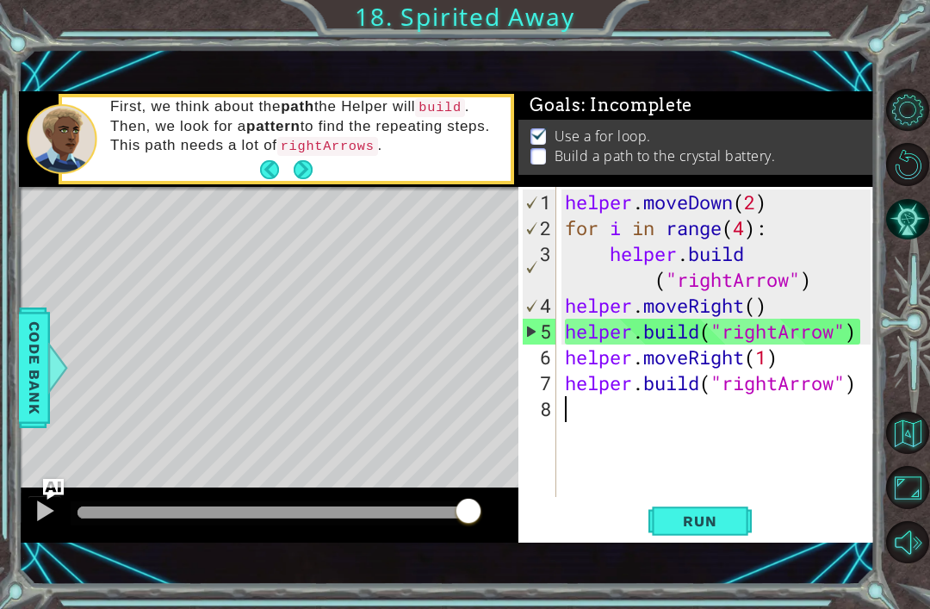
click at [706, 495] on div "helper . moveDown ( 2 ) for i in range ( 4 ) : helper . build ( "rightArrow" ) …" at bounding box center [721, 371] width 318 height 362
click at [687, 536] on button "Run" at bounding box center [700, 521] width 103 height 35
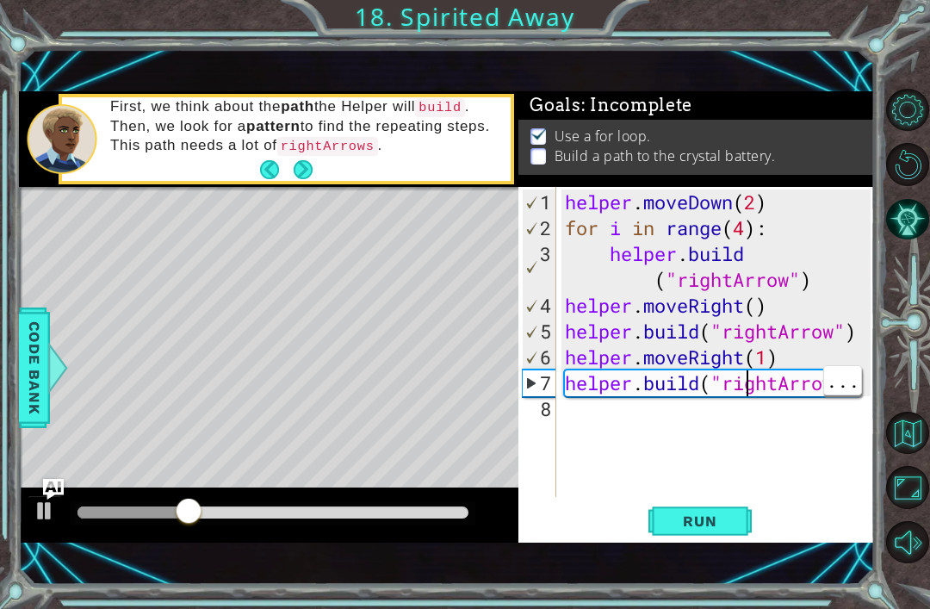
click at [751, 382] on div "helper . moveDown ( 2 ) for i in range ( 4 ) : helper . build ( "rightArrow" ) …" at bounding box center [721, 371] width 318 height 362
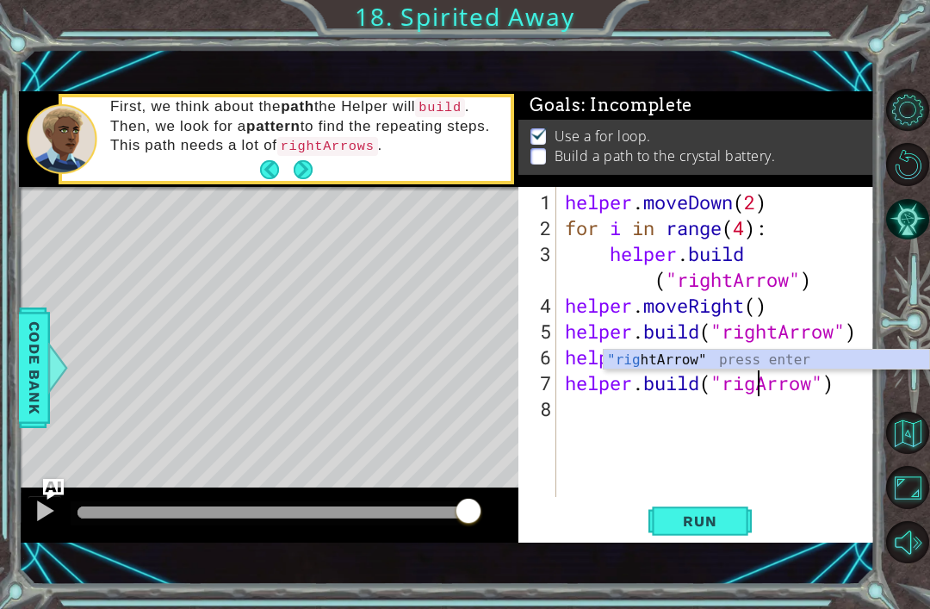
scroll to position [0, 10]
type textarea "[DOMAIN_NAME]("rightArrow")"
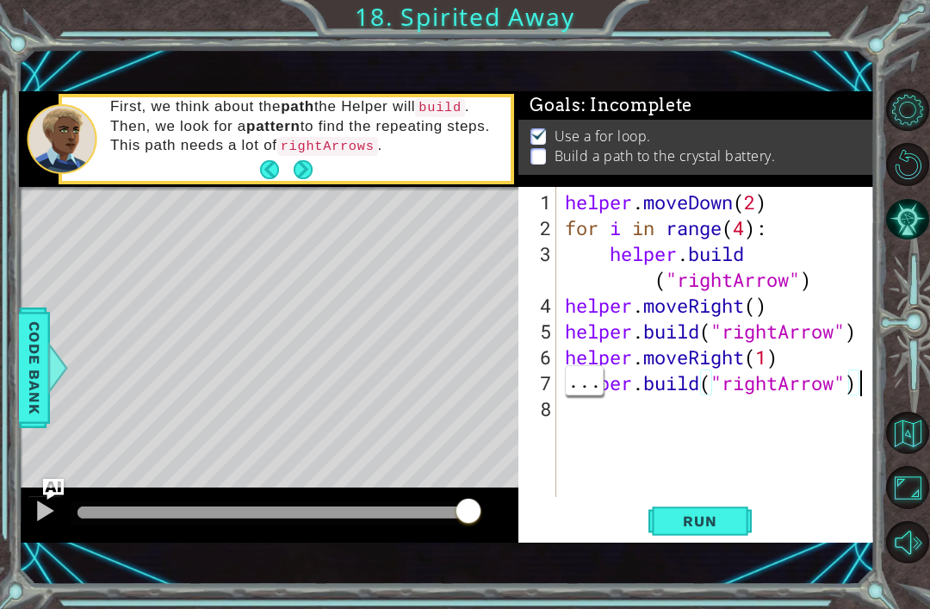
scroll to position [0, 0]
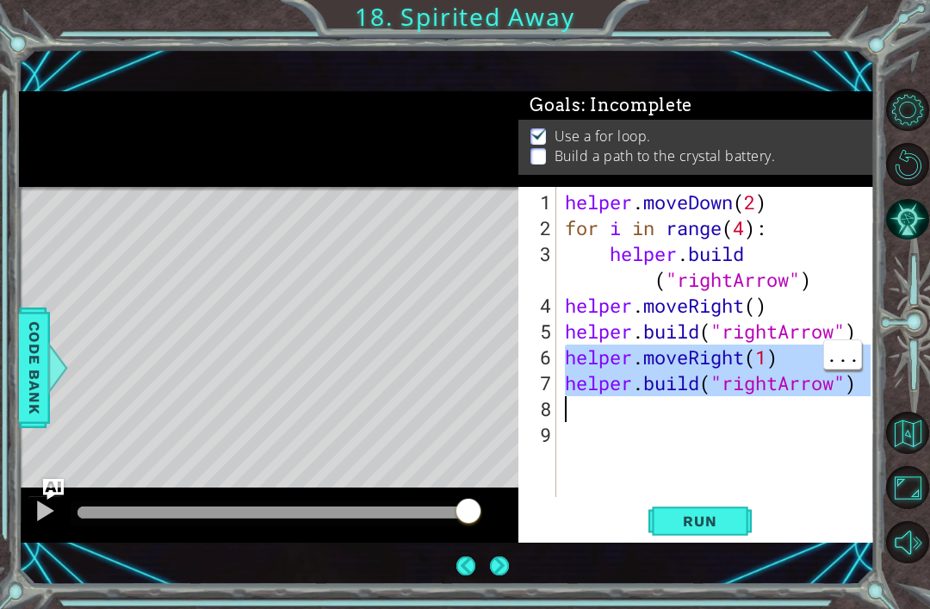
type textarea "helper.moveRight(1) [DOMAIN_NAME]("rightArrow")"
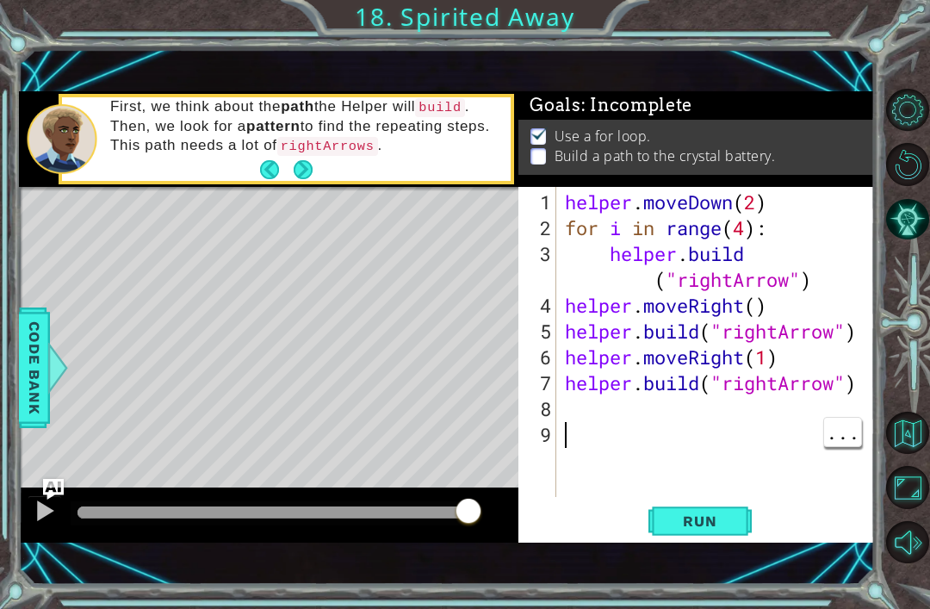
click at [687, 430] on div "helper . moveDown ( 2 ) for i in range ( 4 ) : helper . build ( "rightArrow" ) …" at bounding box center [721, 371] width 318 height 362
paste textarea "[DOMAIN_NAME]("rightArrow")"
type textarea "[DOMAIN_NAME]("rightArrow")"
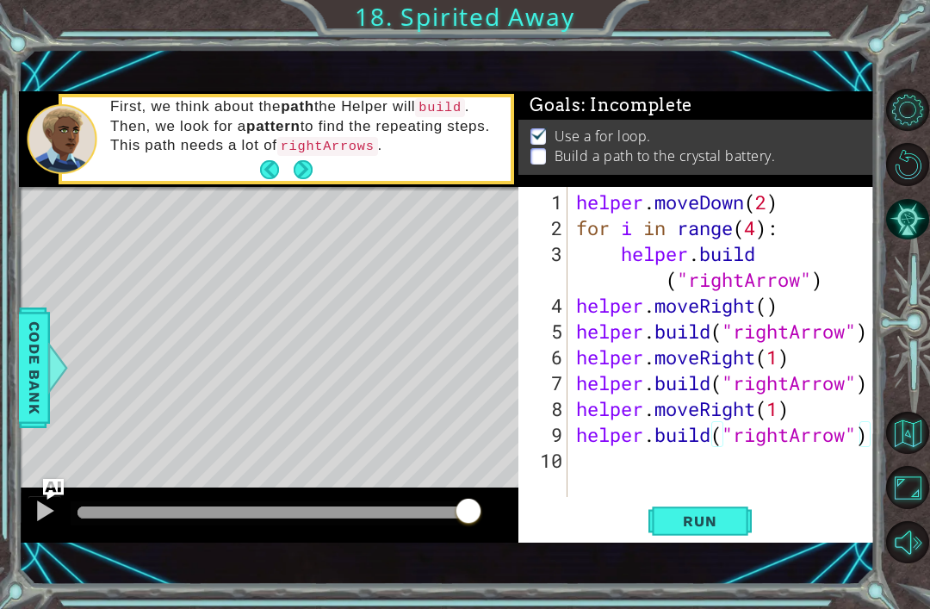
click at [716, 520] on span "Run" at bounding box center [700, 521] width 68 height 17
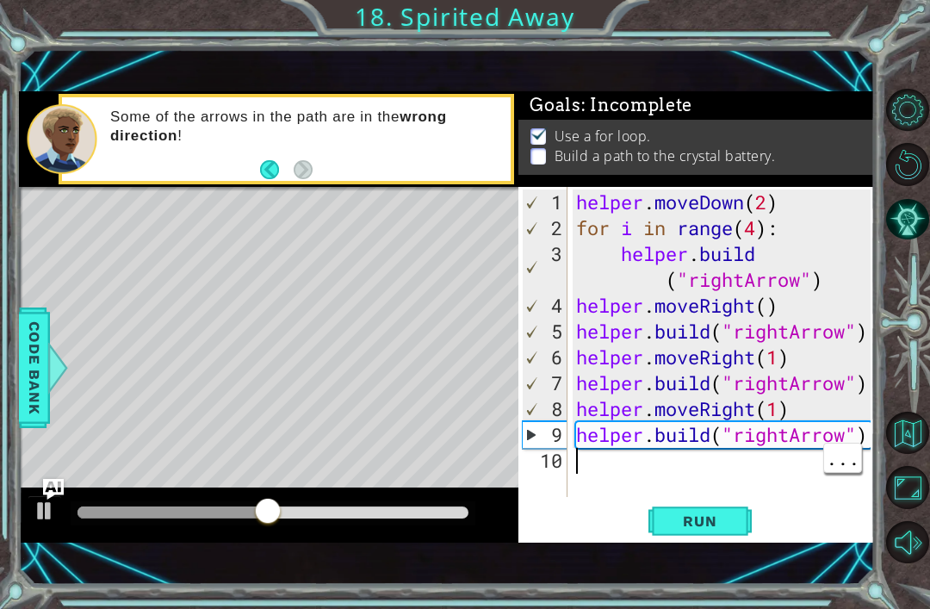
paste textarea "[DOMAIN_NAME]("rightArrow")"
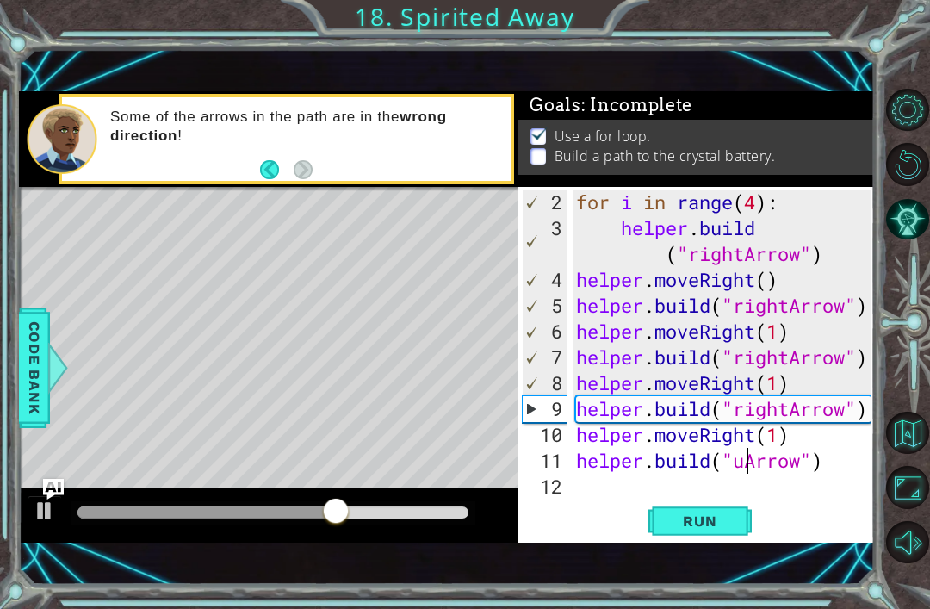
type textarea "[DOMAIN_NAME]("upArrow")"
click at [709, 516] on span "Run" at bounding box center [700, 521] width 68 height 17
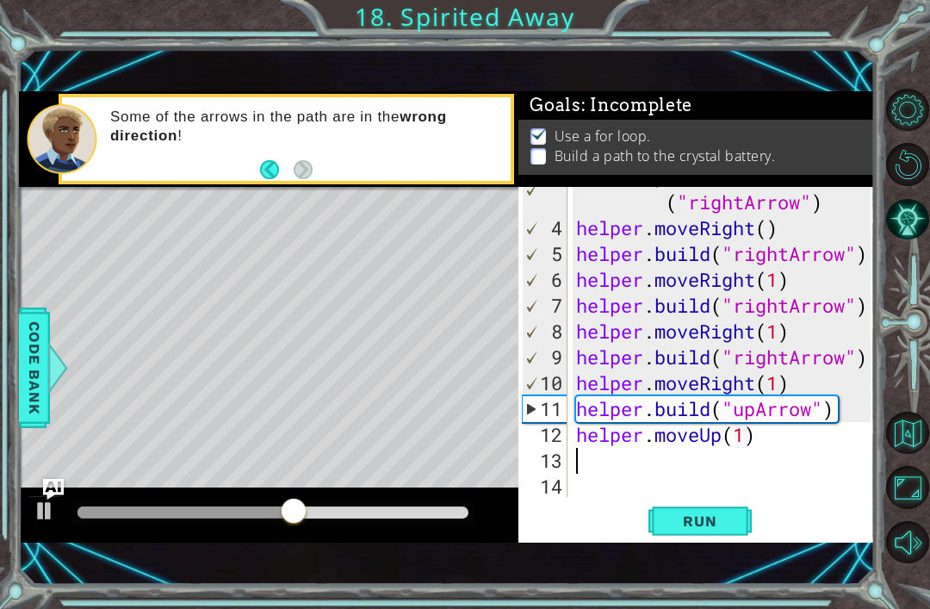
scroll to position [78, 0]
paste textarea "build("rightArrow""
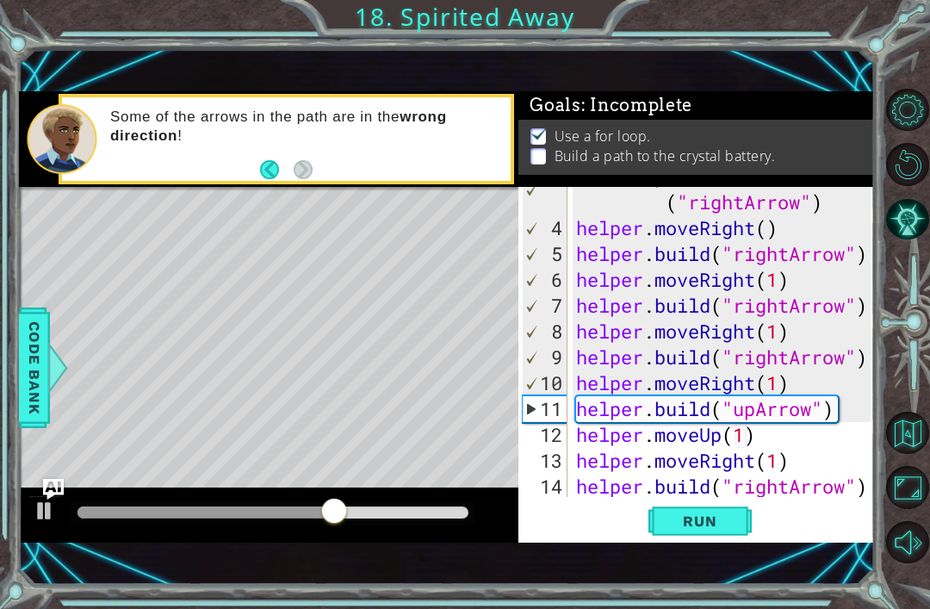
scroll to position [103, 0]
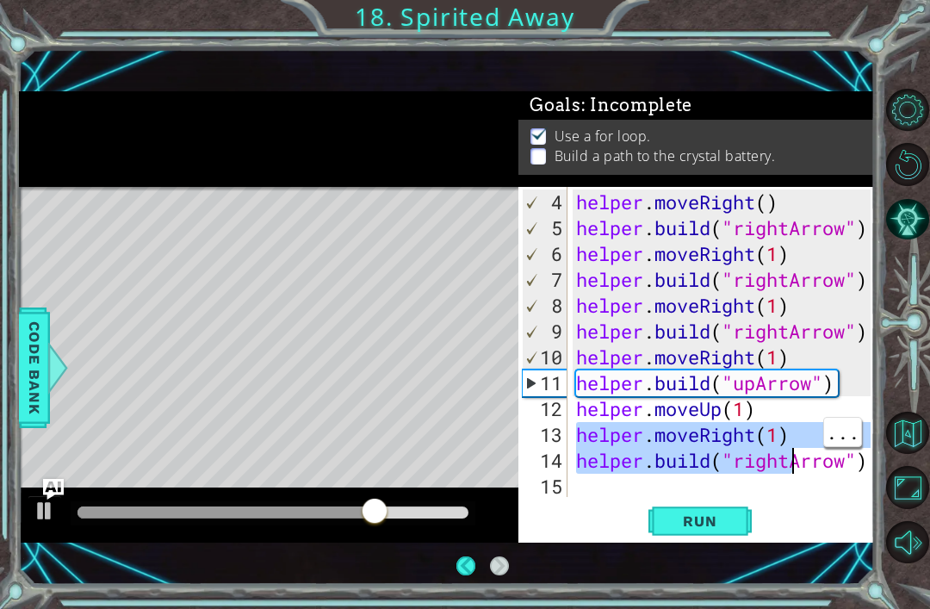
type textarea "helper.moveRight(1)"
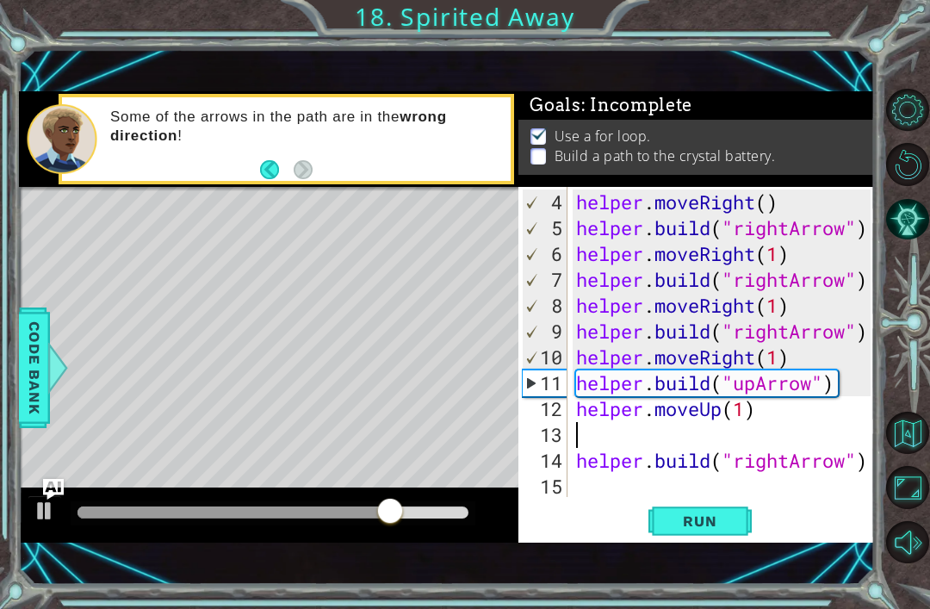
scroll to position [78, 0]
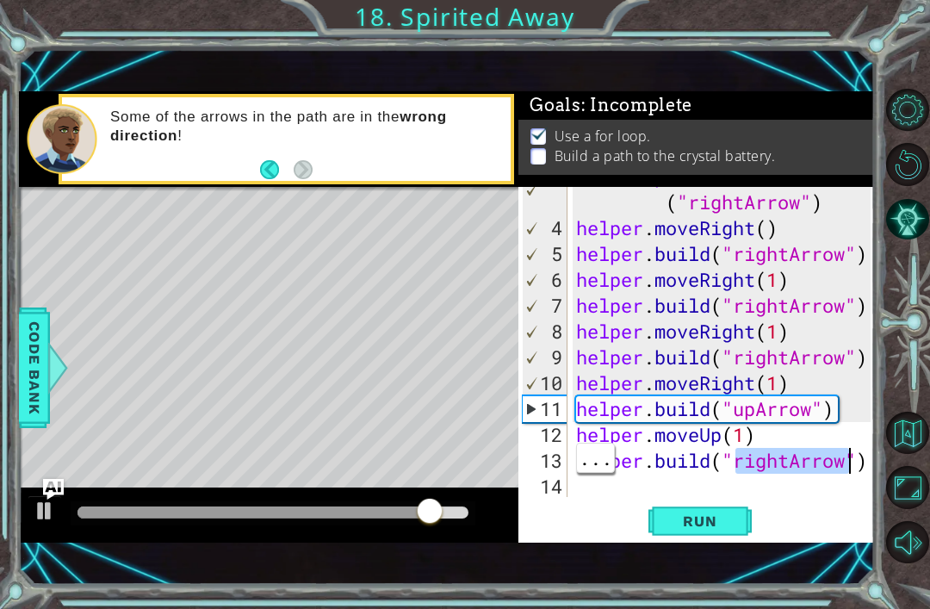
click at [778, 456] on div "helper . build ( "rightArrow" ) helper . moveRight ( ) helper . build ( "rightA…" at bounding box center [726, 358] width 307 height 388
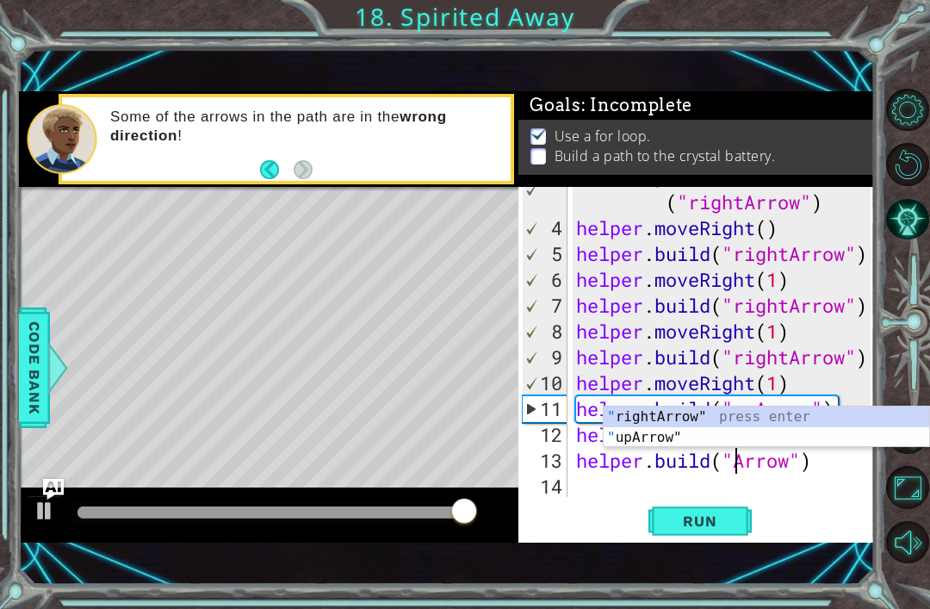
scroll to position [0, 9]
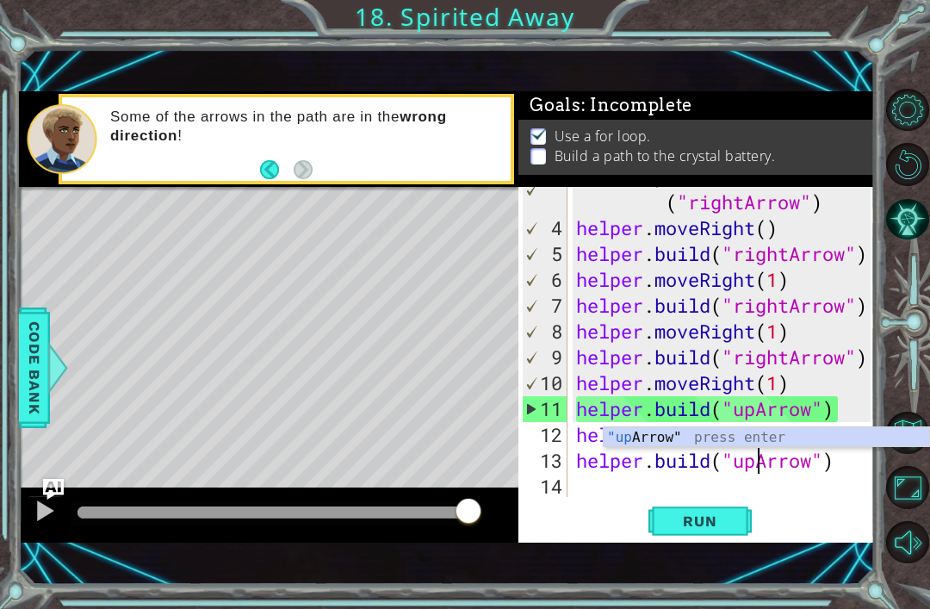
type textarea "[DOMAIN_NAME]("upArrow")"
click at [703, 512] on button "Run" at bounding box center [700, 521] width 103 height 35
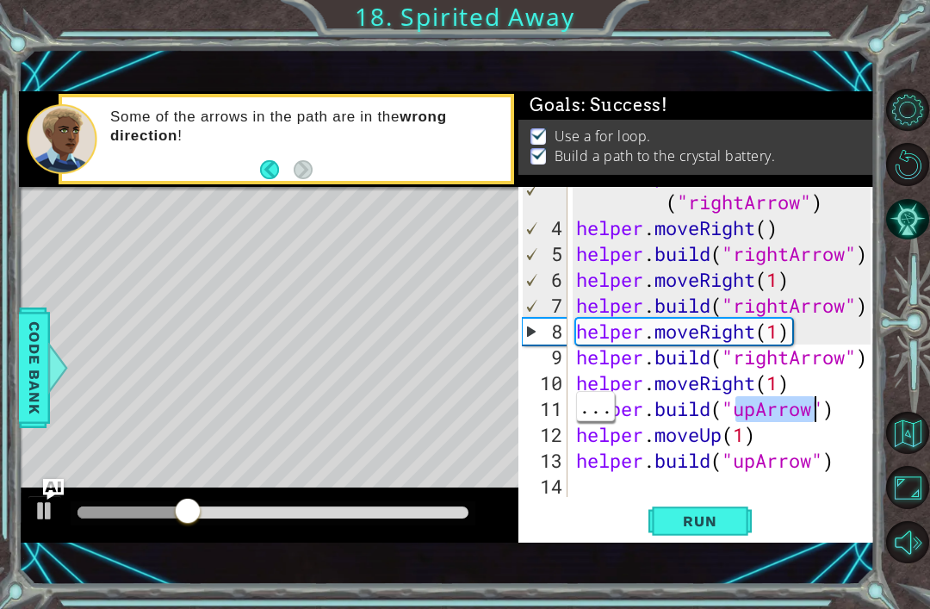
click at [752, 407] on div "helper . build ( "rightArrow" ) helper . moveRight ( ) helper . build ( "rightA…" at bounding box center [726, 358] width 307 height 388
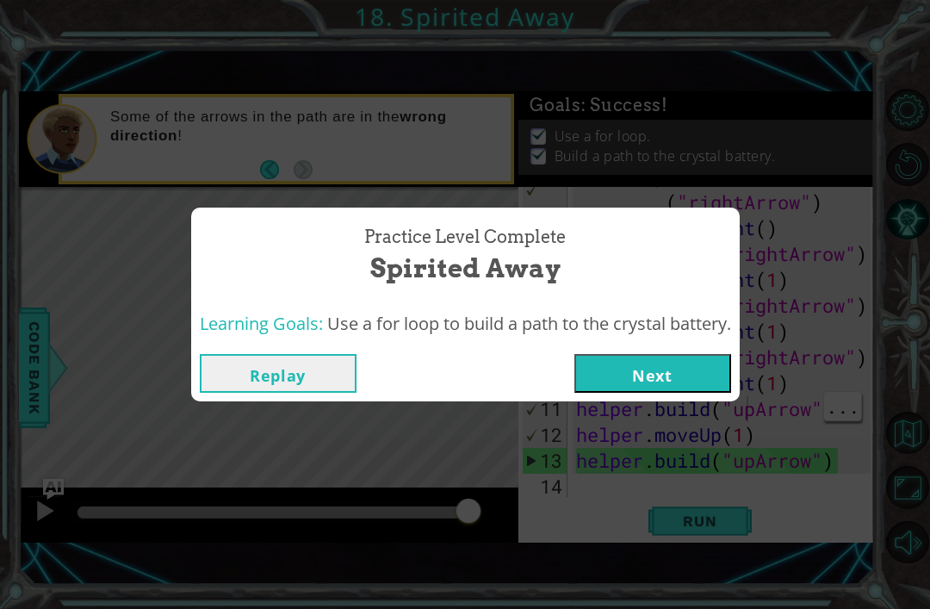
click at [718, 370] on button "Next" at bounding box center [653, 373] width 157 height 39
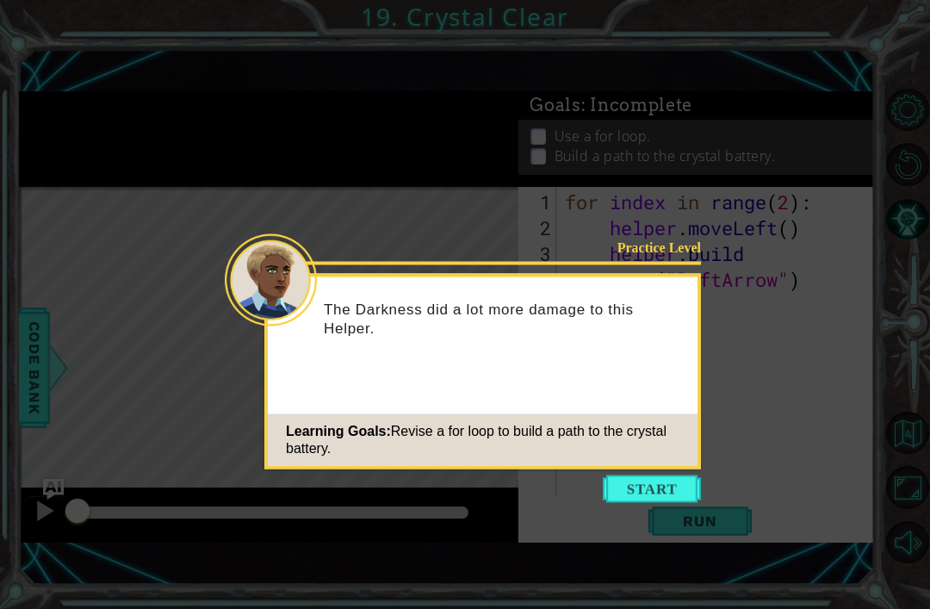
click at [664, 485] on button "Start" at bounding box center [652, 490] width 98 height 28
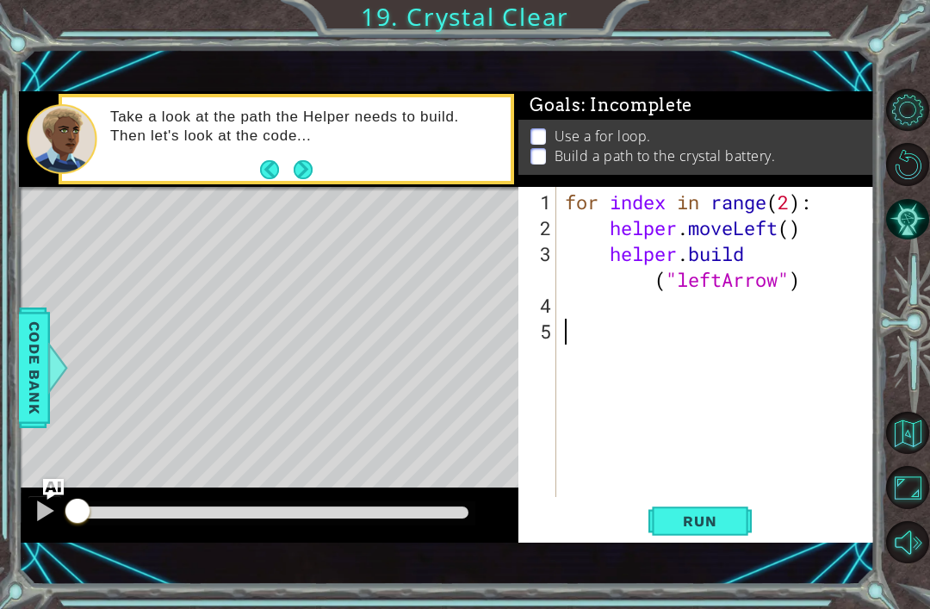
click at [48, 419] on div "Code Bank" at bounding box center [34, 368] width 31 height 121
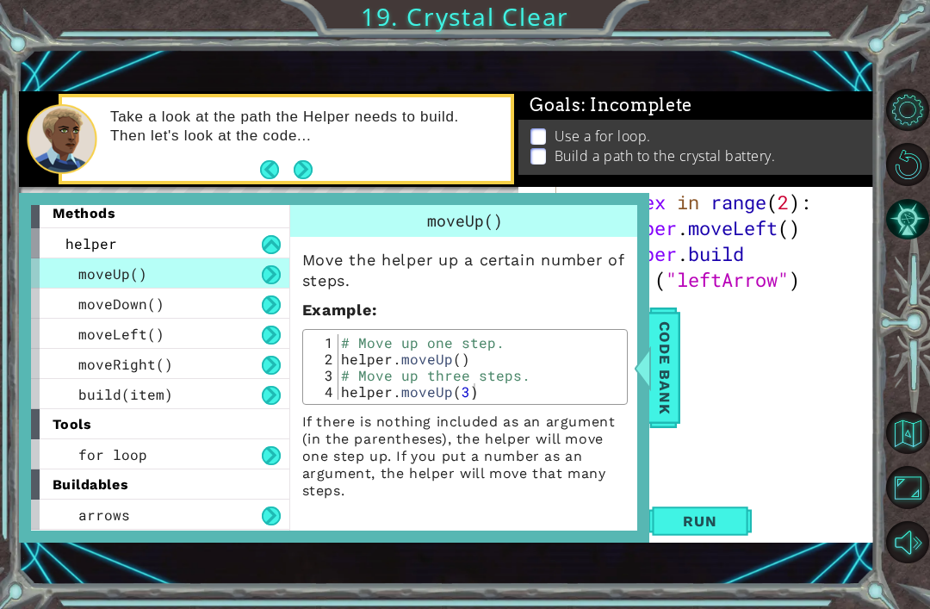
scroll to position [7, 0]
click at [793, 370] on div "for index in range ( 2 ) : helper . moveLeft ( ) helper . build ( "leftArrow" )" at bounding box center [721, 371] width 318 height 362
type textarea "[DOMAIN_NAME]("leftArrow")"
click at [806, 334] on div "for index in range ( 2 ) : helper . moveLeft ( ) helper . build ( "leftArrow" )" at bounding box center [721, 371] width 318 height 362
click at [656, 430] on div "for index in range ( 2 ) : helper . moveLeft ( ) helper . build ( "leftArrow" )" at bounding box center [721, 371] width 318 height 362
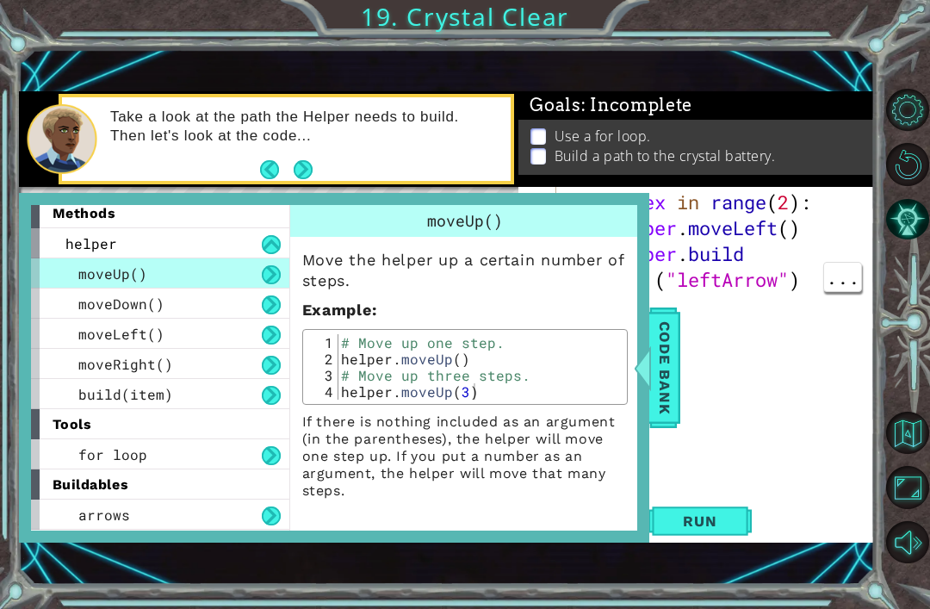
click at [652, 425] on div "Code Bank" at bounding box center [665, 368] width 31 height 121
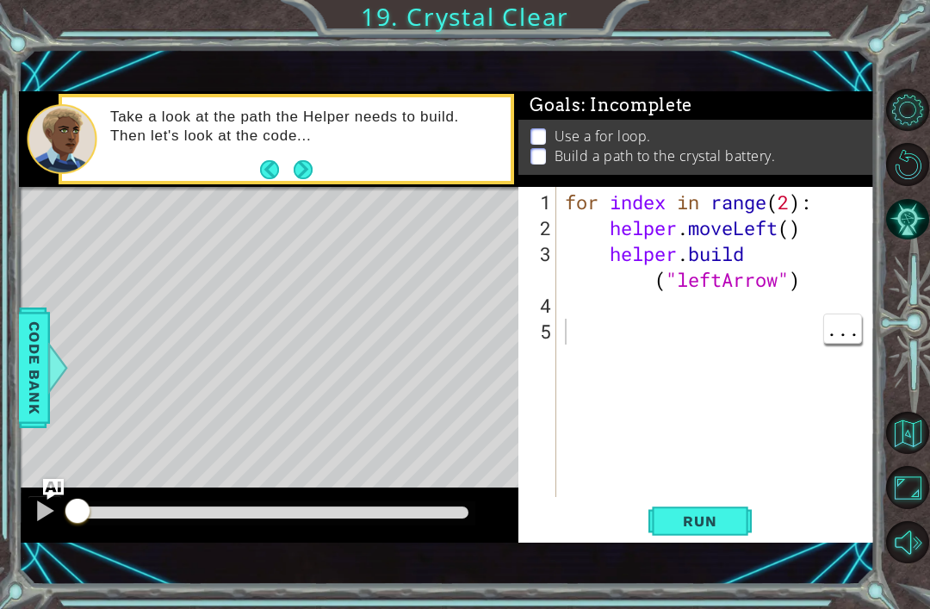
click at [796, 385] on div "for index in range ( 2 ) : helper . moveLeft ( ) helper . build ( "leftArrow" )" at bounding box center [721, 371] width 318 height 362
click at [768, 352] on div "for index in range ( 2 ) : helper . moveLeft ( ) helper . build ( "leftArrow" )" at bounding box center [721, 371] width 318 height 362
click at [712, 365] on div "for index in range ( 2 ) : helper . moveLeft ( ) helper . build ( "leftArrow" )" at bounding box center [721, 371] width 318 height 362
paste textarea "[DOMAIN_NAME]("rightArrow")"
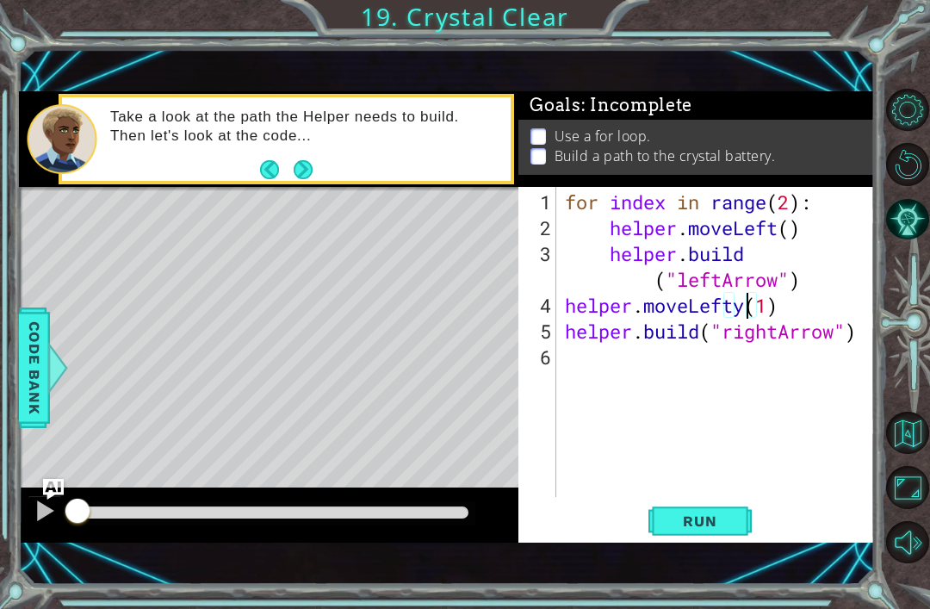
scroll to position [0, 9]
type textarea "helper.moveLeft(1)"
type textarea "[DOMAIN_NAME]("rightArrow")"
click at [768, 391] on div "for index in range ( 2 ) : helper . moveLeft ( ) helper . build ( "leftArrow" )…" at bounding box center [721, 371] width 318 height 362
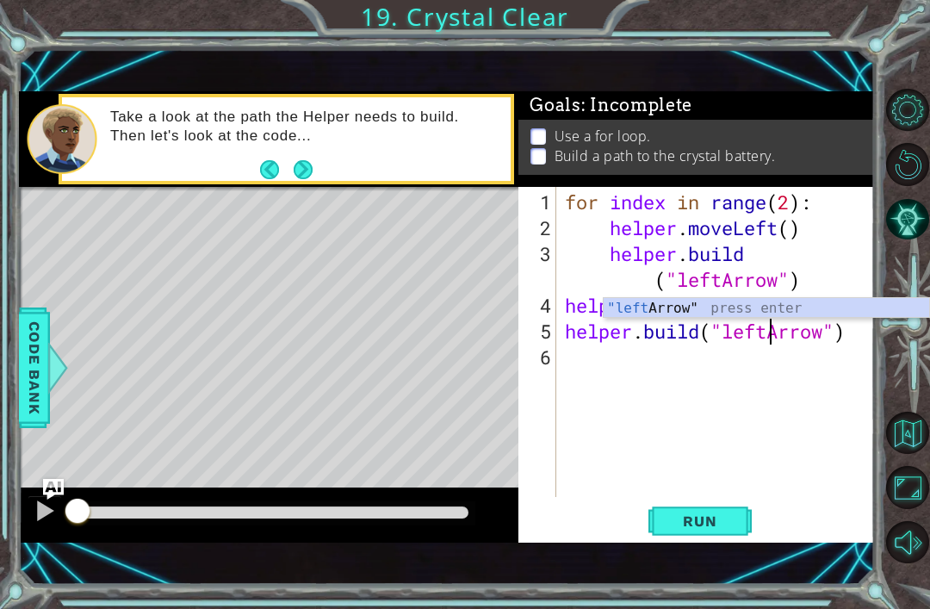
scroll to position [0, 9]
type textarea "[DOMAIN_NAME]("leftArrow")"
click at [724, 571] on div "1 ההההההההההההההההההההההההההההההההההההההההההההההההההההההההההההההההההההההההההההה…" at bounding box center [447, 317] width 856 height 536
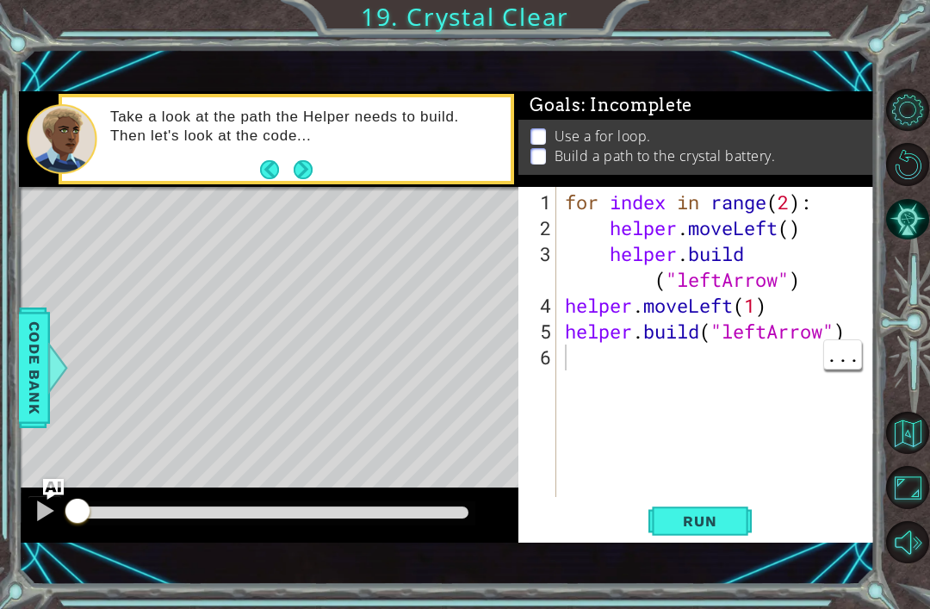
click at [718, 570] on div "1 ההההההההההההההההההההההההההההההההההההההההההההההההההההההההההההההההההההההההההההה…" at bounding box center [447, 317] width 856 height 536
click at [728, 588] on div "1 ההההההההההההההההההההההההההההההההההההההההההההההההההההההההההההההההההההההההההההה…" at bounding box center [465, 304] width 930 height 609
click at [731, 594] on div "1 ההההההההההההההההההההההההההההההההההההההההההההההההההההההההההההההההההההההההההההה…" at bounding box center [465, 304] width 930 height 609
click at [290, 227] on div "Level Map" at bounding box center [417, 440] width 796 height 507
click at [313, 219] on div "Level Map" at bounding box center [417, 440] width 796 height 507
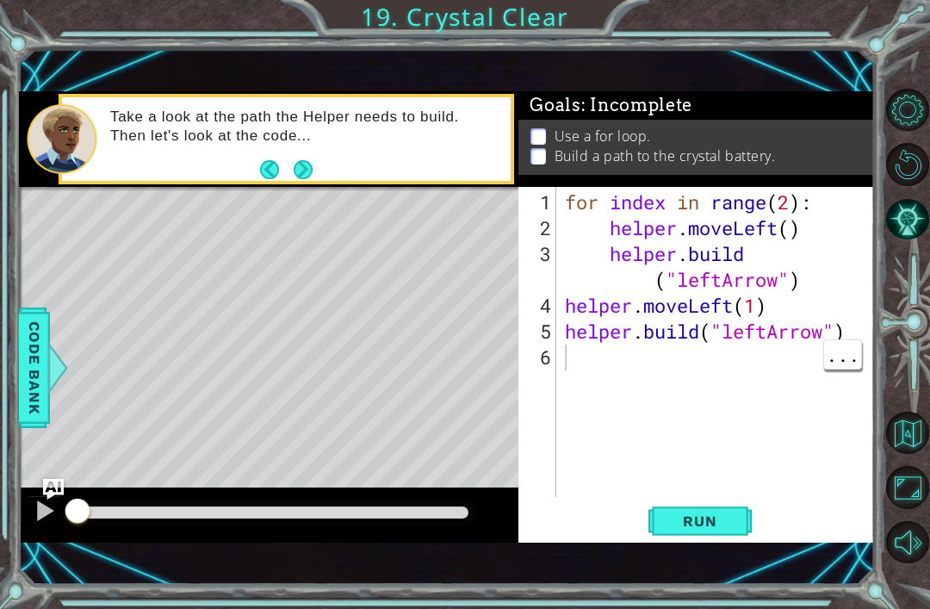
click at [311, 221] on div "Level Map" at bounding box center [417, 440] width 796 height 507
click at [319, 228] on div "Level Map" at bounding box center [417, 440] width 796 height 507
click at [296, 227] on div "Level Map" at bounding box center [417, 440] width 796 height 507
click at [302, 224] on div "Level Map" at bounding box center [417, 440] width 796 height 507
click at [233, 232] on div "Level Map" at bounding box center [417, 440] width 796 height 507
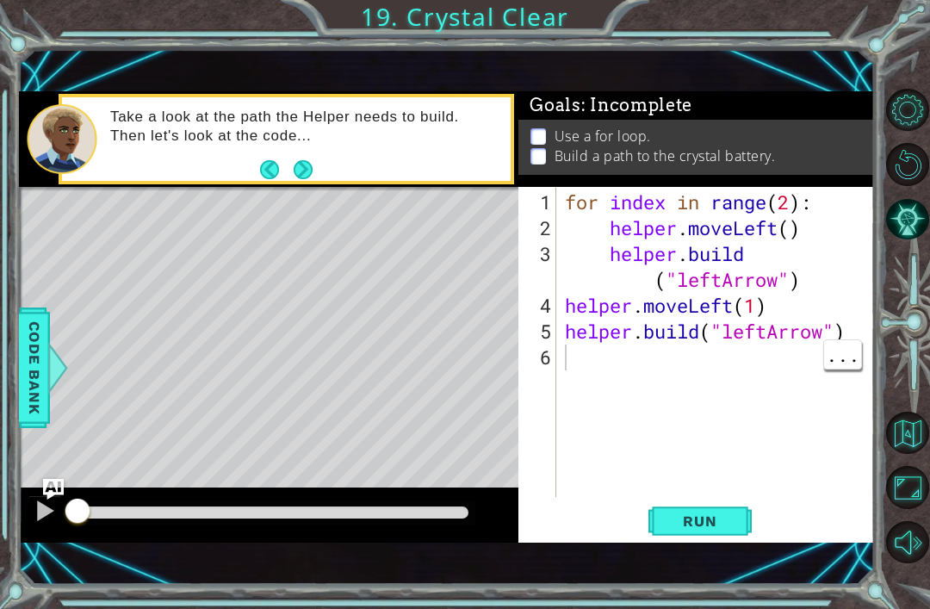
click at [308, 220] on div "Level Map" at bounding box center [417, 440] width 796 height 507
click at [721, 584] on div "1 ההההההההההההההההההההההההההההההההההההההההההההההההההההההההההההההההההההההההההההה…" at bounding box center [465, 304] width 930 height 609
click at [768, 411] on div "for index in range ( 2 ) : helper . moveLeft ( ) helper . build ( "leftArrow" )…" at bounding box center [721, 371] width 318 height 362
type textarea "[DOMAIN_NAME]("leftArrow")"
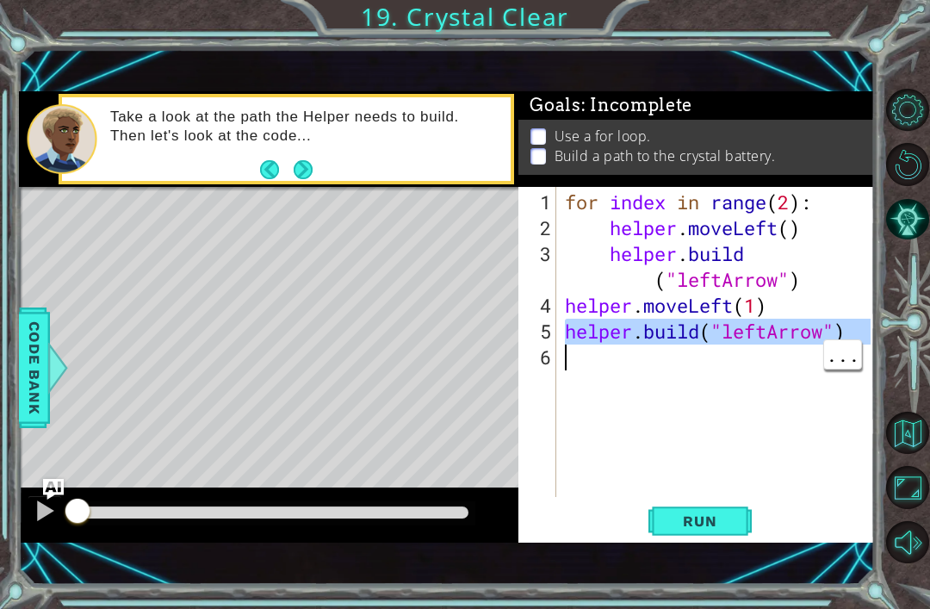
click at [737, 451] on div "for index in range ( 2 ) : helper . moveLeft ( ) helper . build ( "leftArrow" )…" at bounding box center [721, 371] width 318 height 362
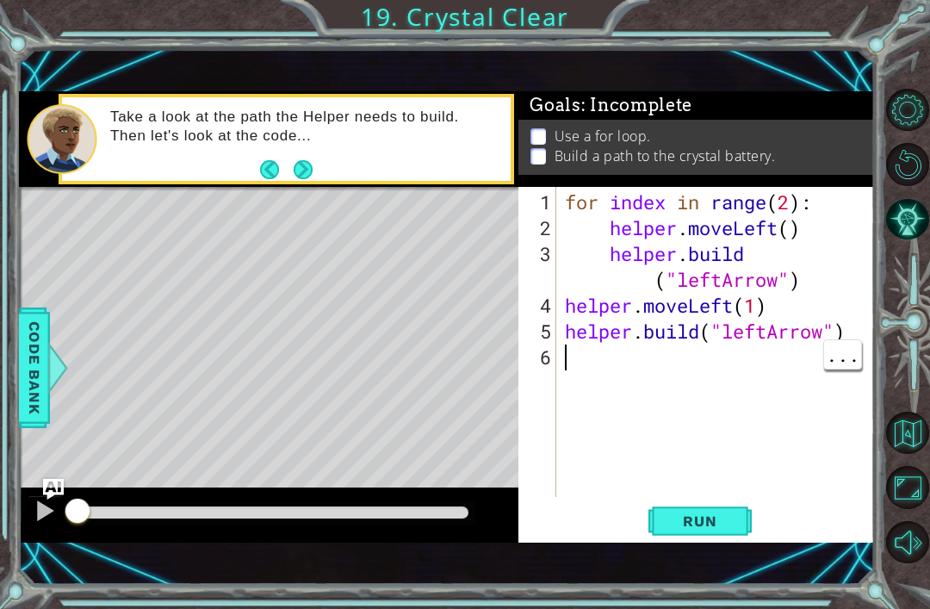
click at [707, 569] on div "1 ההההההההההההההההההההההההההההההההההההההההההההההההההההההההההההההההההההההההההההה…" at bounding box center [447, 317] width 856 height 536
click at [305, 228] on div "Level Map" at bounding box center [417, 440] width 796 height 507
